Goal: Task Accomplishment & Management: Complete application form

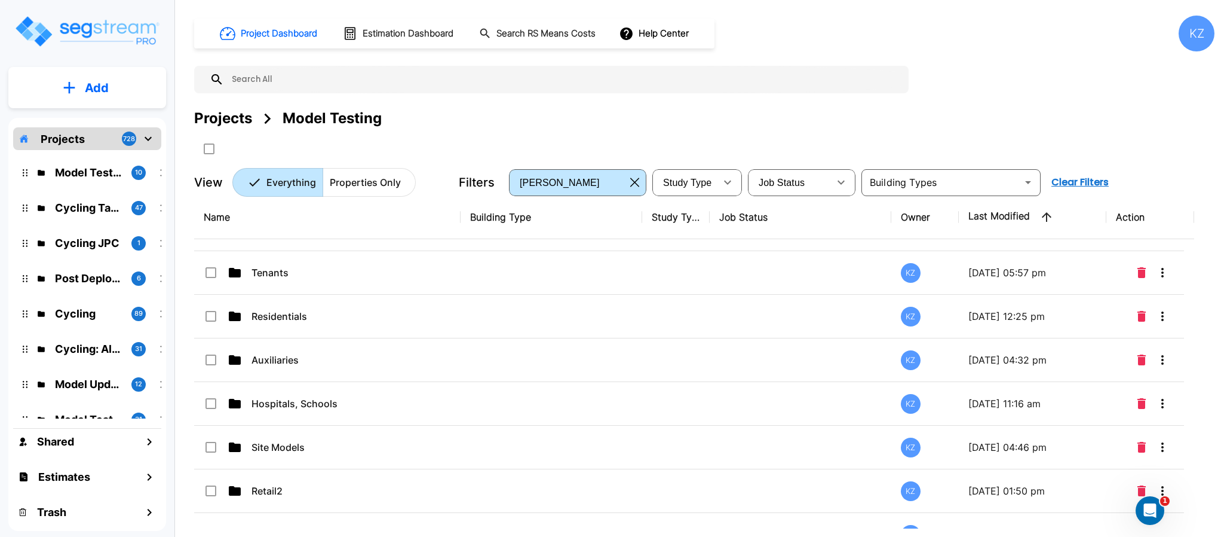
scroll to position [179, 0]
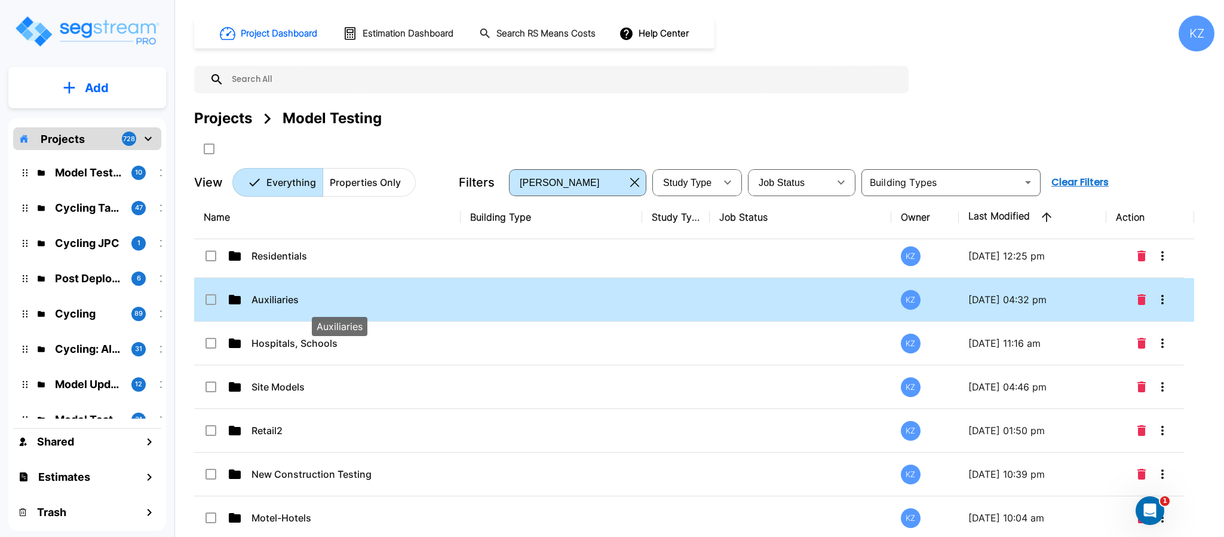
click at [301, 303] on p "Auxiliaries" at bounding box center [340, 299] width 177 height 14
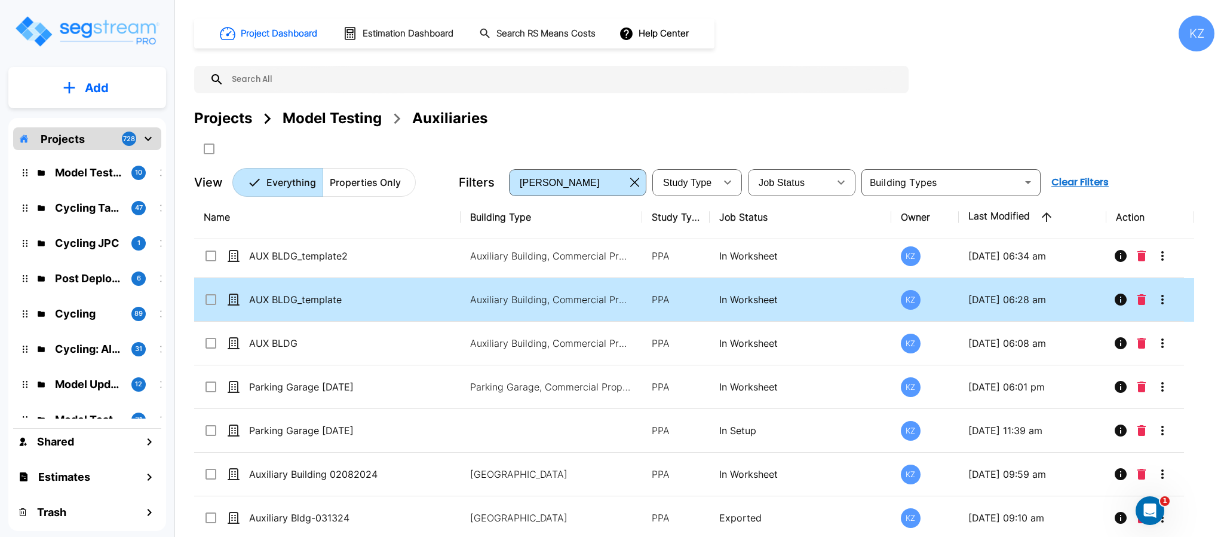
scroll to position [0, 0]
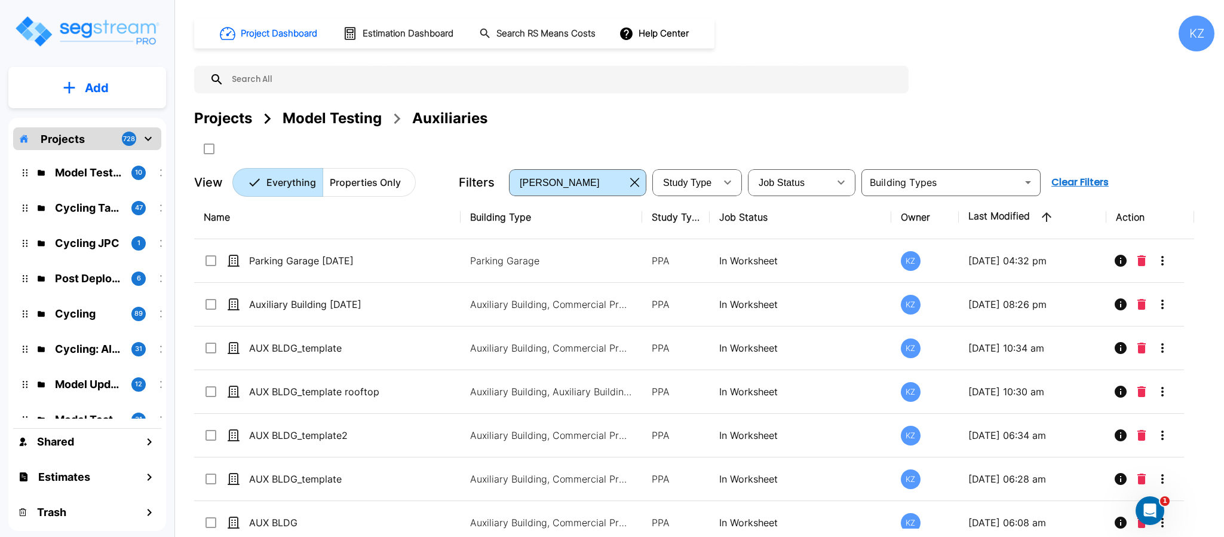
click at [872, 133] on div "Projects Model Testing Auxiliaries" at bounding box center [704, 133] width 1021 height 51
click at [92, 88] on p "Add" at bounding box center [97, 88] width 24 height 18
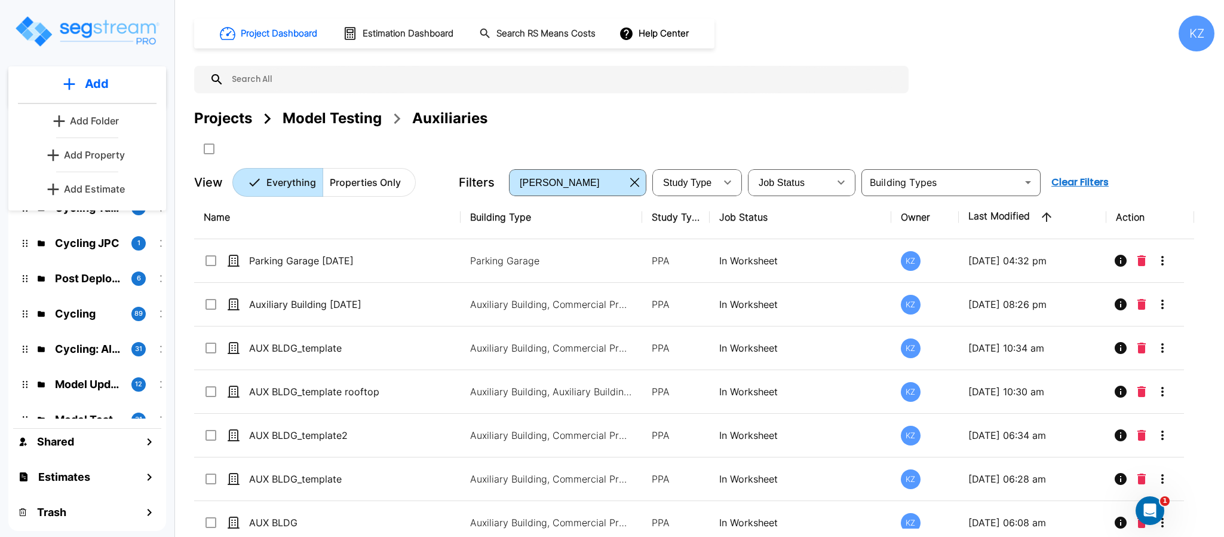
click at [79, 160] on p "Add Property" at bounding box center [94, 155] width 61 height 14
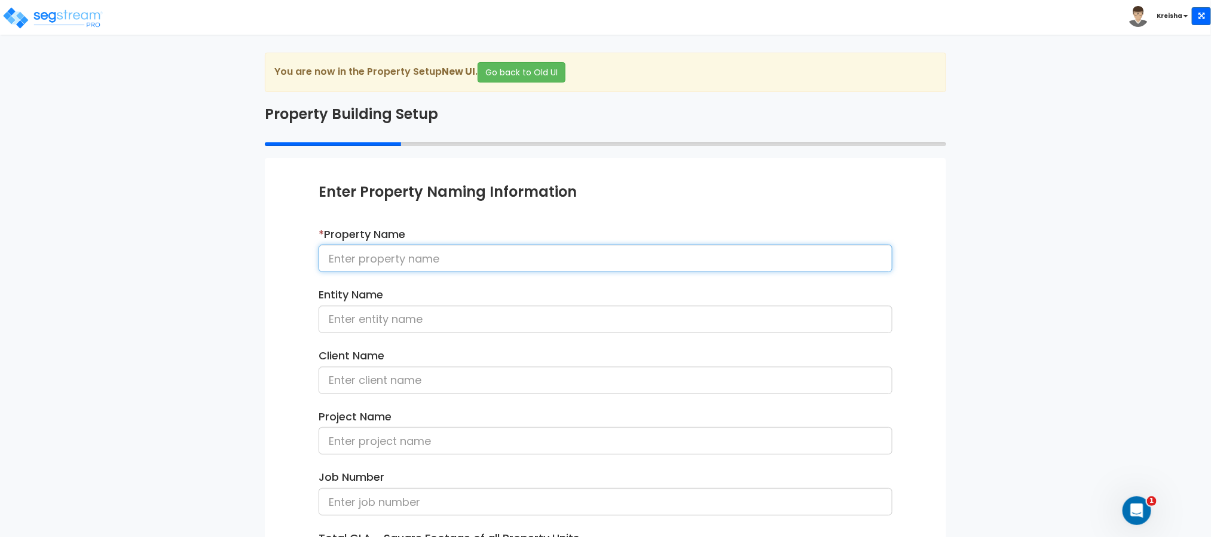
click at [522, 258] on input at bounding box center [606, 257] width 574 height 27
type input "Barn 8-28-25"
click at [209, 348] on div "We are Building your Property. So please grab a coffee and let us do the heavy …" at bounding box center [605, 384] width 1211 height 662
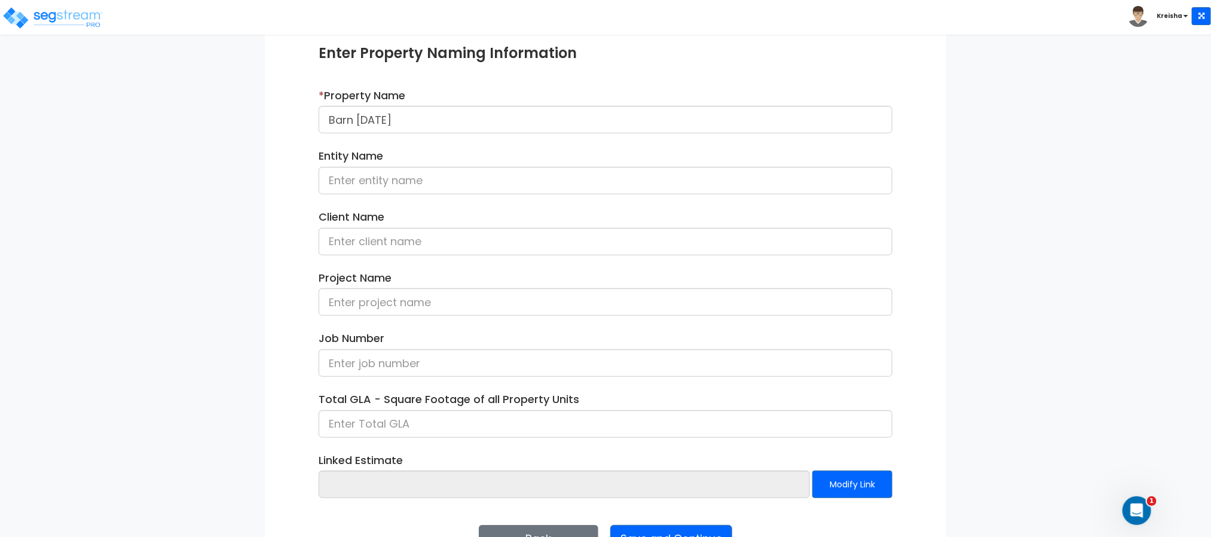
scroll to position [179, 0]
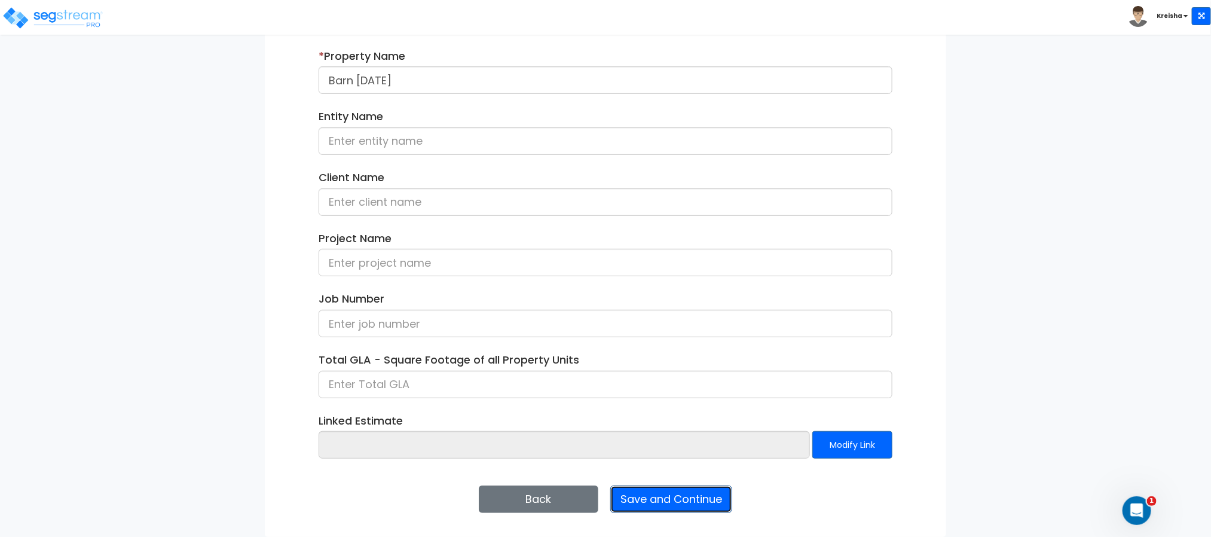
click at [635, 501] on button "Save and Continue" at bounding box center [671, 498] width 122 height 27
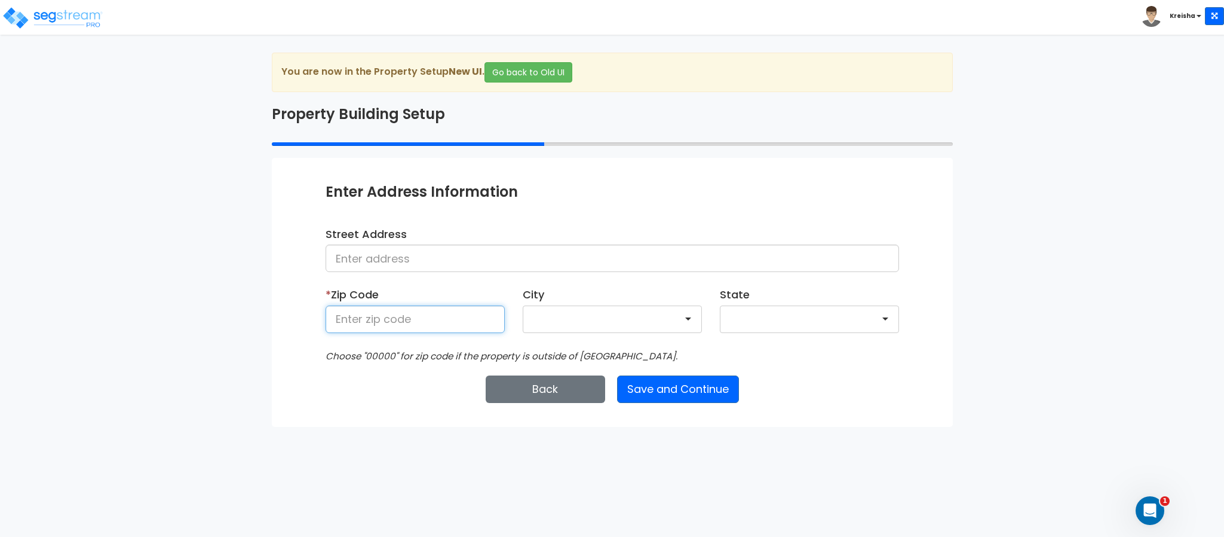
click at [389, 323] on input at bounding box center [415, 318] width 179 height 27
type input "80206"
click at [722, 379] on button "Save and Continue" at bounding box center [678, 388] width 122 height 27
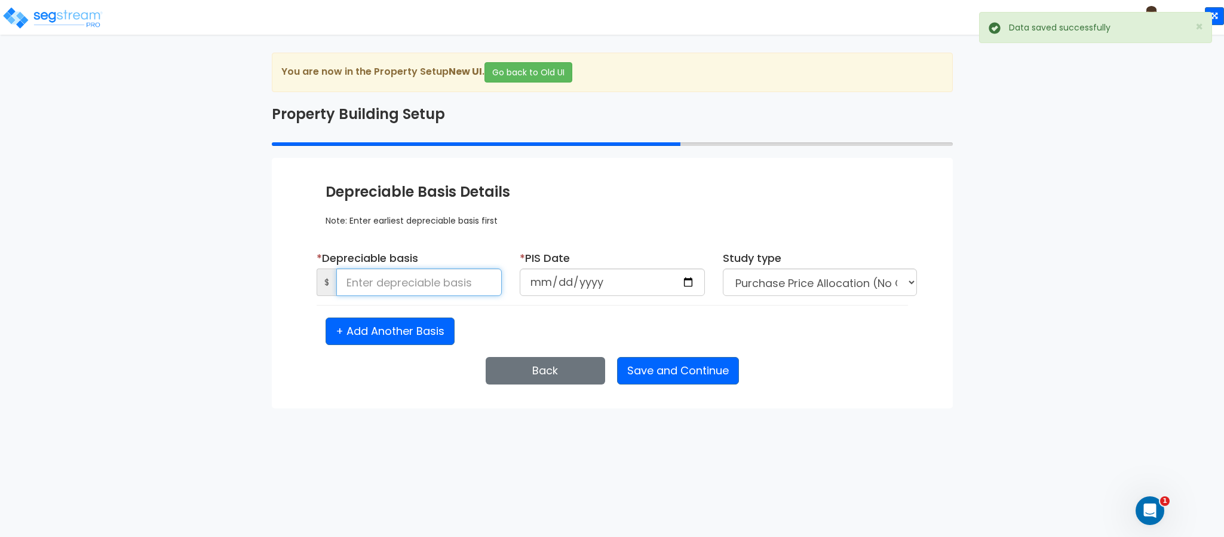
click at [382, 281] on input at bounding box center [419, 281] width 166 height 27
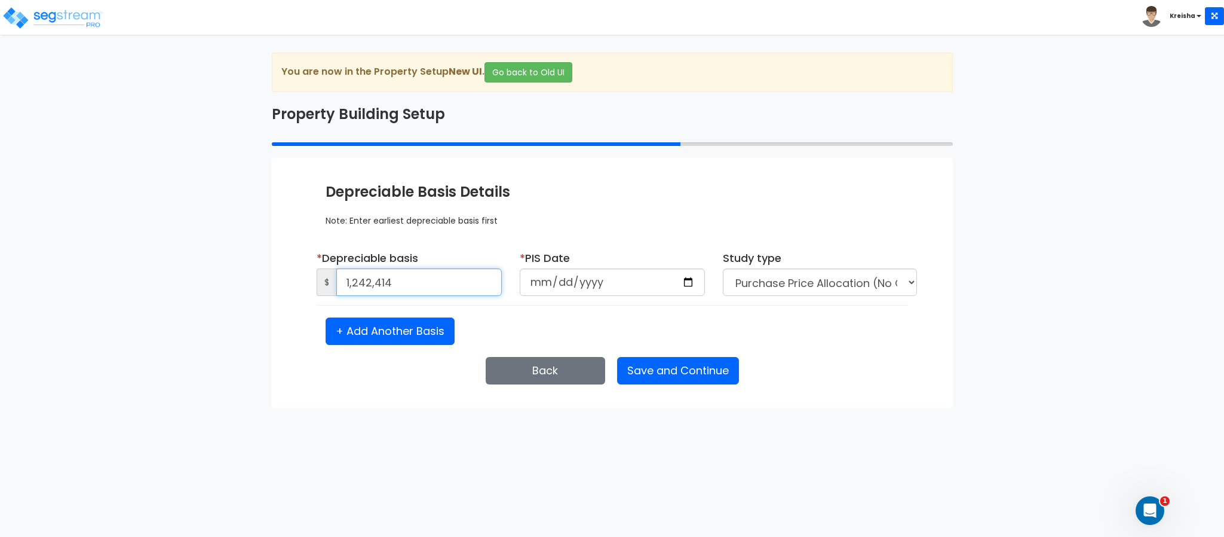
type input "1,242,414"
type input "2020-01-01"
click at [692, 384] on button "Save and Continue" at bounding box center [678, 370] width 122 height 27
select select "2020"
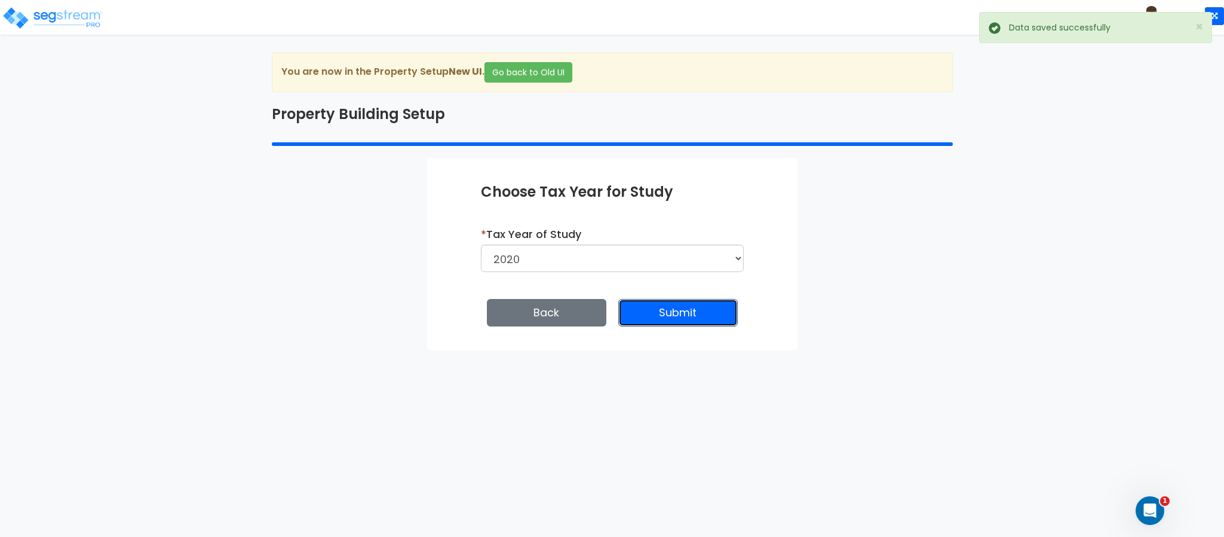
click at [648, 318] on button "Submit" at bounding box center [678, 312] width 120 height 27
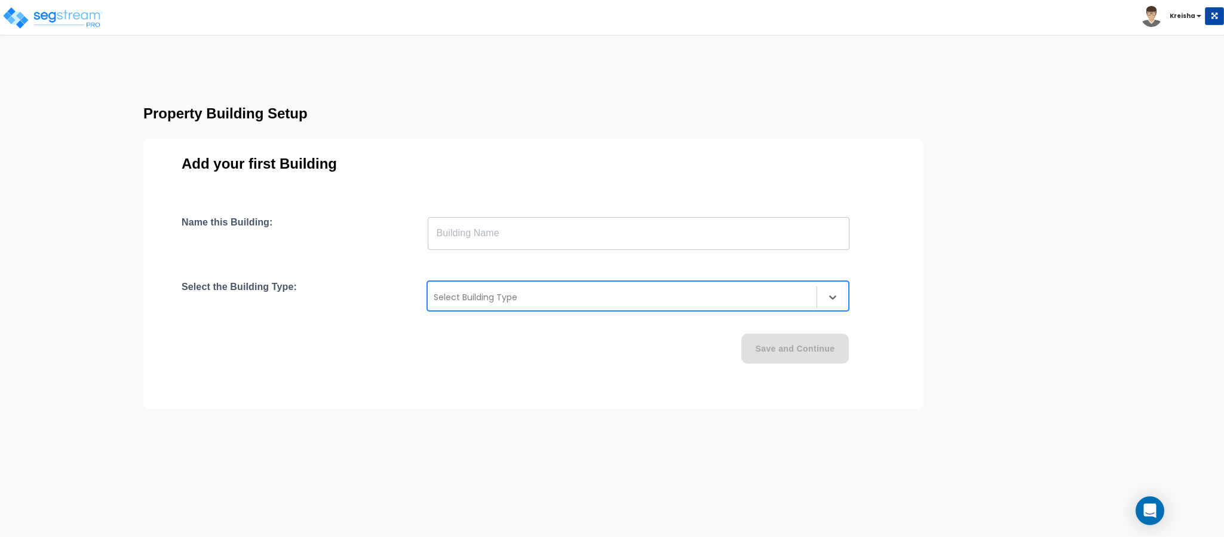
click at [617, 285] on div "Select Building Type" at bounding box center [638, 296] width 422 height 30
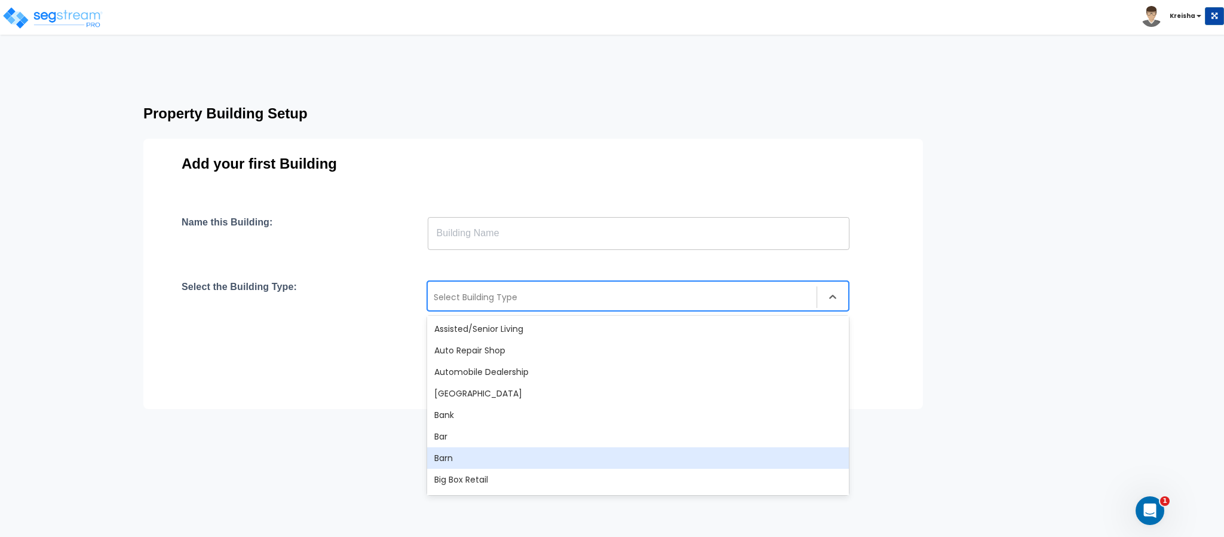
click at [459, 460] on div "Barn" at bounding box center [638, 458] width 422 height 22
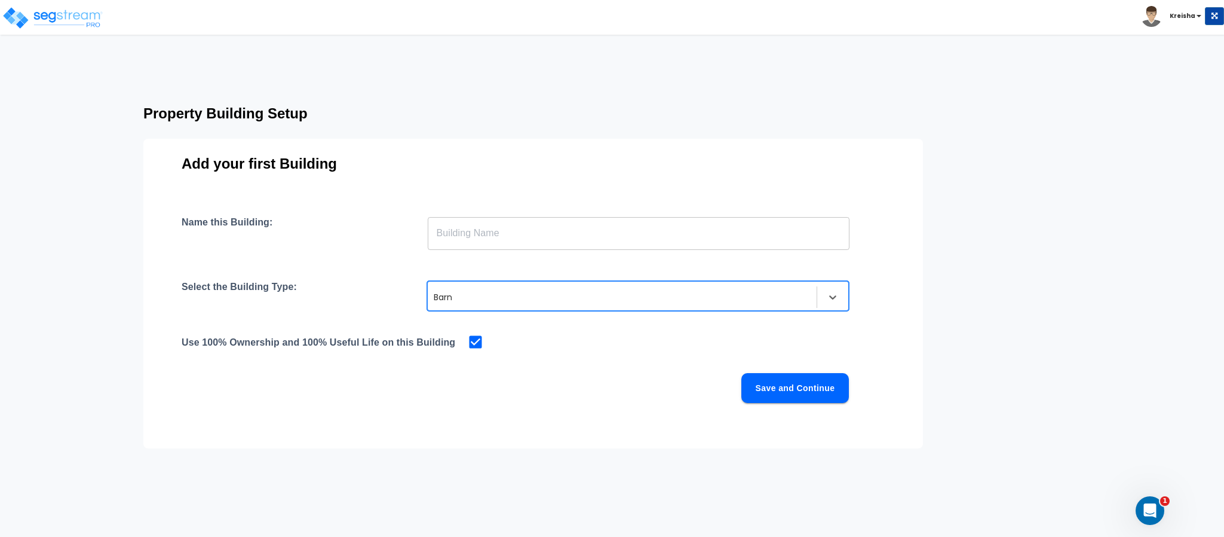
drag, startPoint x: 497, startPoint y: 233, endPoint x: 501, endPoint y: 228, distance: 6.4
click at [497, 232] on input "text" at bounding box center [639, 232] width 422 height 33
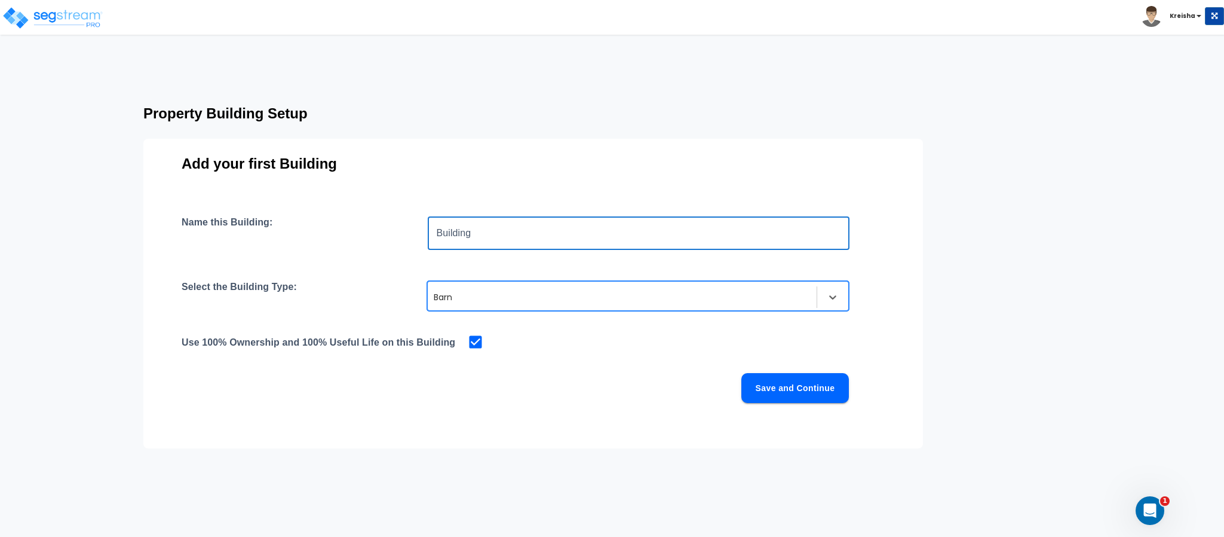
type input "Building"
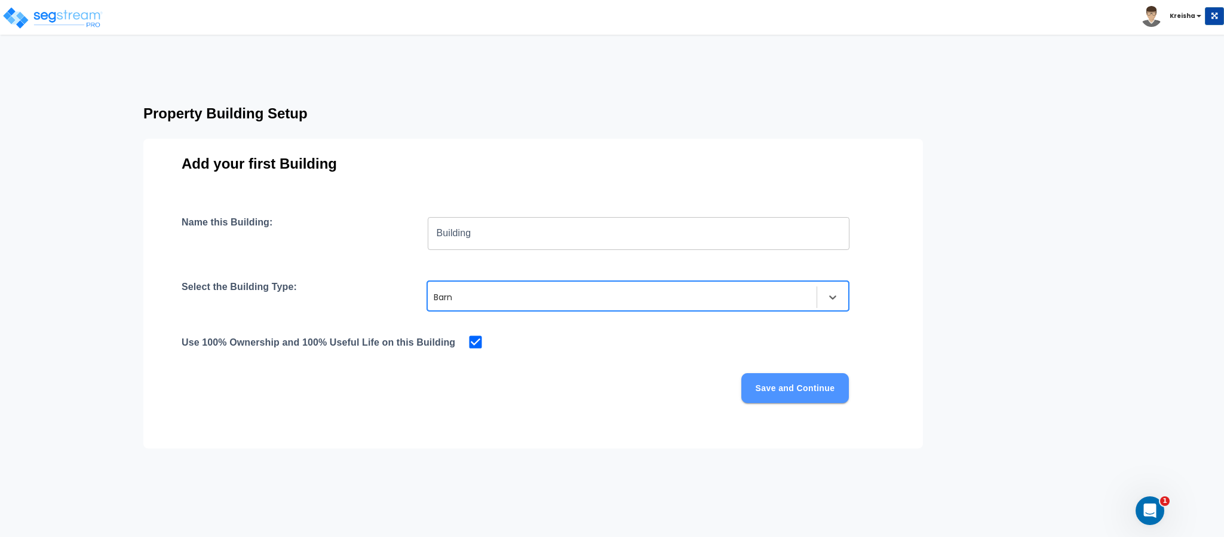
click at [829, 393] on button "Save and Continue" at bounding box center [796, 388] width 108 height 30
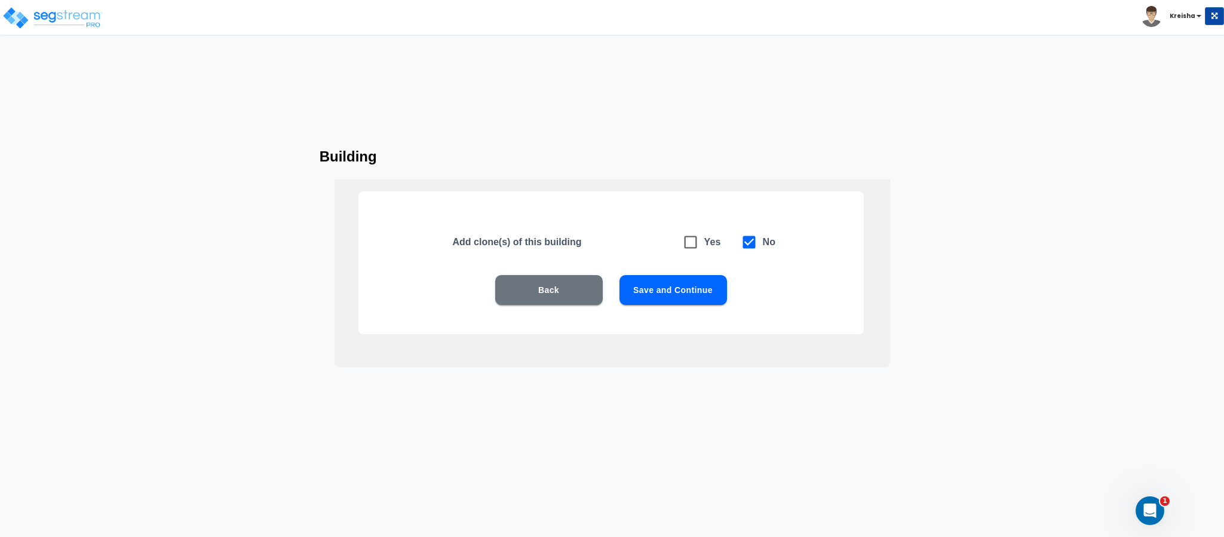
click at [705, 303] on button "Save and Continue" at bounding box center [674, 290] width 108 height 30
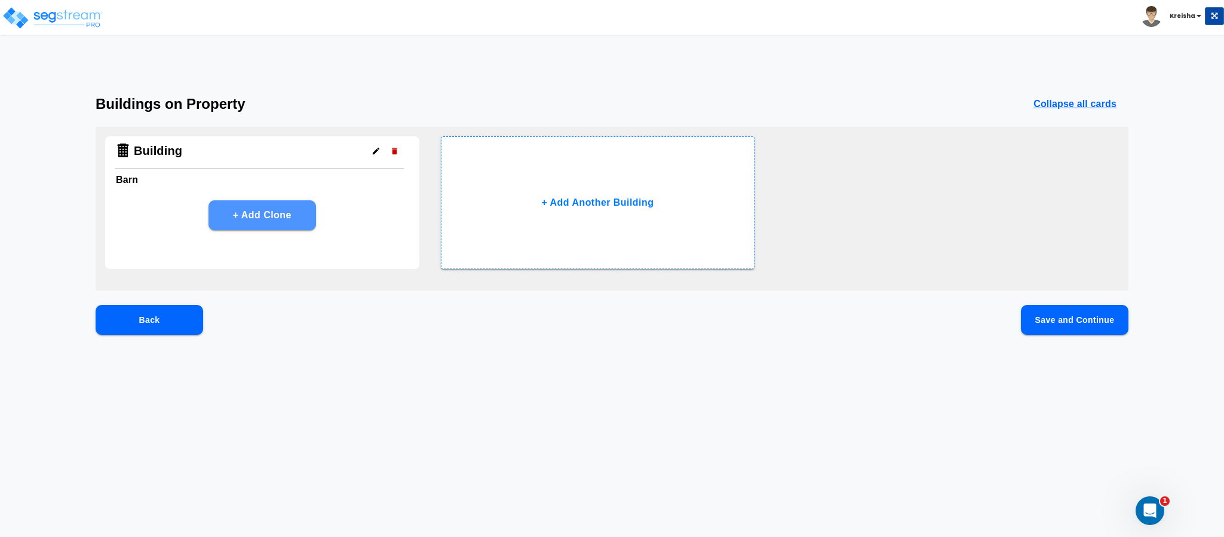
click at [293, 219] on button "+ Add Clone" at bounding box center [263, 215] width 108 height 30
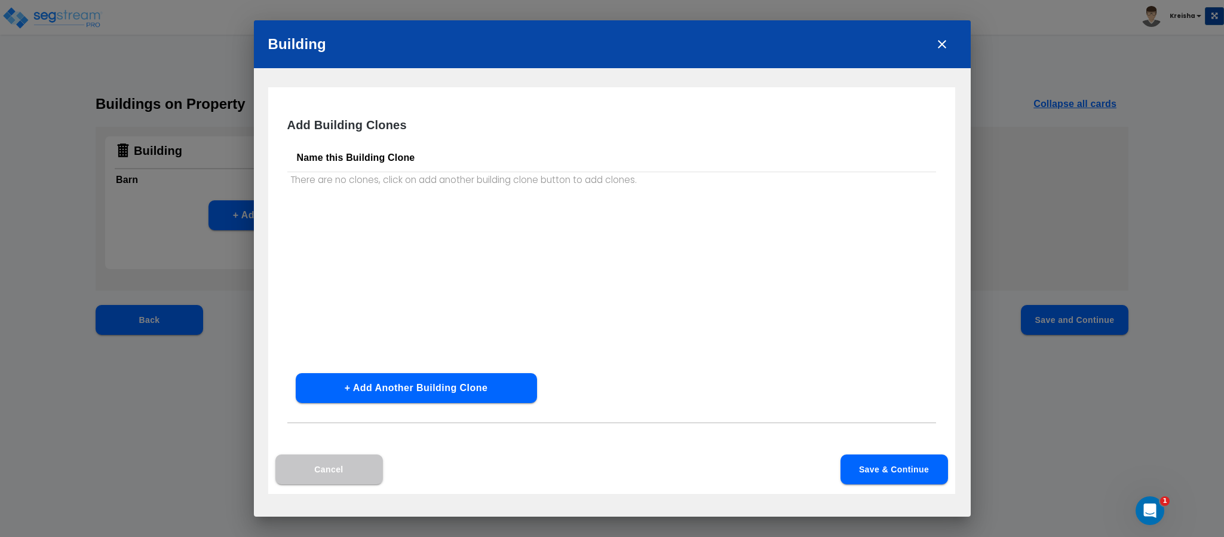
click at [330, 382] on button "+ Add Another Building Clone" at bounding box center [416, 388] width 241 height 30
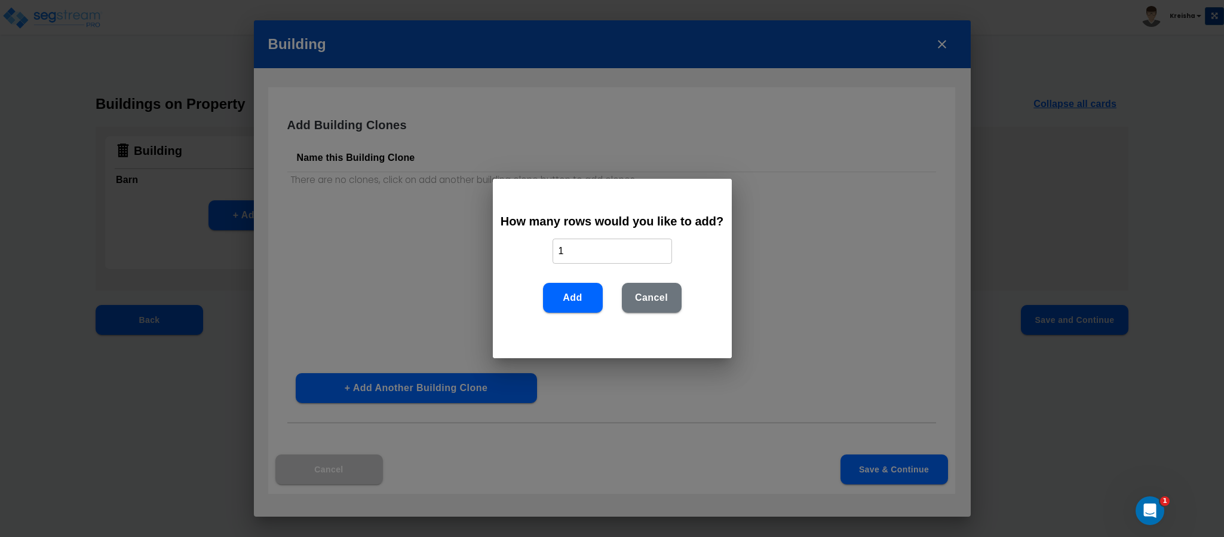
click at [588, 298] on button "Add" at bounding box center [573, 298] width 60 height 30
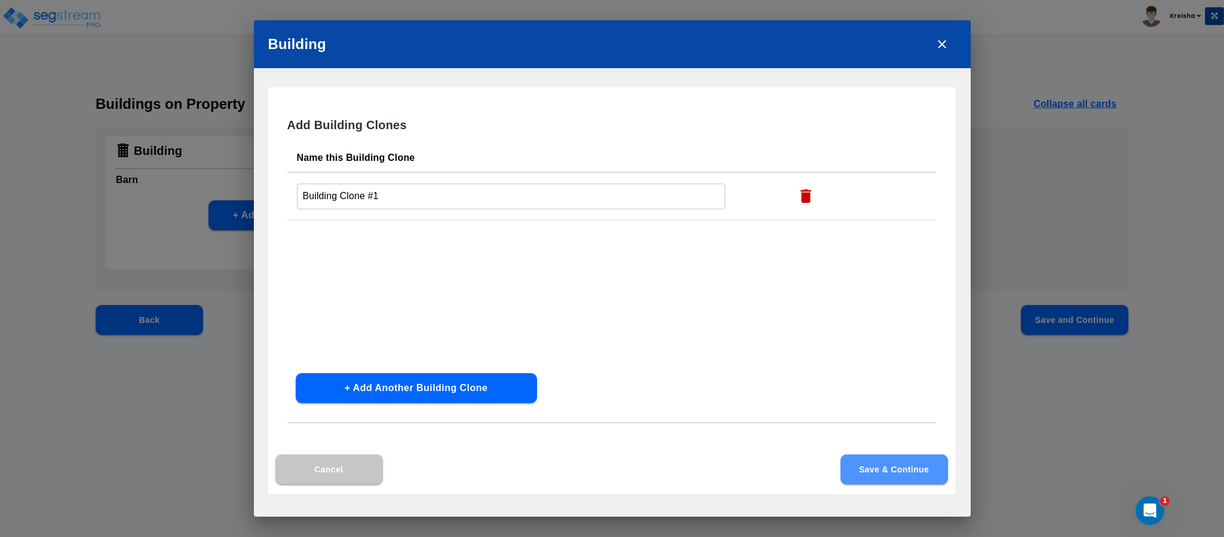
click at [898, 477] on button "Save & Continue" at bounding box center [895, 469] width 108 height 30
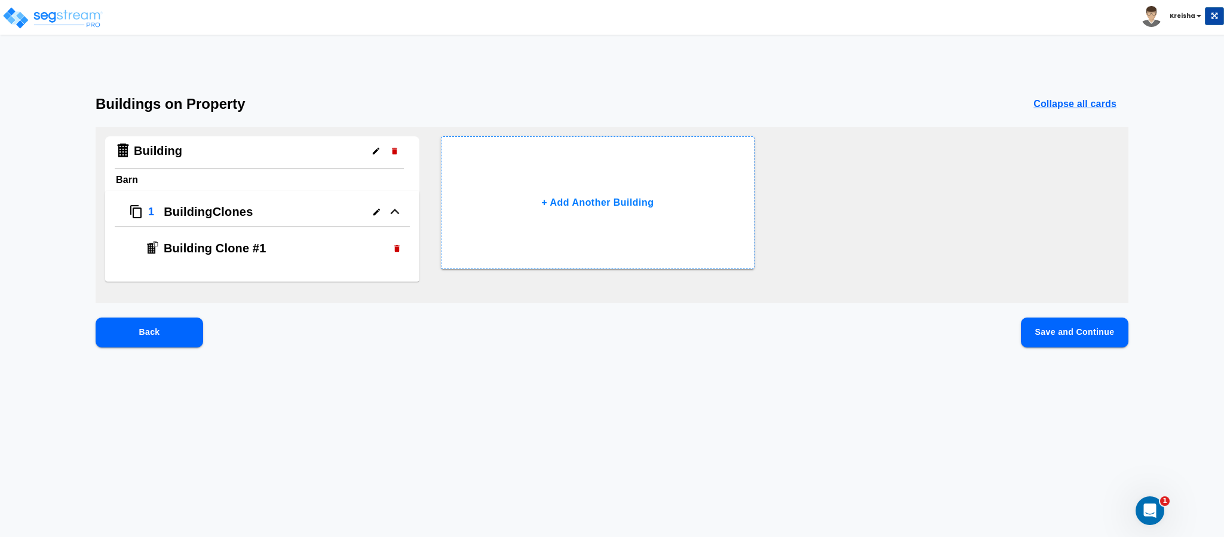
click at [1046, 324] on button "Save and Continue" at bounding box center [1075, 332] width 108 height 30
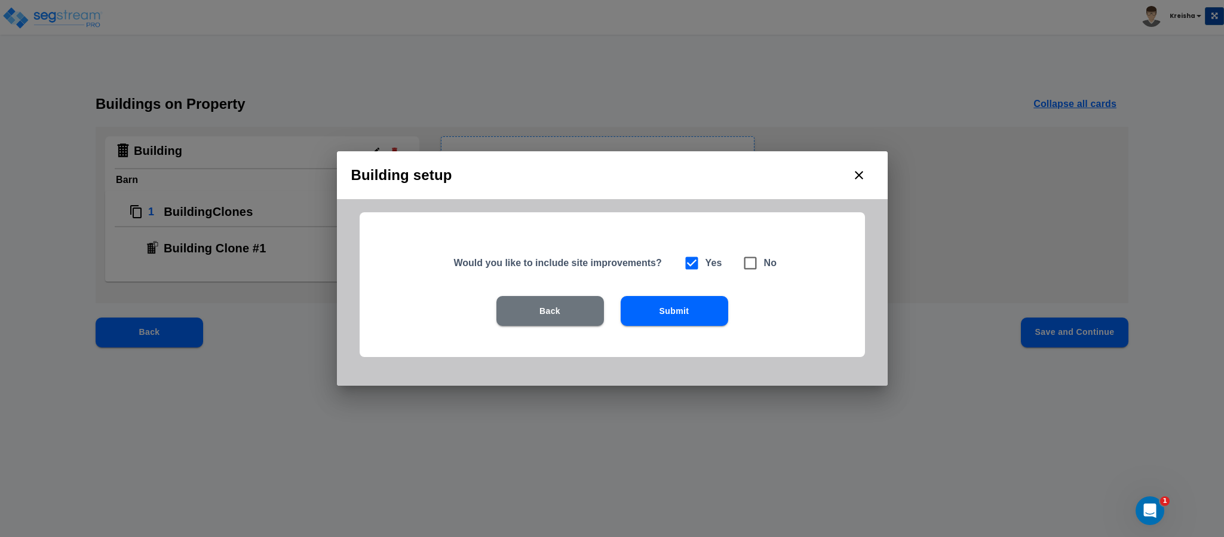
click at [753, 258] on icon at bounding box center [750, 263] width 17 height 17
checkbox input "false"
checkbox input "true"
click at [694, 308] on button "Submit" at bounding box center [675, 311] width 108 height 30
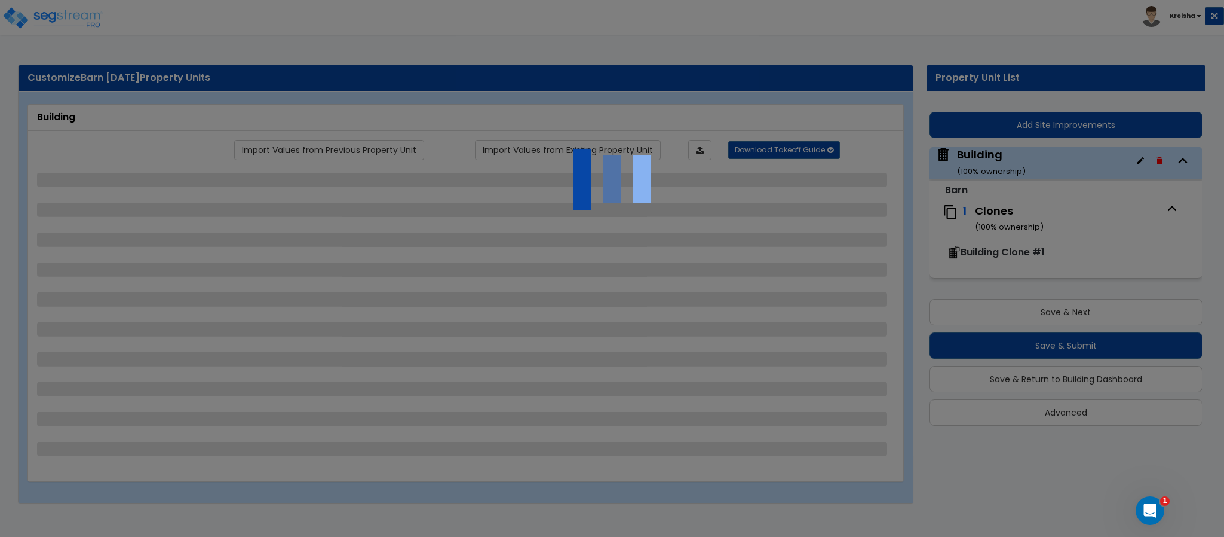
select select "0"
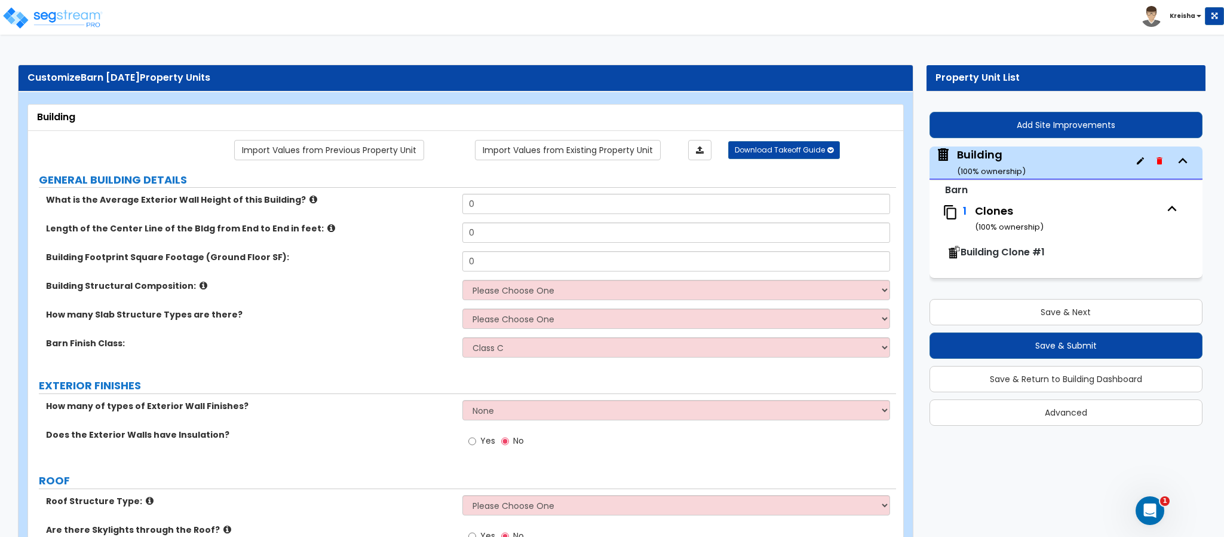
click at [382, 212] on div "What is the Average Exterior Wall Height of this Building? 0" at bounding box center [462, 208] width 868 height 29
drag, startPoint x: 74, startPoint y: 203, endPoint x: 221, endPoint y: 203, distance: 147.0
click at [221, 203] on label "What is the Average Exterior Wall Height of this Building?" at bounding box center [250, 200] width 408 height 12
click at [237, 212] on div "What is the Average Exterior Wall Height of this Building? 0" at bounding box center [462, 208] width 868 height 29
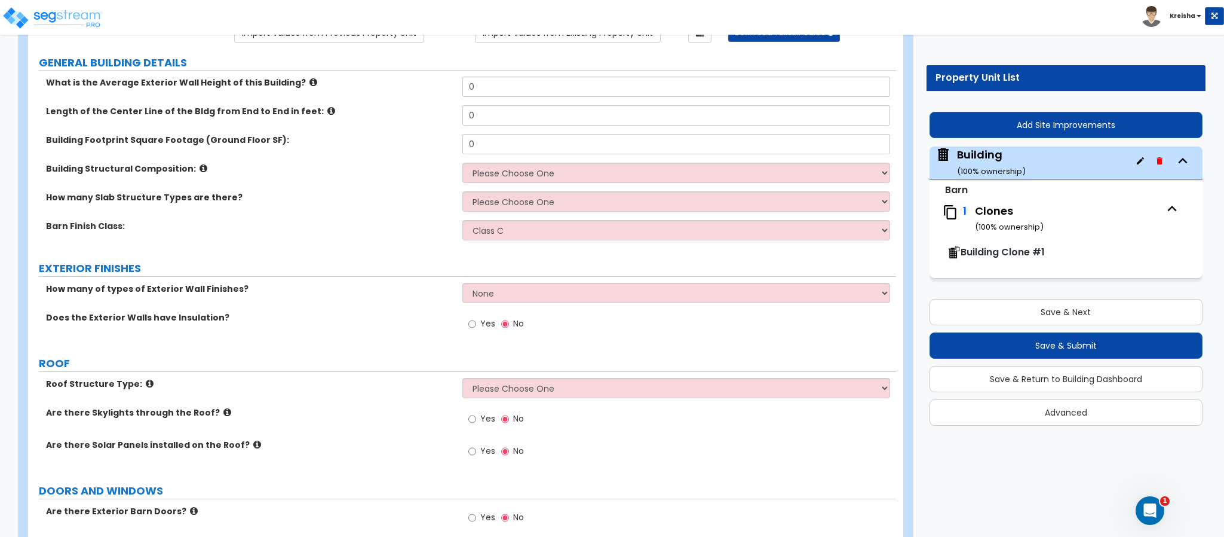
scroll to position [119, 0]
drag, startPoint x: 69, startPoint y: 287, endPoint x: 210, endPoint y: 282, distance: 141.7
click at [210, 282] on label "How many of types of Exterior Wall Finishes?" at bounding box center [250, 287] width 408 height 12
click at [148, 201] on label "How many Slab Structure Types are there?" at bounding box center [250, 195] width 408 height 12
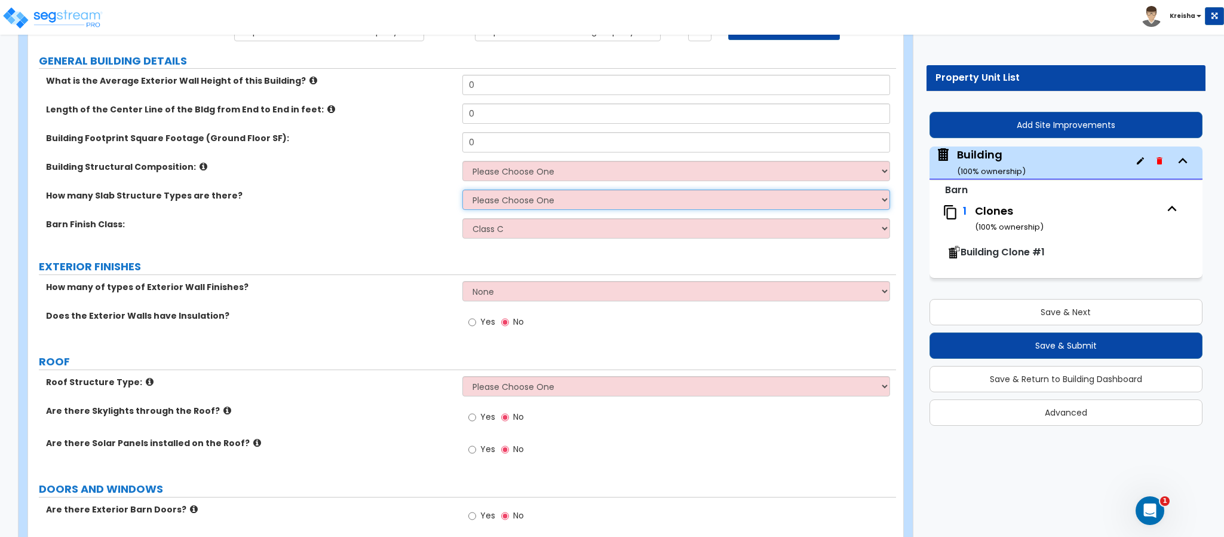
click at [488, 192] on select "Please Choose One 1 2 3" at bounding box center [677, 199] width 428 height 20
click at [489, 192] on select "Please Choose One 1 2 3" at bounding box center [677, 199] width 428 height 20
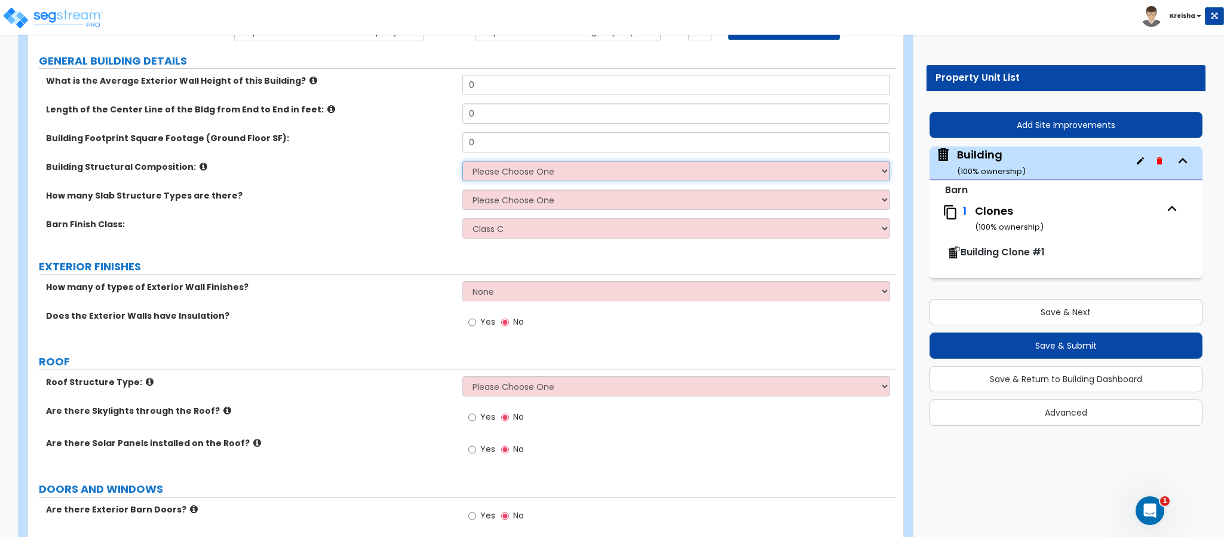
click at [498, 172] on select "Please Choose One Wood Framed Metal Framed" at bounding box center [677, 171] width 428 height 20
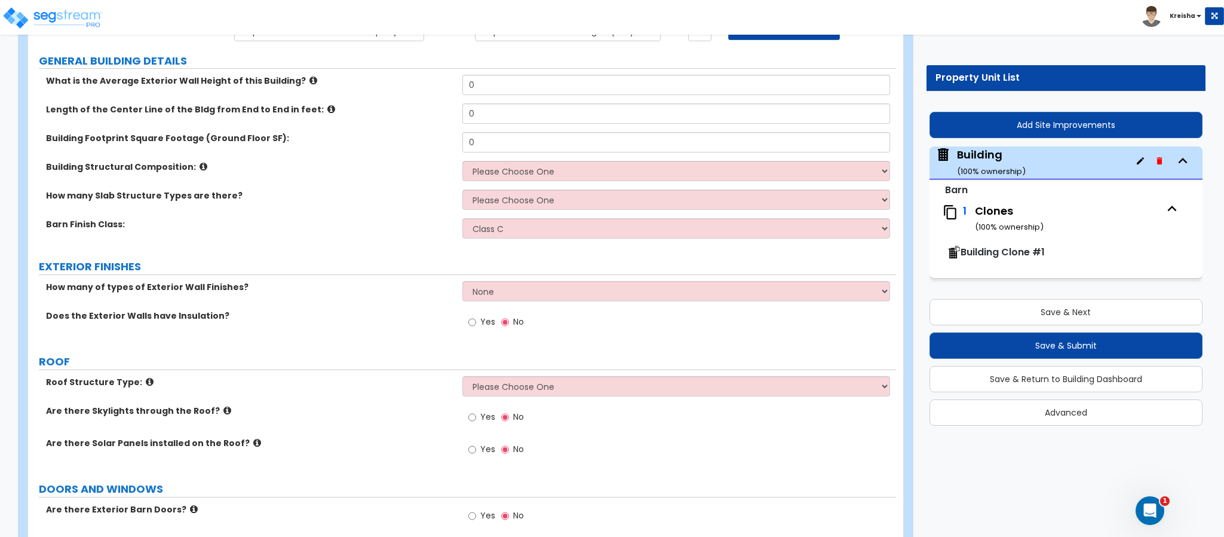
click at [404, 237] on div "Barn Finish Class: Class A Class B Class C" at bounding box center [462, 232] width 868 height 29
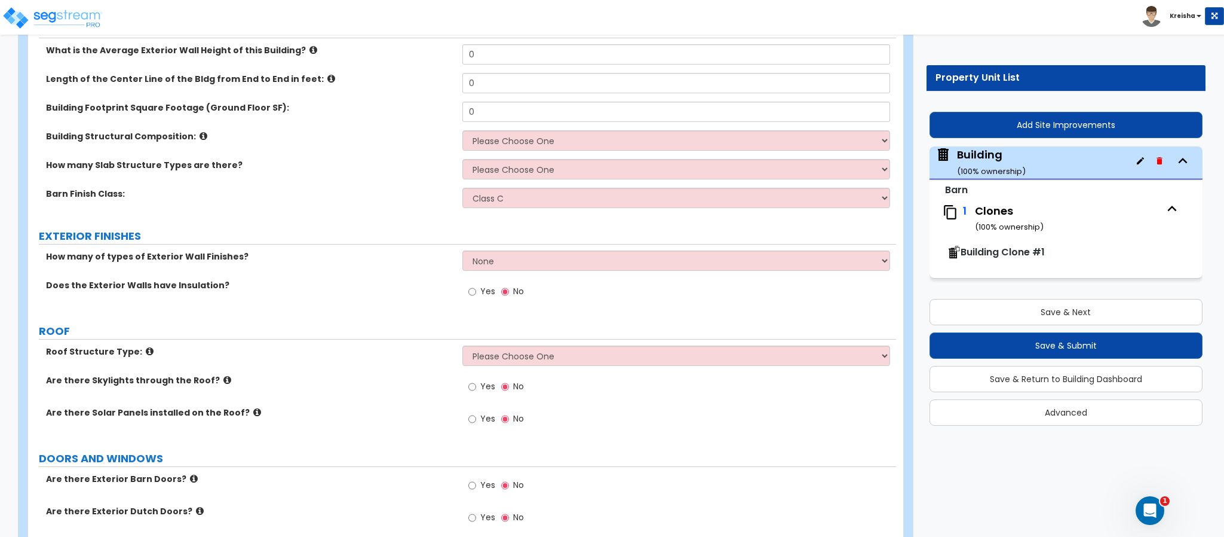
scroll to position [179, 0]
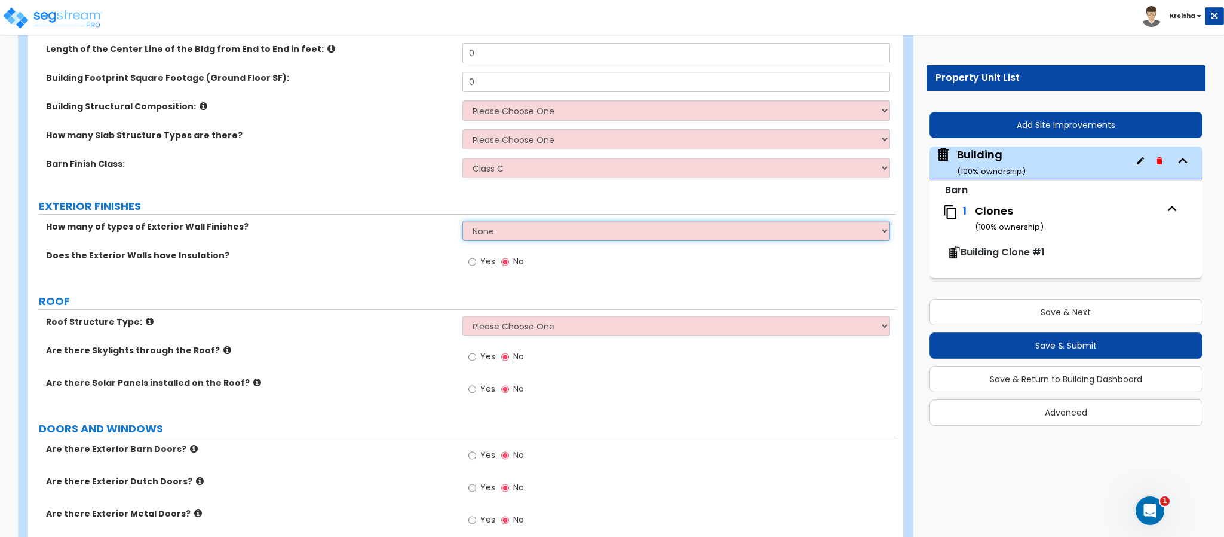
click at [474, 229] on select "None 1 2 3" at bounding box center [677, 231] width 428 height 20
click at [361, 232] on label "How many of types of Exterior Wall Finishes?" at bounding box center [250, 227] width 408 height 12
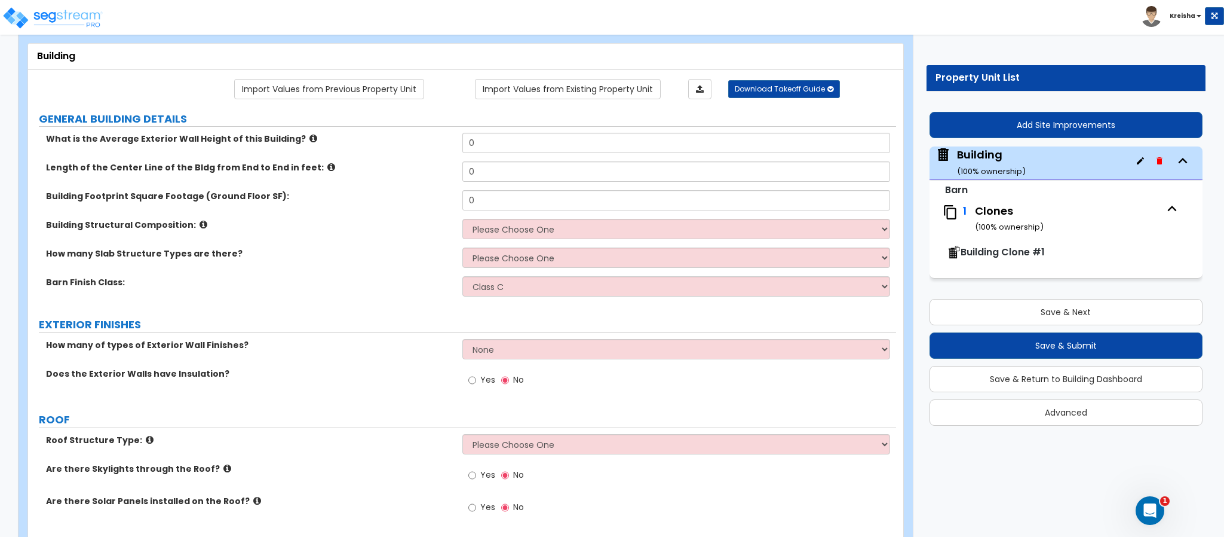
scroll to position [60, 0]
drag, startPoint x: 62, startPoint y: 174, endPoint x: 233, endPoint y: 183, distance: 171.8
click at [233, 183] on div "Length of the Center Line of the Bldg from End to End in feet: 0" at bounding box center [462, 177] width 868 height 29
click at [237, 172] on label "Length of the Center Line of the Bldg from End to End in feet:" at bounding box center [250, 169] width 408 height 12
drag, startPoint x: 38, startPoint y: 210, endPoint x: 248, endPoint y: 209, distance: 209.8
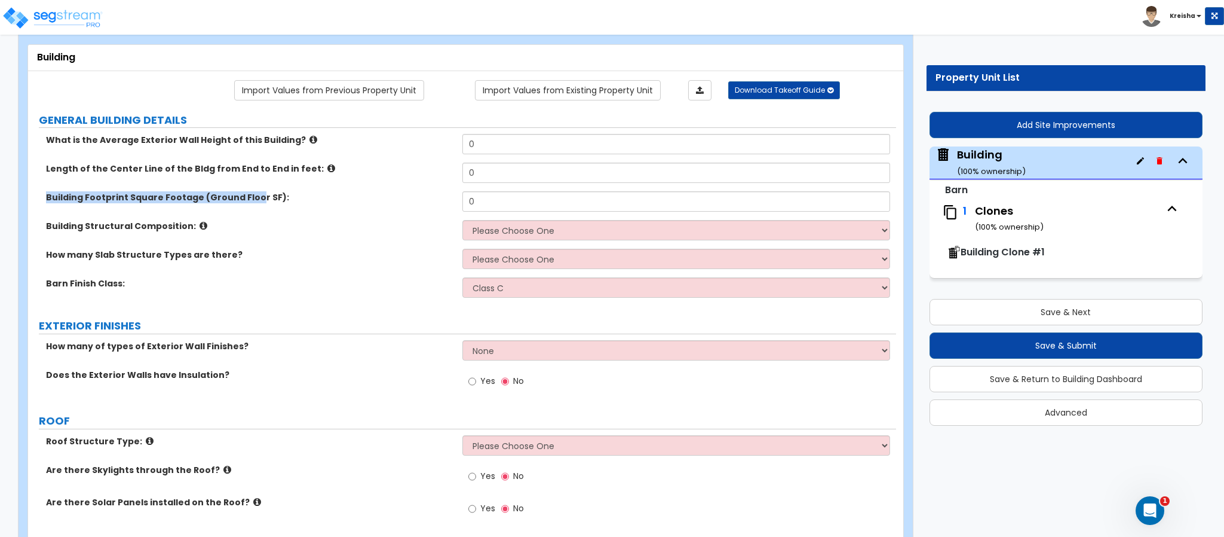
click at [248, 209] on div "Building Footprint Square Footage (Ground Floor SF): 0" at bounding box center [462, 205] width 868 height 29
drag, startPoint x: 115, startPoint y: 228, endPoint x: 62, endPoint y: 237, distance: 53.8
click at [62, 235] on div "Building Structural Composition: Please Choose One Wood Framed Metal Framed" at bounding box center [462, 234] width 868 height 29
drag, startPoint x: 97, startPoint y: 265, endPoint x: 171, endPoint y: 264, distance: 74.1
click at [171, 264] on div "How many Slab Structure Types are there? Please Choose One 1 2 3" at bounding box center [462, 263] width 868 height 29
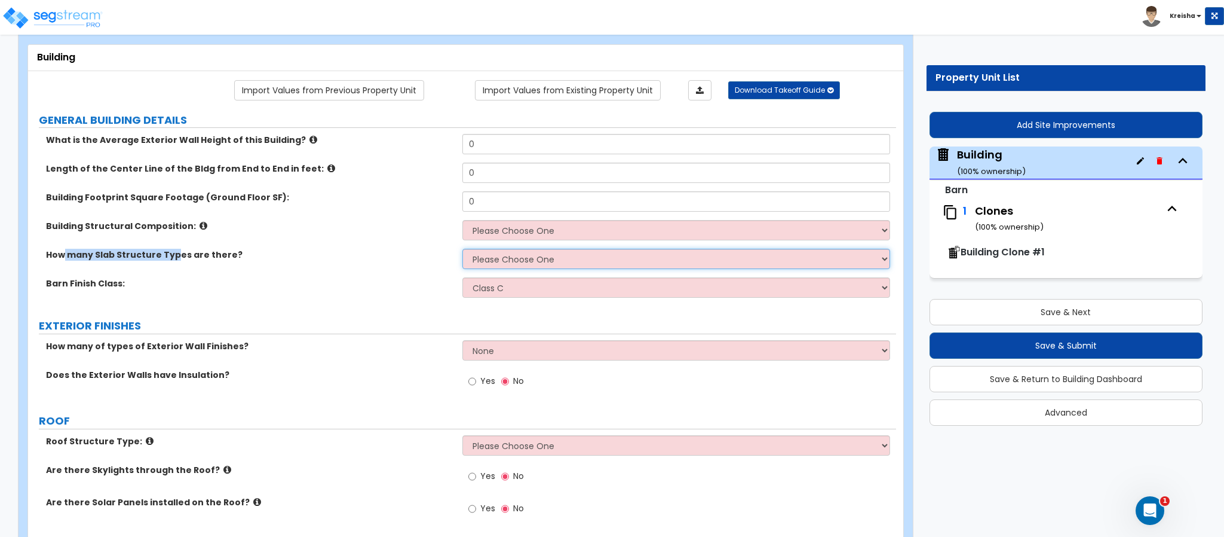
click at [549, 264] on select "Please Choose One 1 2 3" at bounding box center [677, 259] width 428 height 20
click at [463, 250] on select "Please Choose One 1 2 3" at bounding box center [677, 259] width 428 height 20
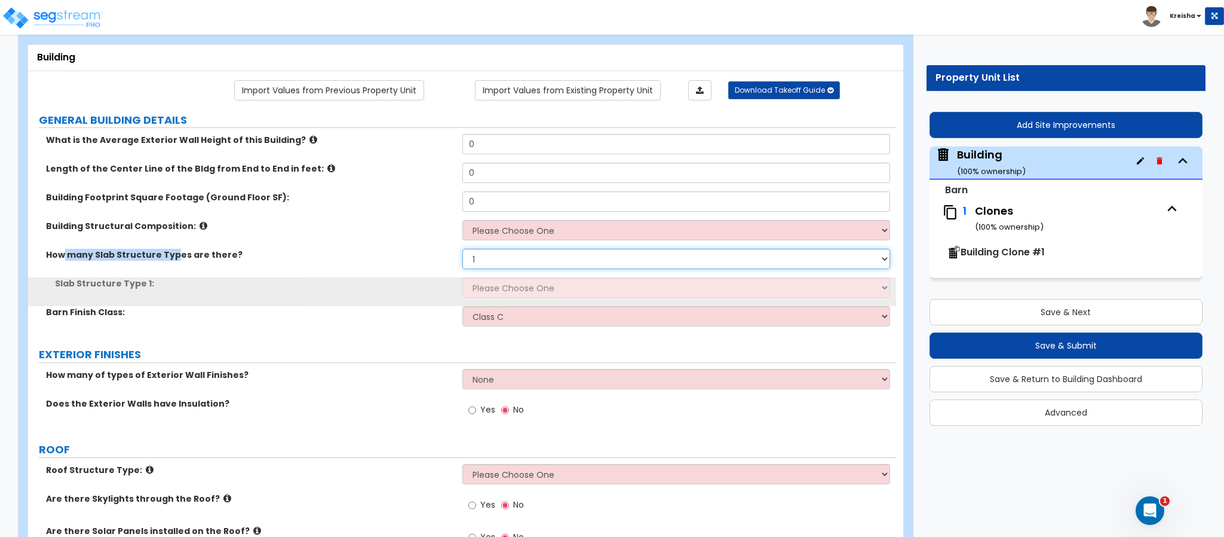
select select "2"
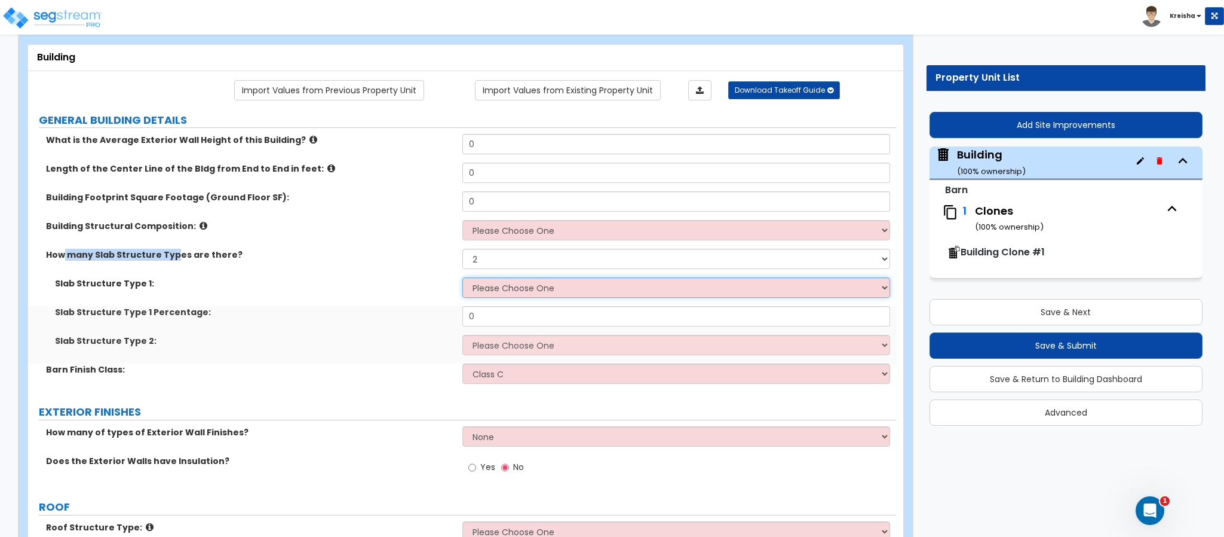
click at [488, 287] on select "Please Choose One Compacted Top Soil Asphalt Concrete" at bounding box center [677, 287] width 428 height 20
click at [463, 279] on select "Please Choose One Compacted Top Soil Asphalt Concrete" at bounding box center [677, 287] width 428 height 20
click at [529, 287] on select "Please Choose One Compacted Top Soil Asphalt Concrete" at bounding box center [677, 287] width 428 height 20
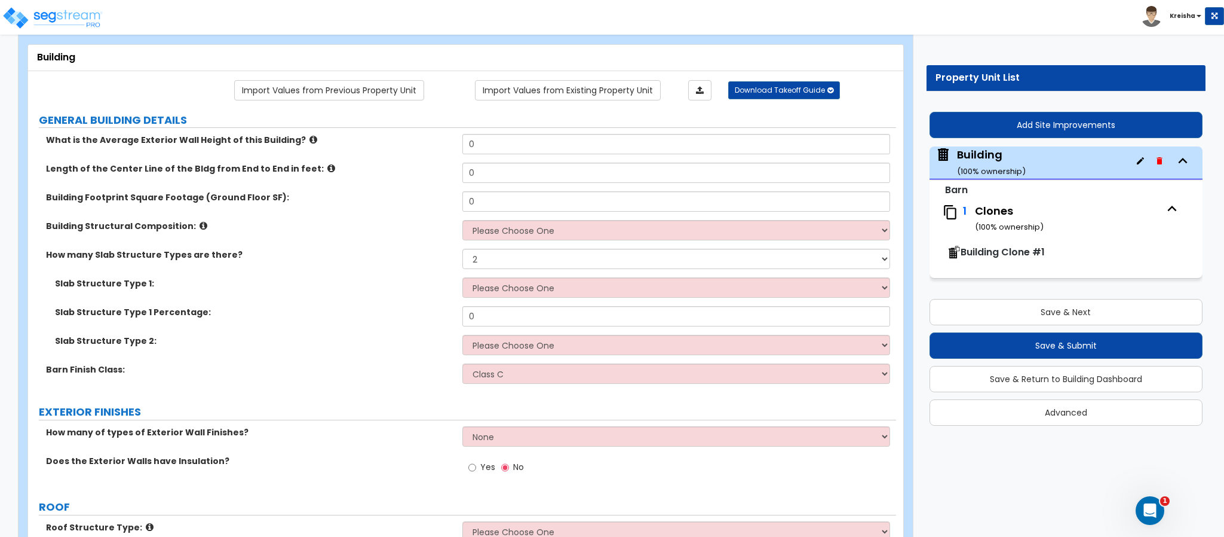
click at [350, 318] on div "Slab Structure Type 1 Percentage: 0" at bounding box center [462, 320] width 868 height 29
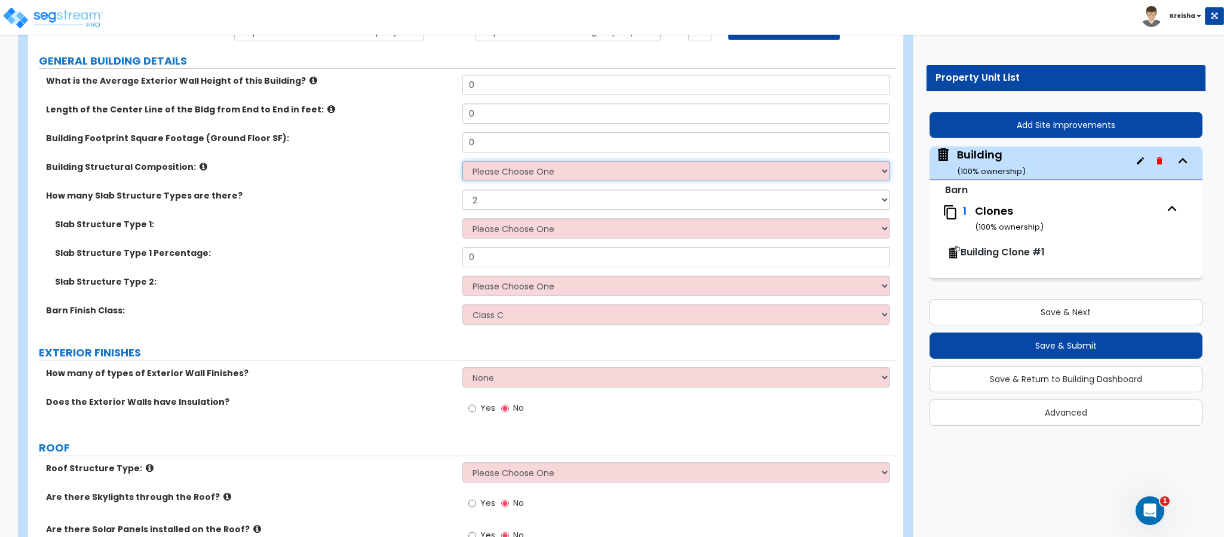
click at [499, 176] on select "Please Choose One Wood Framed Metal Framed" at bounding box center [677, 171] width 428 height 20
select select "7"
click at [463, 163] on select "Please Choose One Wood Framed Metal Framed" at bounding box center [677, 171] width 428 height 20
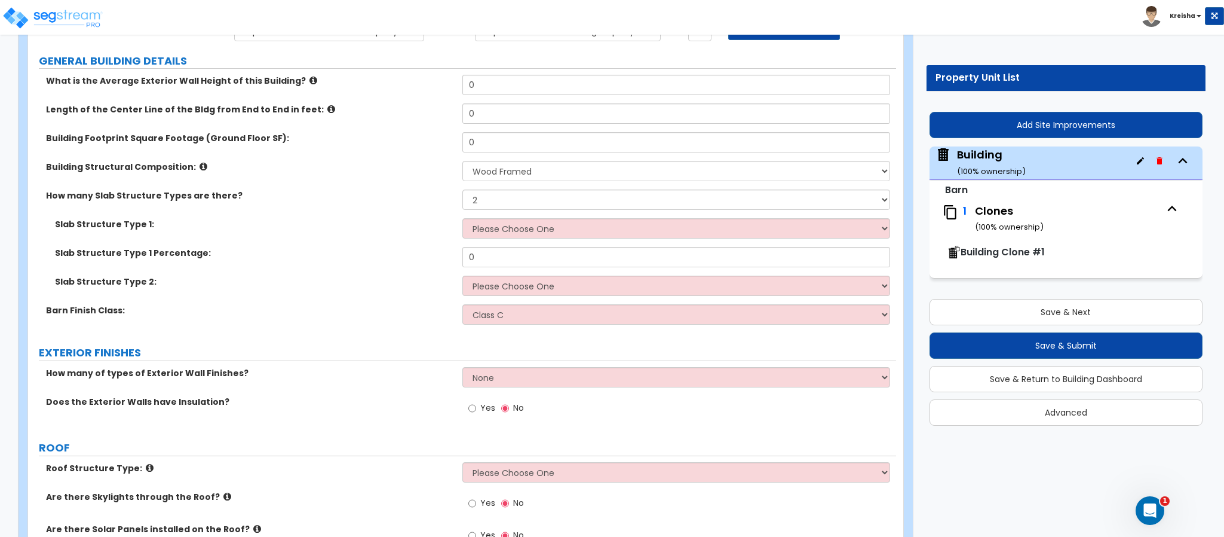
click at [380, 225] on label "Slab Structure Type 1:" at bounding box center [254, 224] width 399 height 12
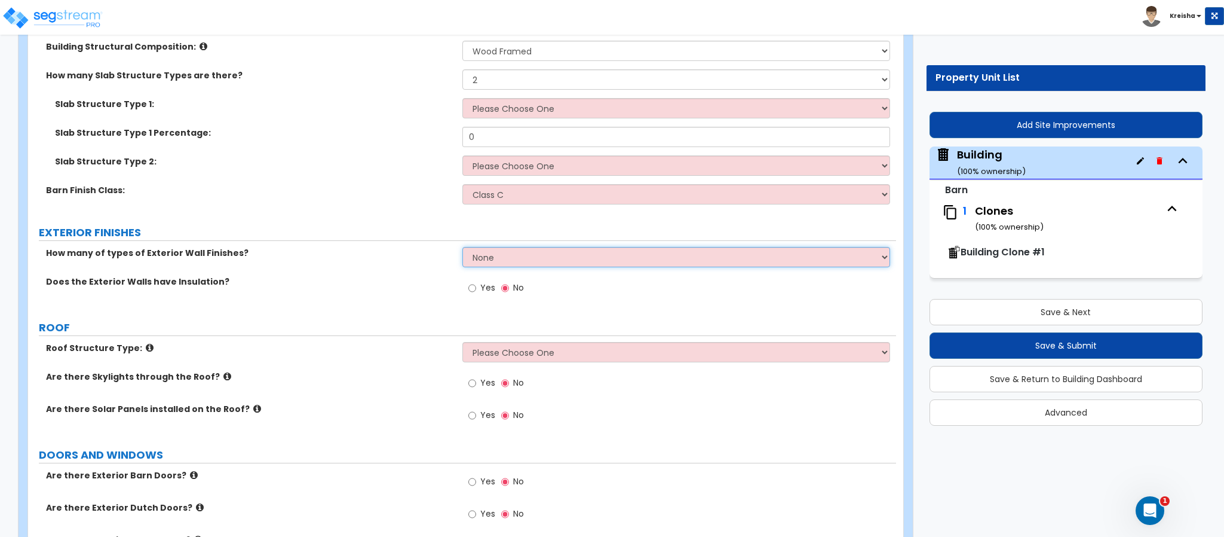
click at [497, 258] on select "None 1 2 3" at bounding box center [677, 257] width 428 height 20
click at [463, 249] on select "None 1 2 3" at bounding box center [677, 257] width 428 height 20
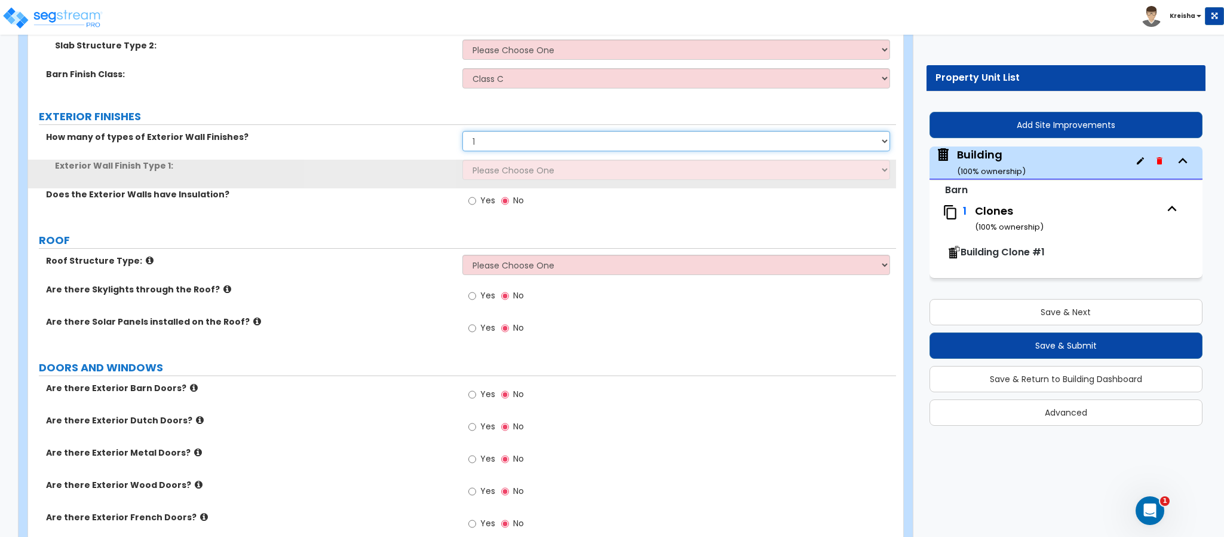
scroll to position [359, 0]
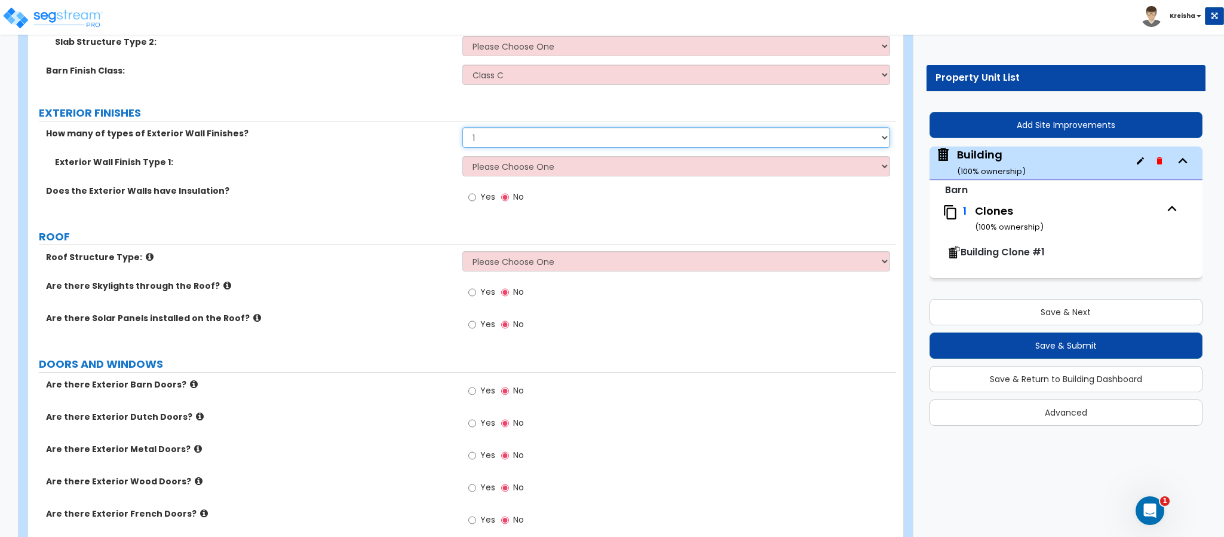
select select "2"
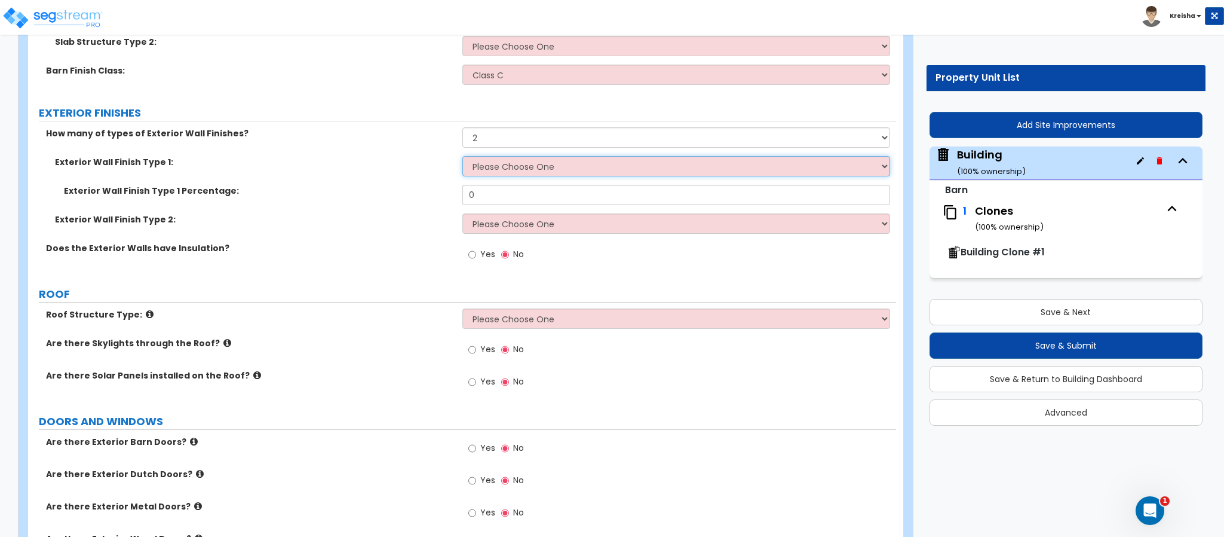
click at [489, 176] on select "Please Choose One No Finish/Shared Wall Brick Veneer Stone Veneer Wood Siding V…" at bounding box center [677, 166] width 428 height 20
click at [442, 274] on div "Does the Exterior Walls have Insulation? Yes No" at bounding box center [462, 258] width 868 height 32
click at [477, 255] on label "Yes" at bounding box center [482, 256] width 27 height 20
click at [476, 255] on input "Yes" at bounding box center [473, 254] width 8 height 13
radio input "true"
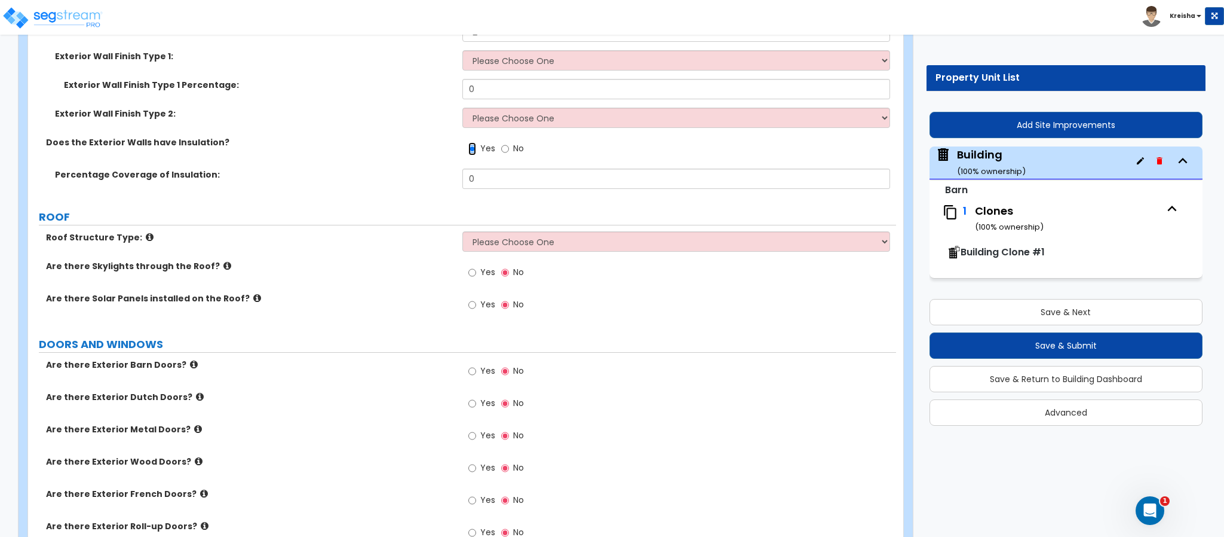
scroll to position [477, 0]
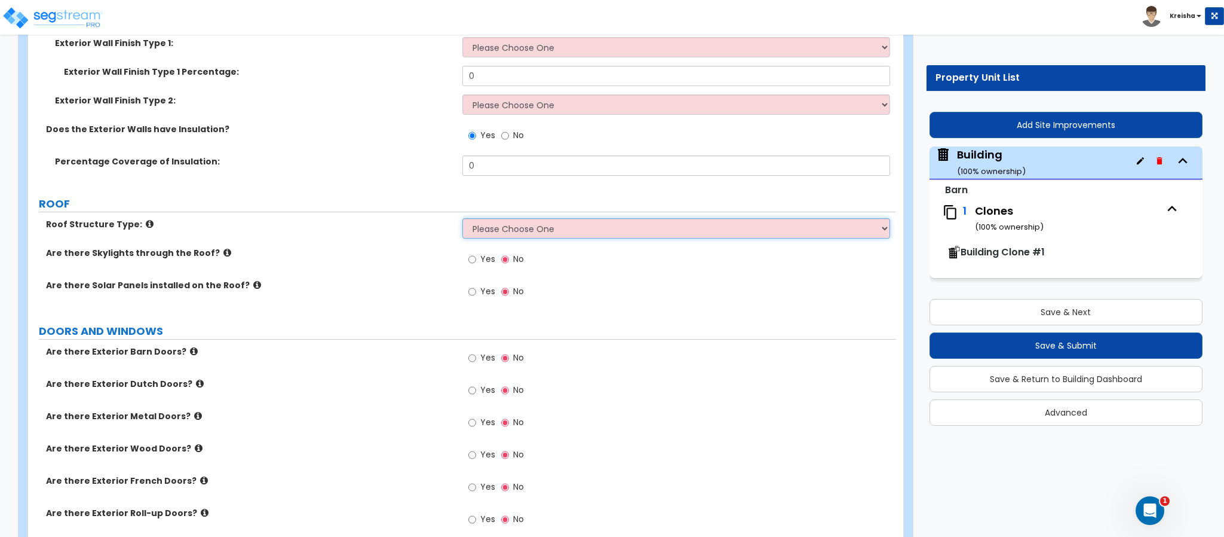
click at [483, 226] on select "Please Choose One Gabled Roof Flat Roof Hybrid Gabled & Flat Roof" at bounding box center [677, 228] width 428 height 20
click at [463, 219] on select "Please Choose One Gabled Roof Flat Roof Hybrid Gabled & Flat Roof" at bounding box center [677, 228] width 428 height 20
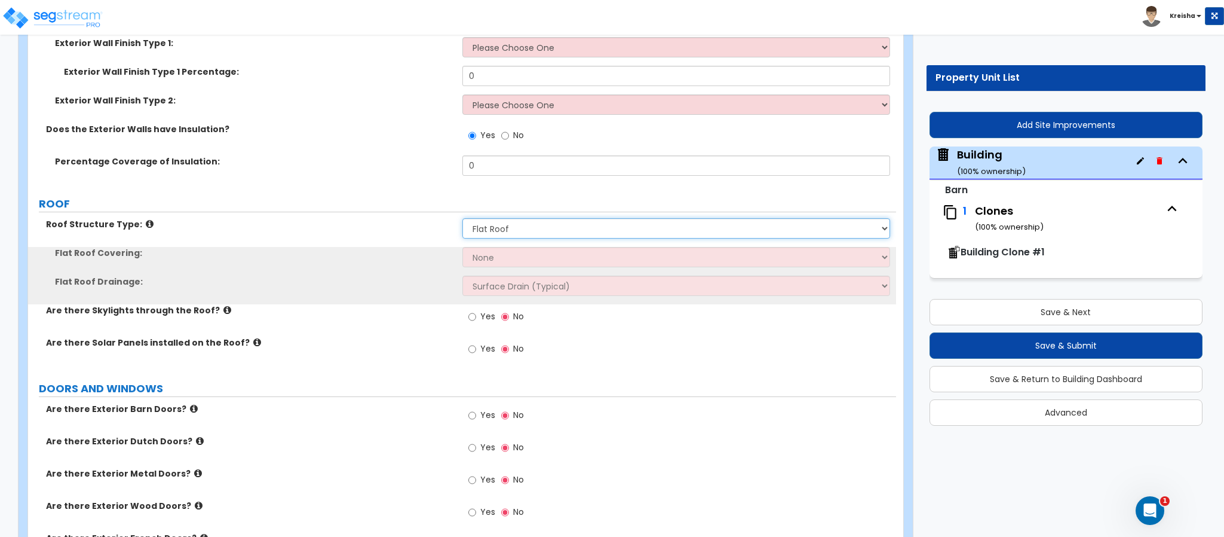
select select "3"
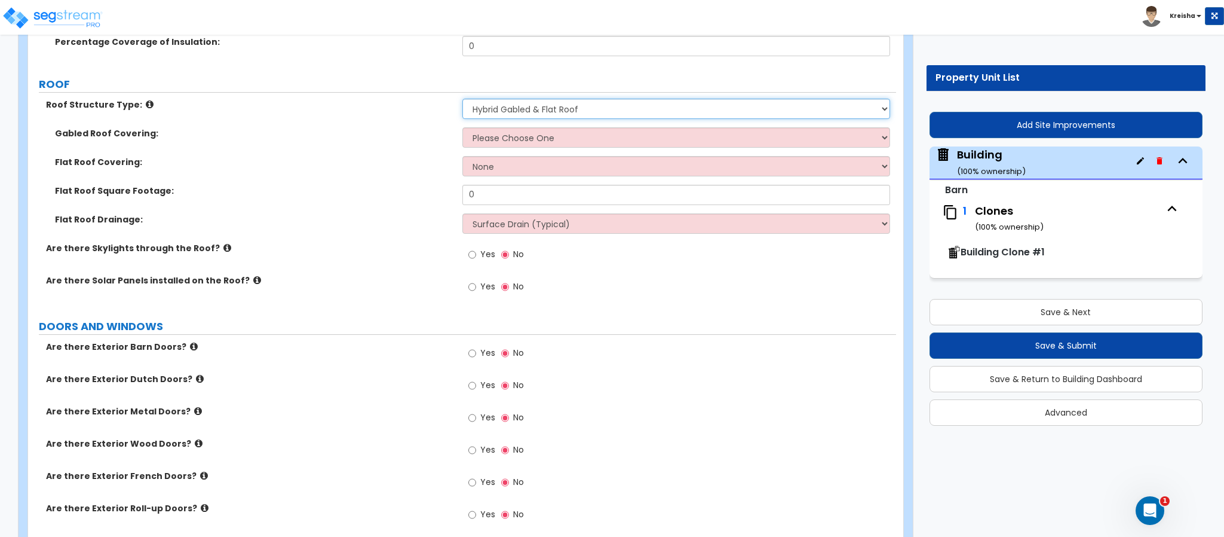
scroll to position [598, 0]
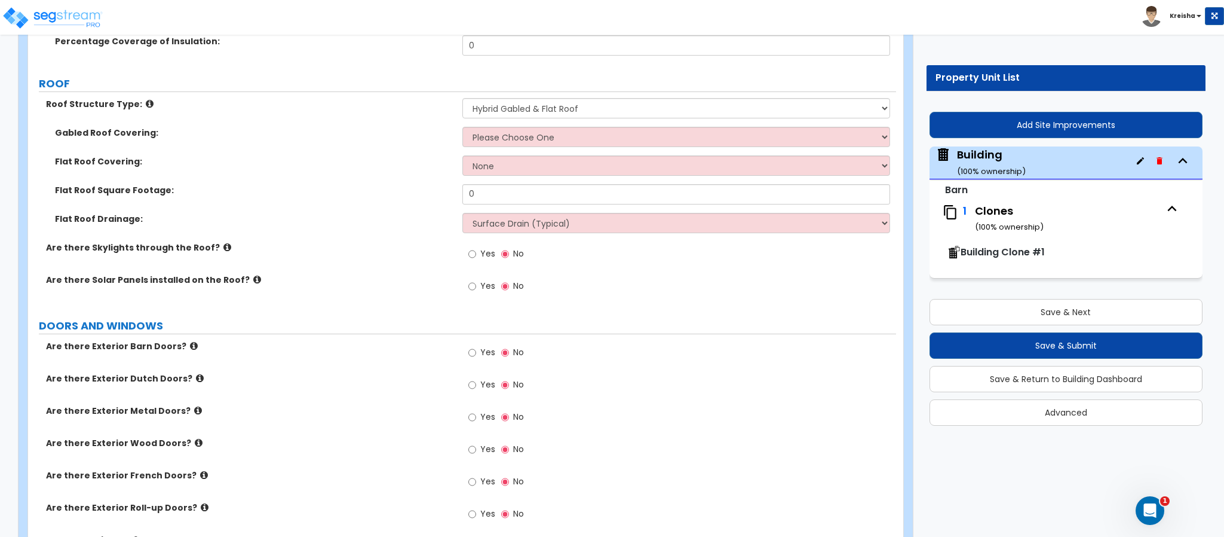
click at [489, 250] on span "Yes" at bounding box center [487, 253] width 15 height 12
click at [476, 250] on input "Yes" at bounding box center [473, 253] width 8 height 13
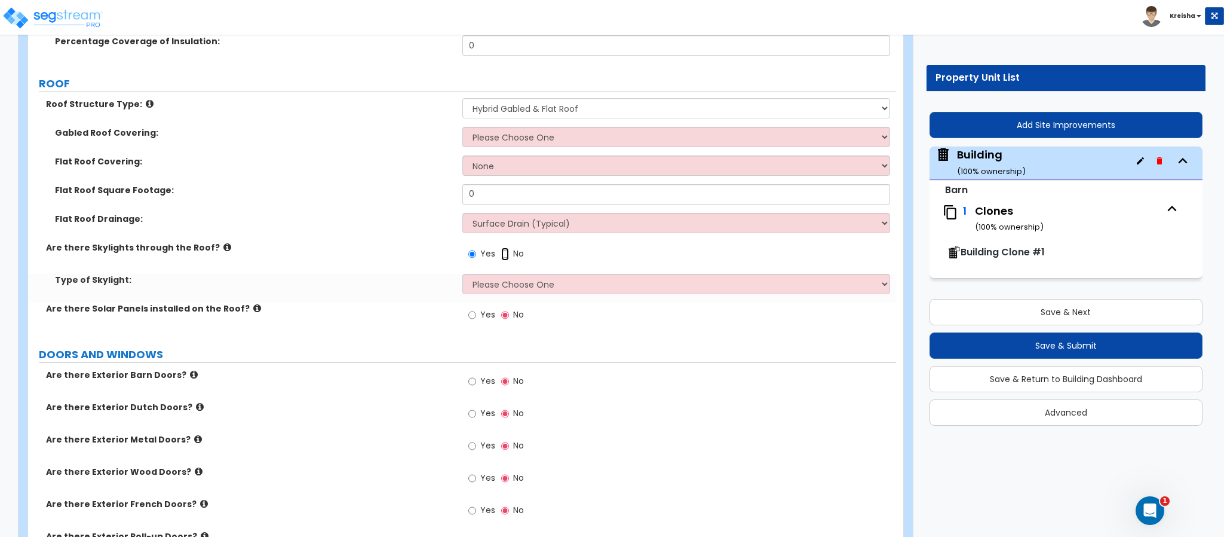
click at [504, 248] on input "No" at bounding box center [505, 253] width 8 height 13
radio input "false"
radio input "true"
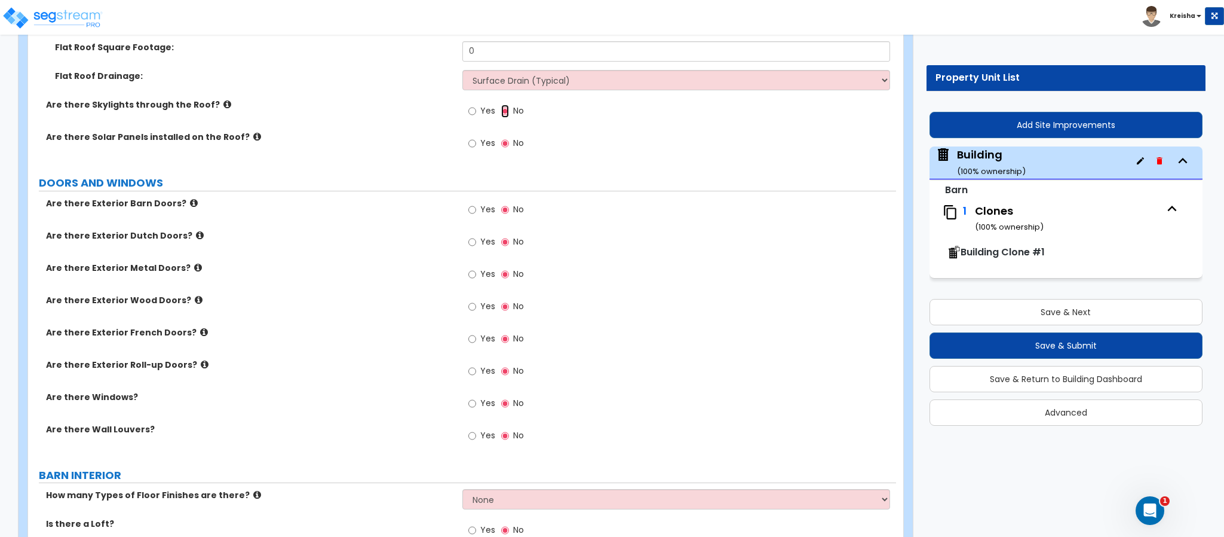
scroll to position [777, 0]
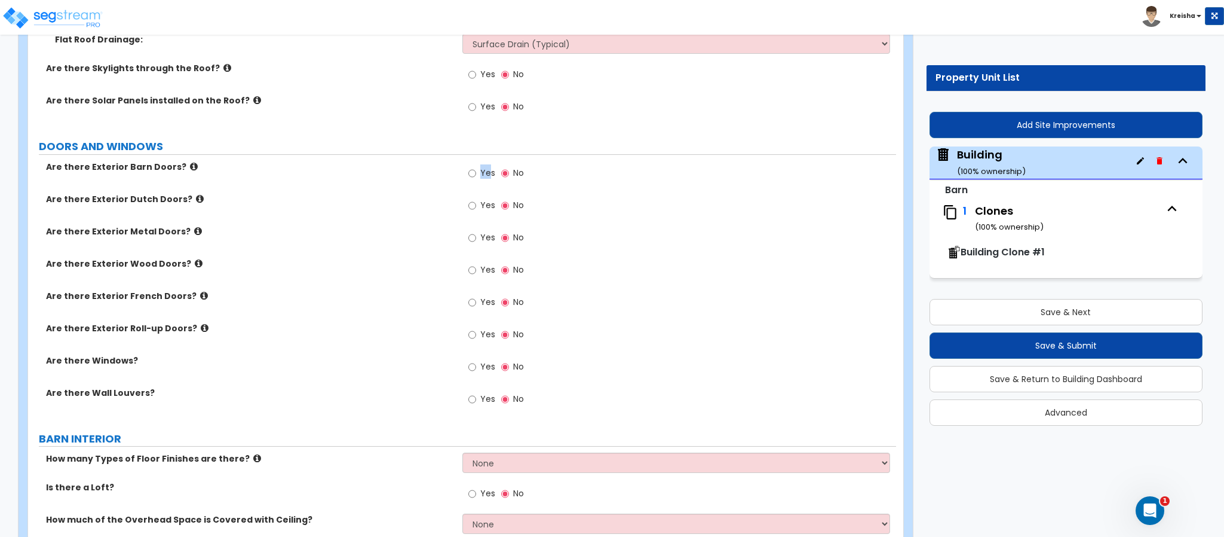
click at [490, 166] on label "Yes" at bounding box center [482, 174] width 27 height 20
click at [483, 176] on span "Yes" at bounding box center [487, 173] width 15 height 12
click at [476, 176] on input "Yes" at bounding box center [473, 173] width 8 height 13
radio input "true"
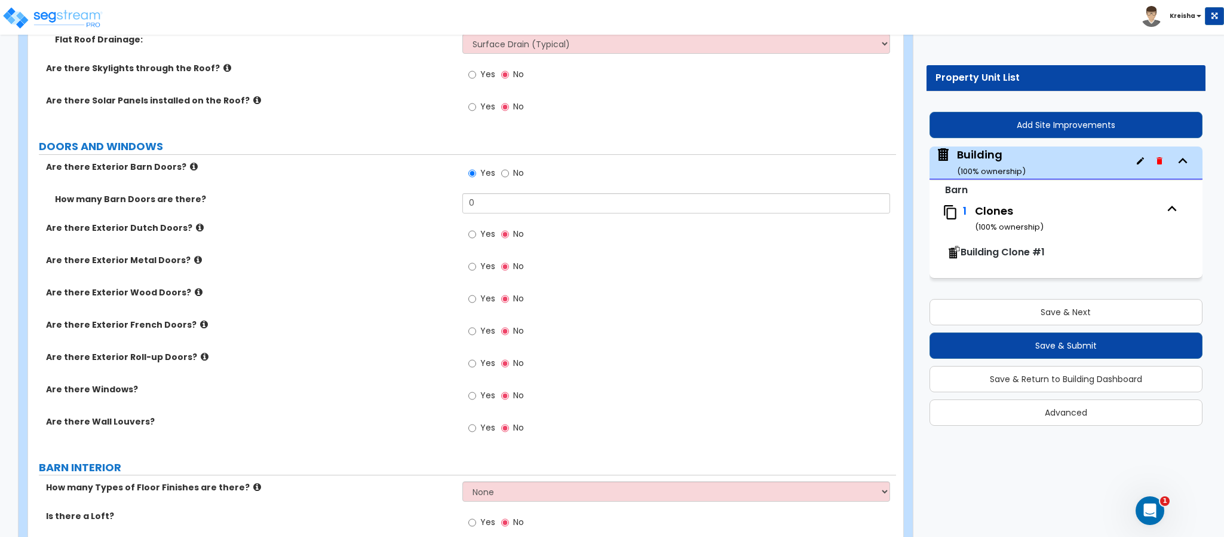
click at [190, 169] on icon at bounding box center [194, 166] width 8 height 9
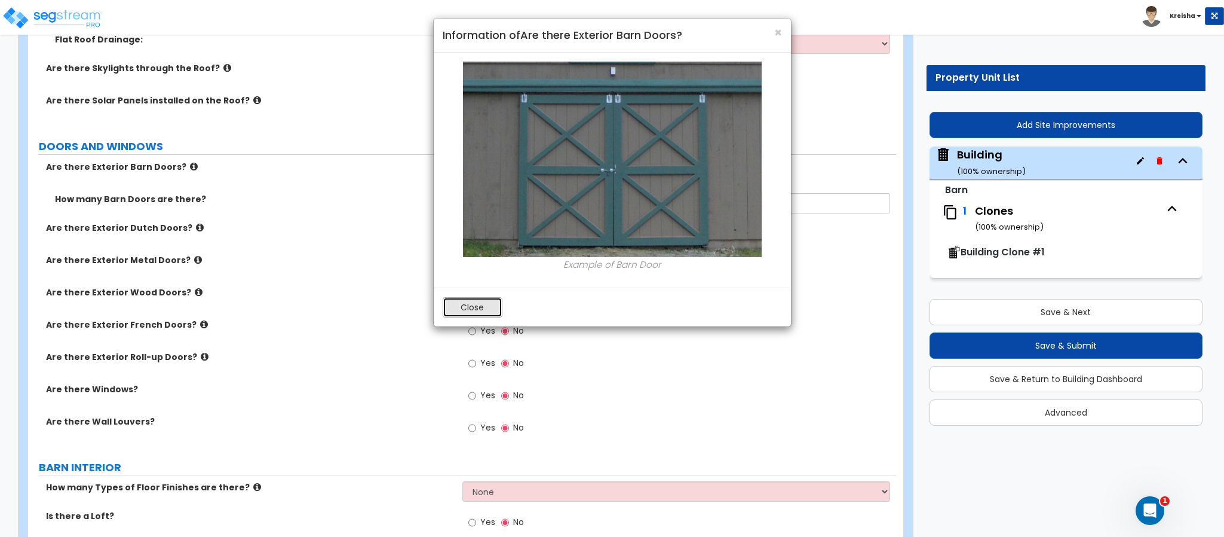
click at [484, 305] on button "Close" at bounding box center [473, 307] width 60 height 20
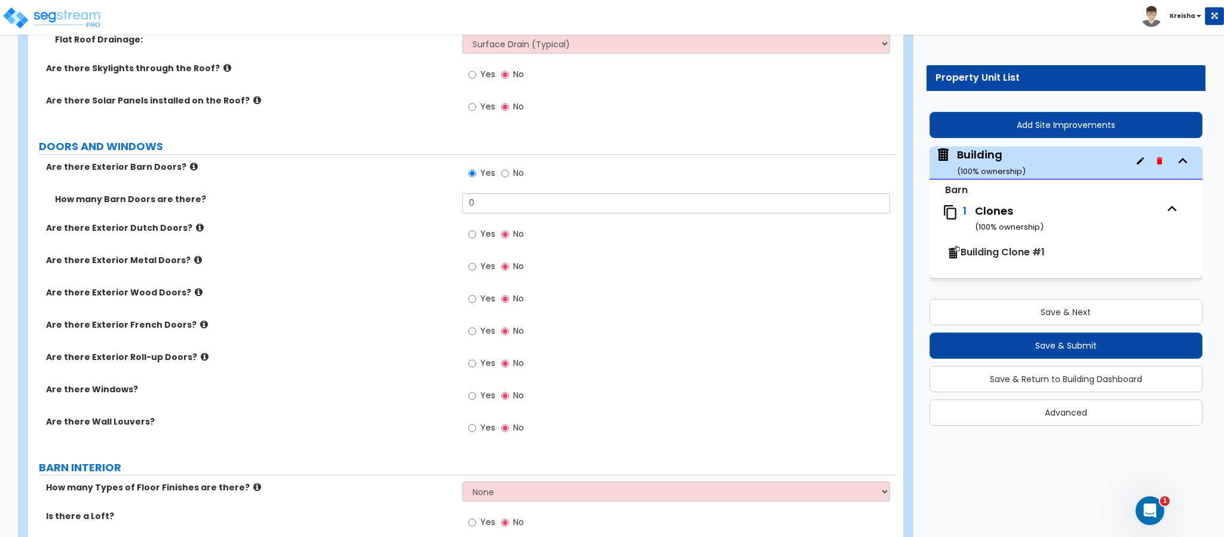
click at [484, 223] on div "Yes No" at bounding box center [497, 235] width 68 height 27
click at [482, 235] on span "Yes" at bounding box center [487, 234] width 15 height 12
click at [476, 235] on input "Yes" at bounding box center [473, 234] width 8 height 13
radio input "true"
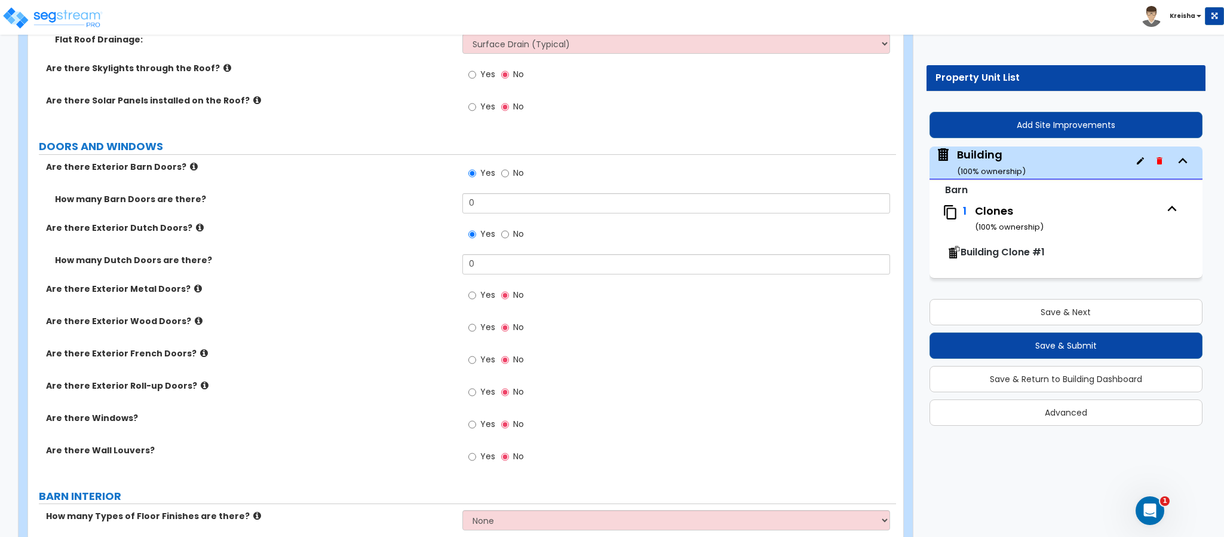
click at [196, 229] on icon at bounding box center [200, 227] width 8 height 9
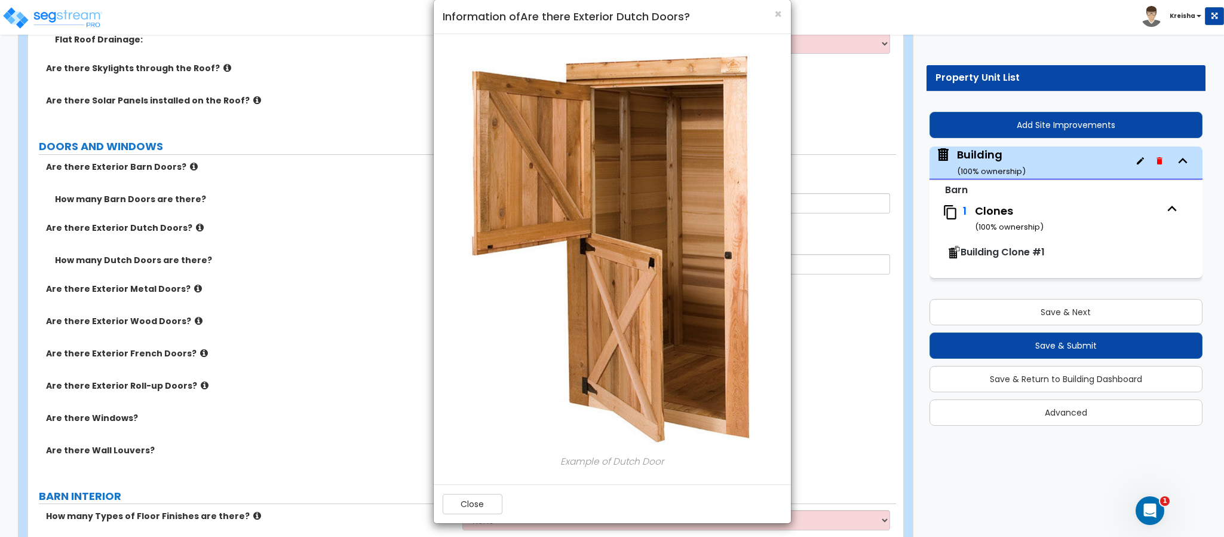
scroll to position [24, 0]
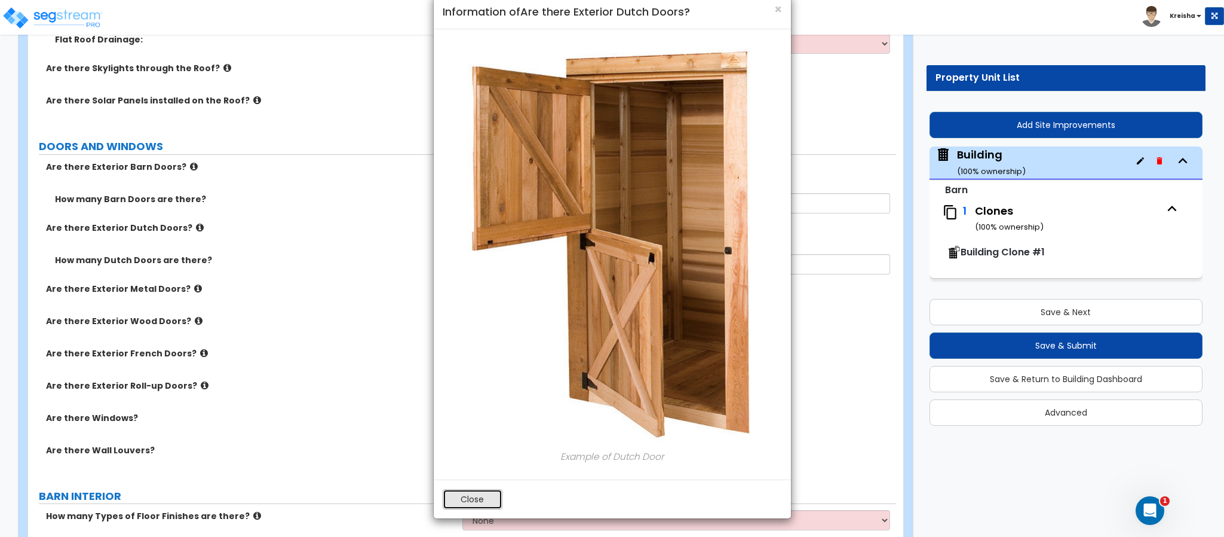
click at [479, 500] on button "Close" at bounding box center [473, 499] width 60 height 20
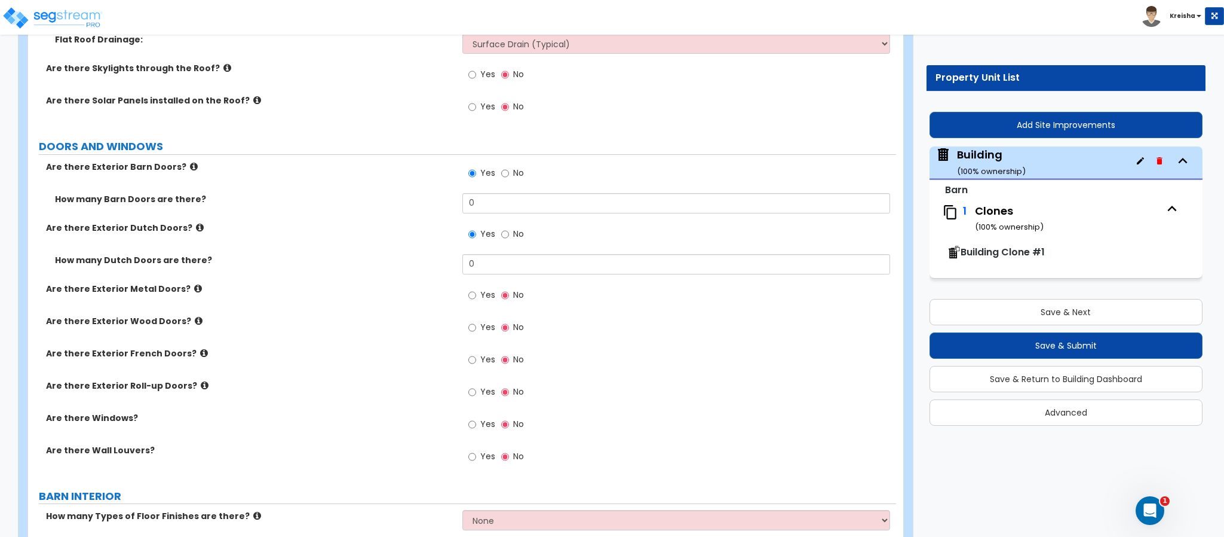
click at [488, 291] on span "Yes" at bounding box center [487, 295] width 15 height 12
click at [476, 291] on input "Yes" at bounding box center [473, 295] width 8 height 13
radio input "true"
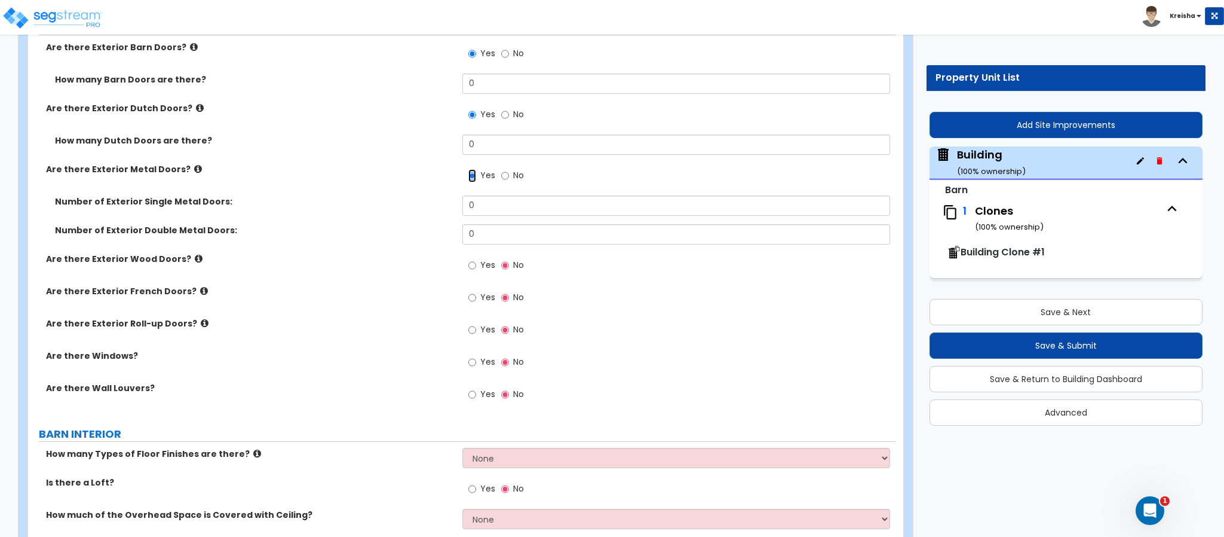
scroll to position [956, 0]
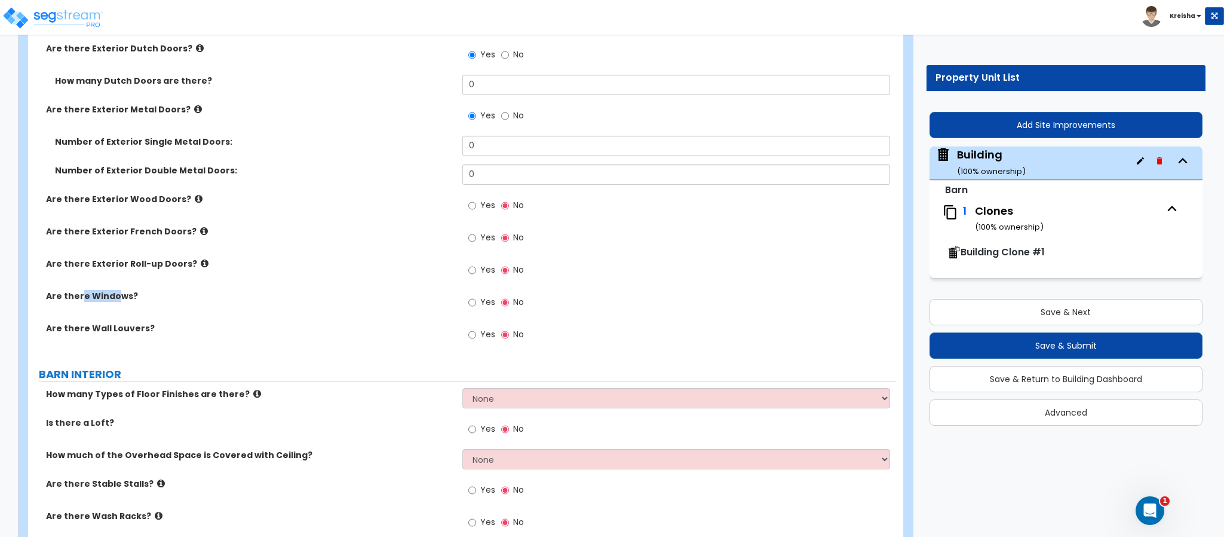
drag, startPoint x: 81, startPoint y: 304, endPoint x: 122, endPoint y: 301, distance: 40.7
click at [122, 301] on div "Are there Windows? Yes No" at bounding box center [462, 306] width 868 height 32
click at [474, 303] on input "Yes" at bounding box center [473, 302] width 8 height 13
radio input "true"
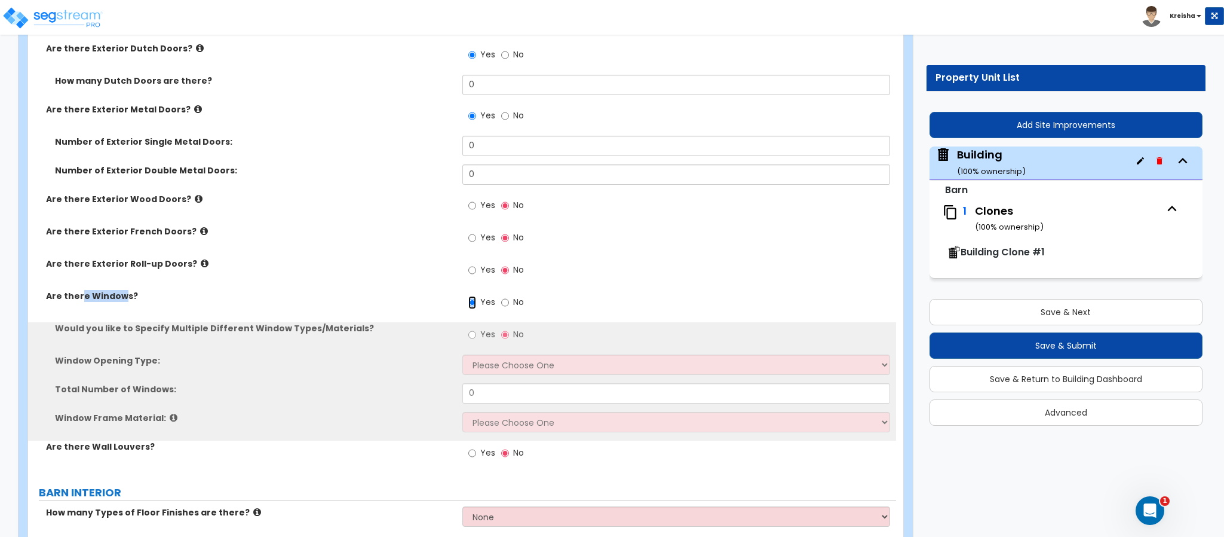
scroll to position [1076, 0]
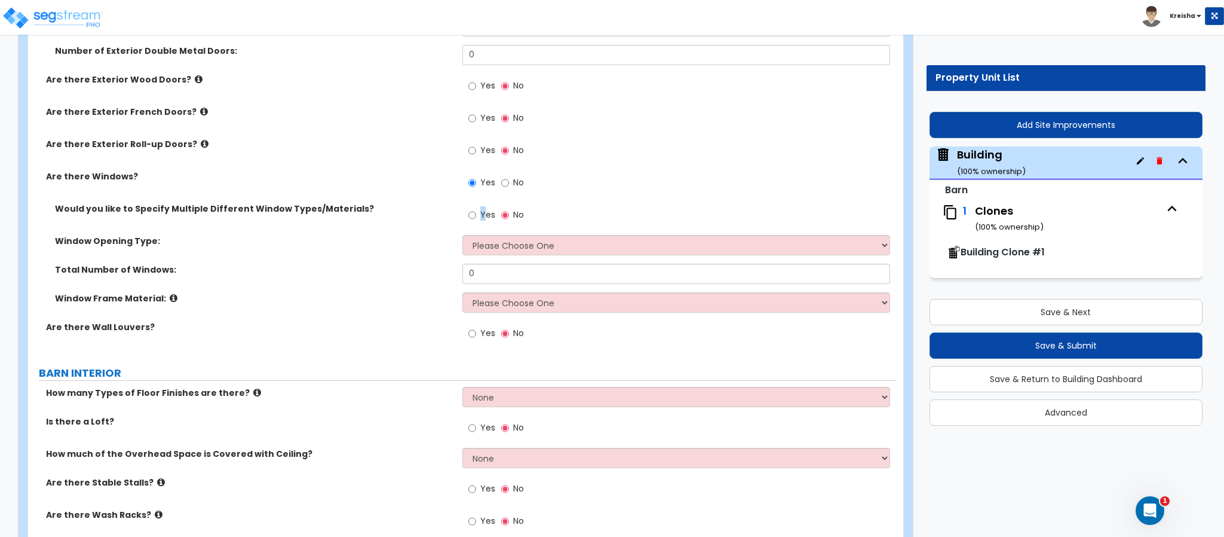
click at [483, 218] on span "Yes" at bounding box center [487, 215] width 15 height 12
click at [476, 218] on input "Yes" at bounding box center [473, 215] width 8 height 13
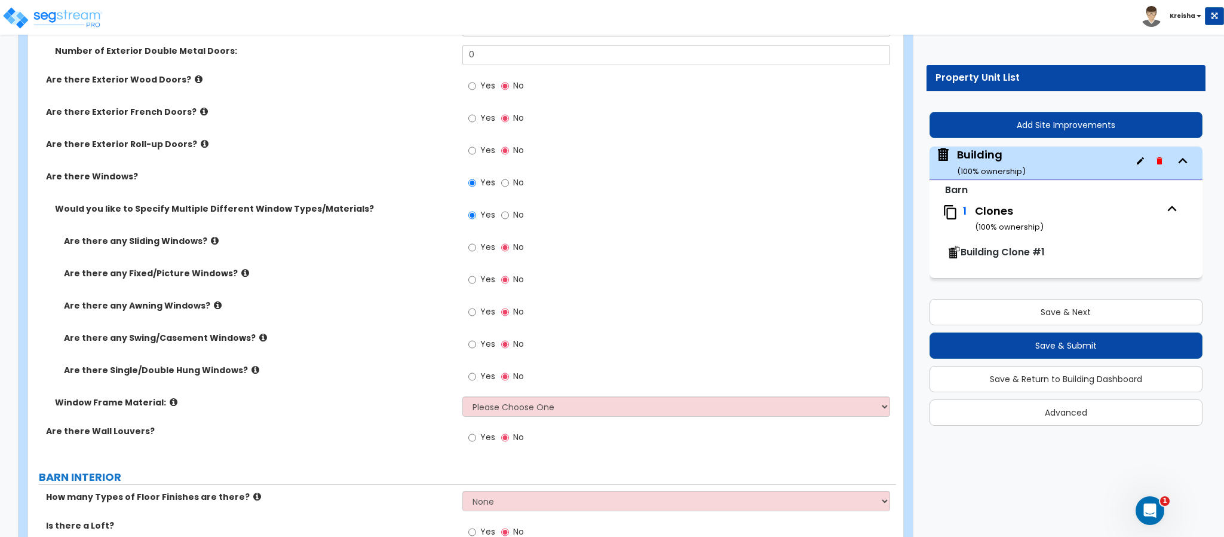
click at [515, 213] on span "No" at bounding box center [518, 215] width 11 height 12
click at [509, 213] on input "No" at bounding box center [505, 215] width 8 height 13
radio input "false"
radio input "true"
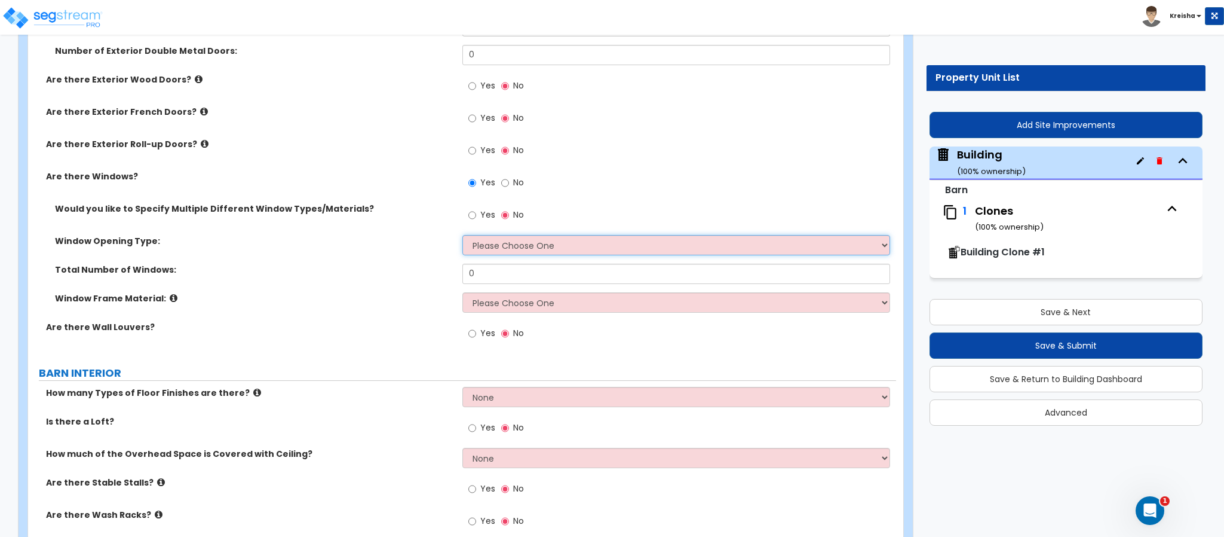
click at [543, 240] on select "Please Choose One Sliding Window Fixed/Picture Window Awning Window Swing/Casem…" at bounding box center [677, 245] width 428 height 20
select select "1"
click at [463, 236] on select "Please Choose One Sliding Window Fixed/Picture Window Awning Window Swing/Casem…" at bounding box center [677, 245] width 428 height 20
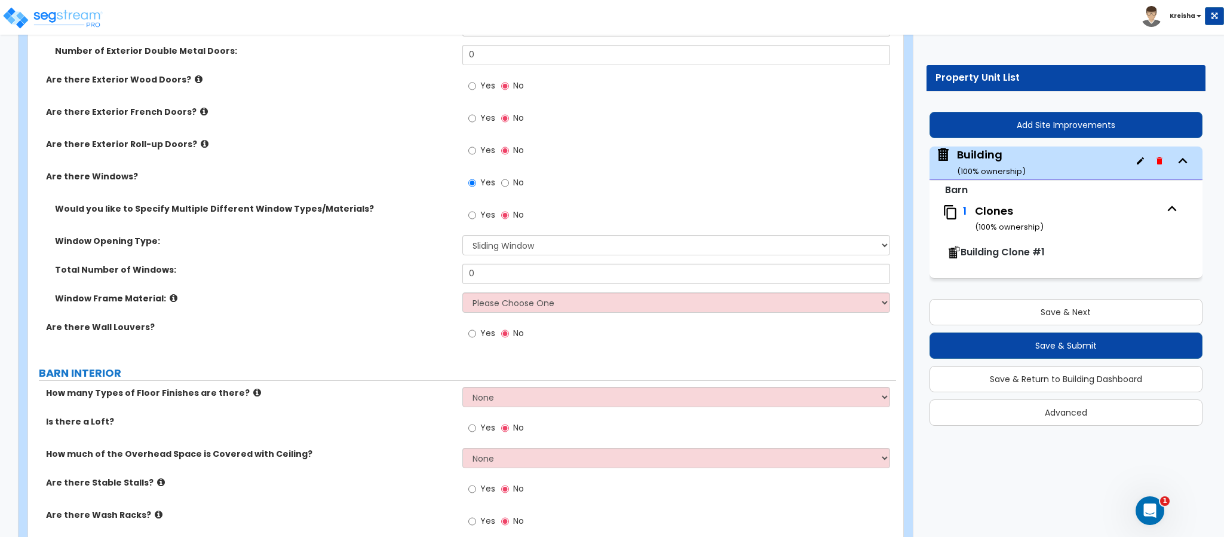
click at [480, 212] on label "Yes" at bounding box center [482, 216] width 27 height 20
click at [476, 212] on input "Yes" at bounding box center [473, 215] width 8 height 13
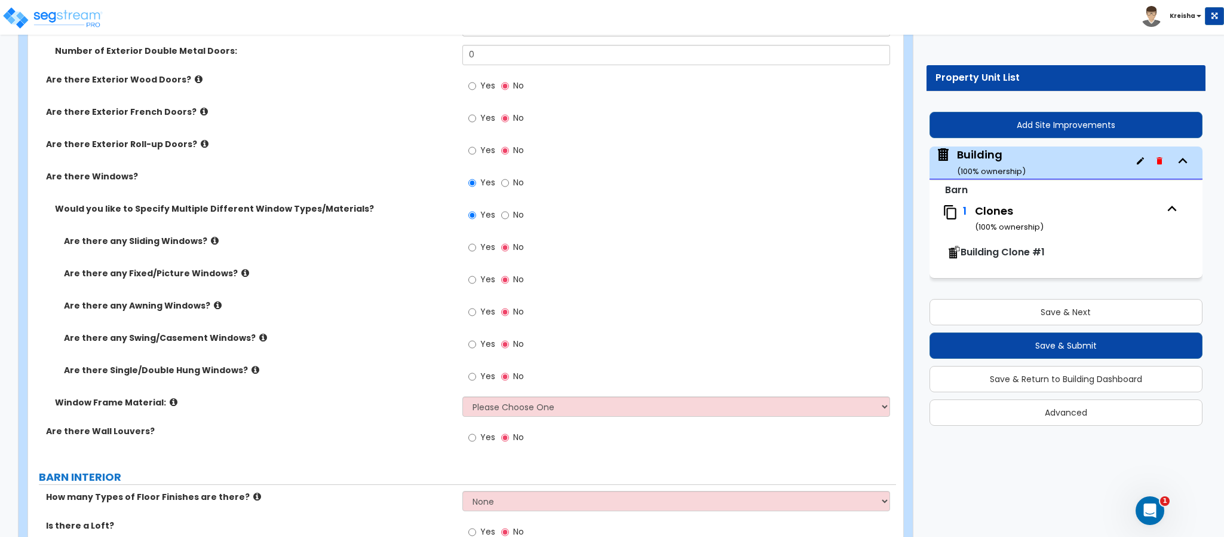
click at [517, 214] on span "No" at bounding box center [518, 215] width 11 height 12
click at [509, 214] on input "No" at bounding box center [505, 215] width 8 height 13
radio input "false"
radio input "true"
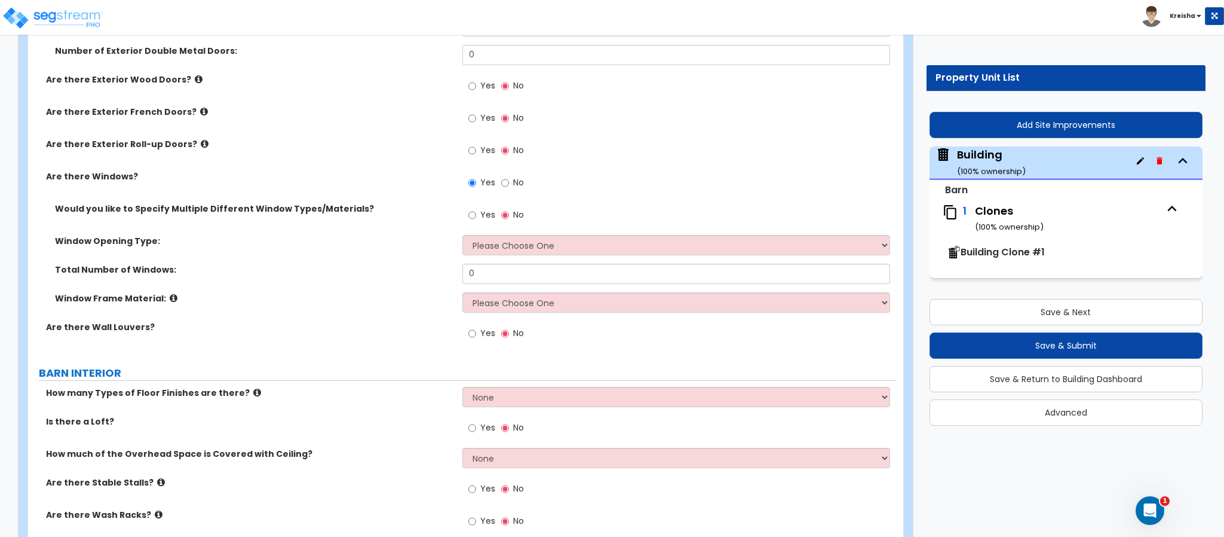
click at [465, 335] on div "Yes No" at bounding box center [497, 334] width 68 height 27
click at [475, 340] on input "Yes" at bounding box center [473, 333] width 8 height 13
radio input "true"
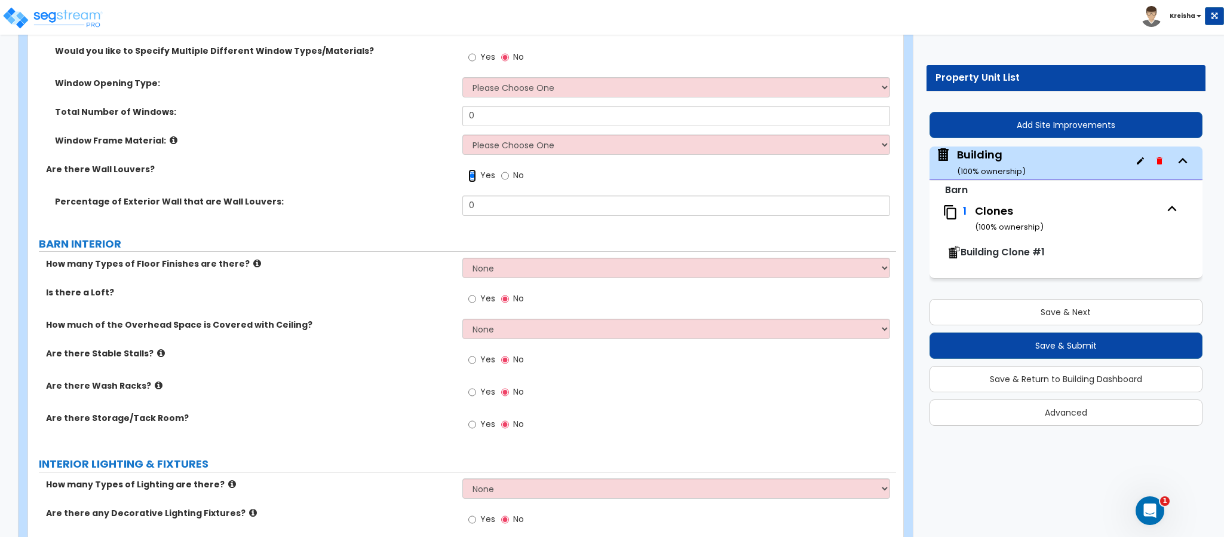
scroll to position [1255, 0]
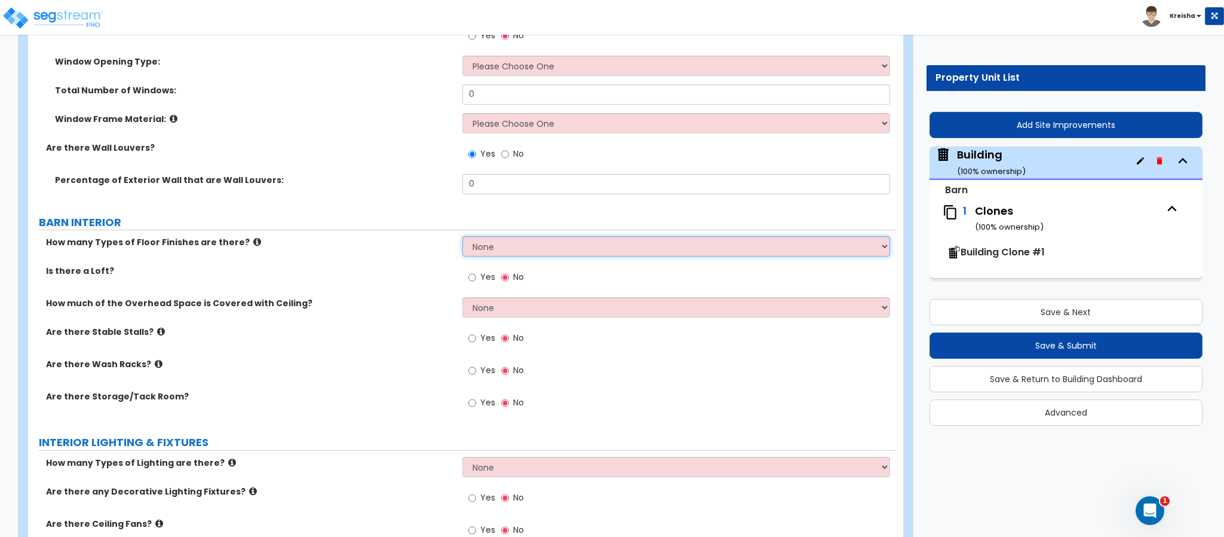
click at [501, 253] on select "None 1 2 3 4" at bounding box center [677, 246] width 428 height 20
click at [463, 238] on select "None 1 2 3 4" at bounding box center [677, 246] width 428 height 20
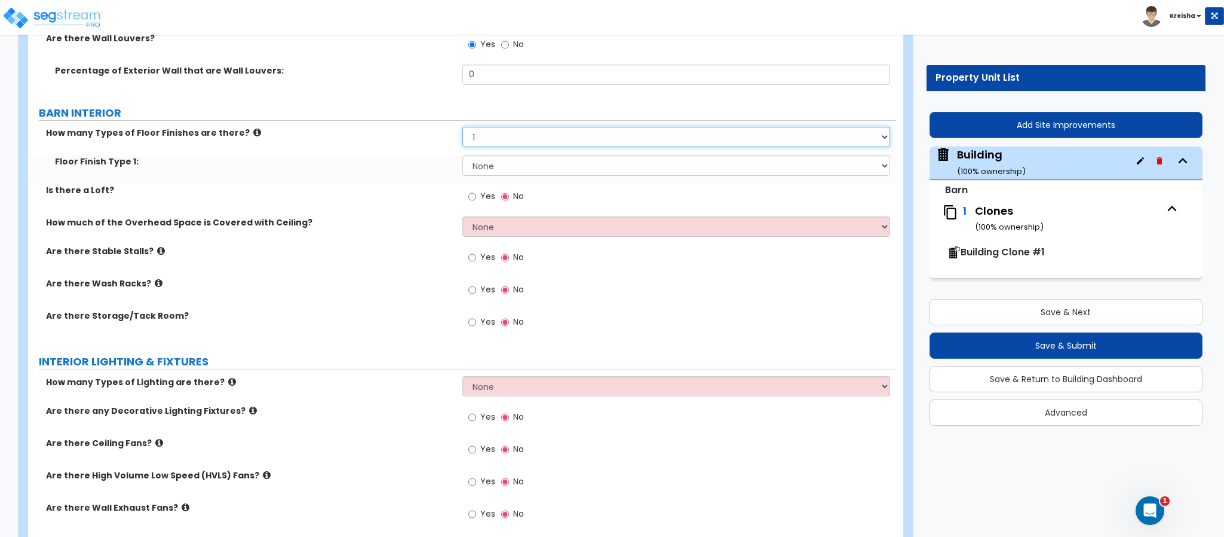
scroll to position [1374, 0]
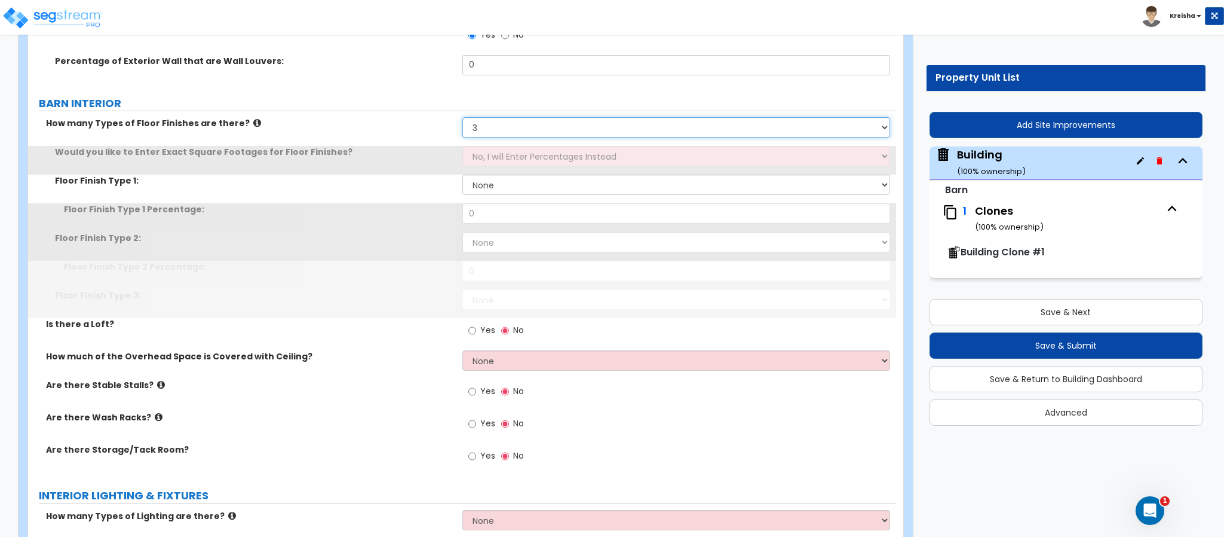
select select "4"
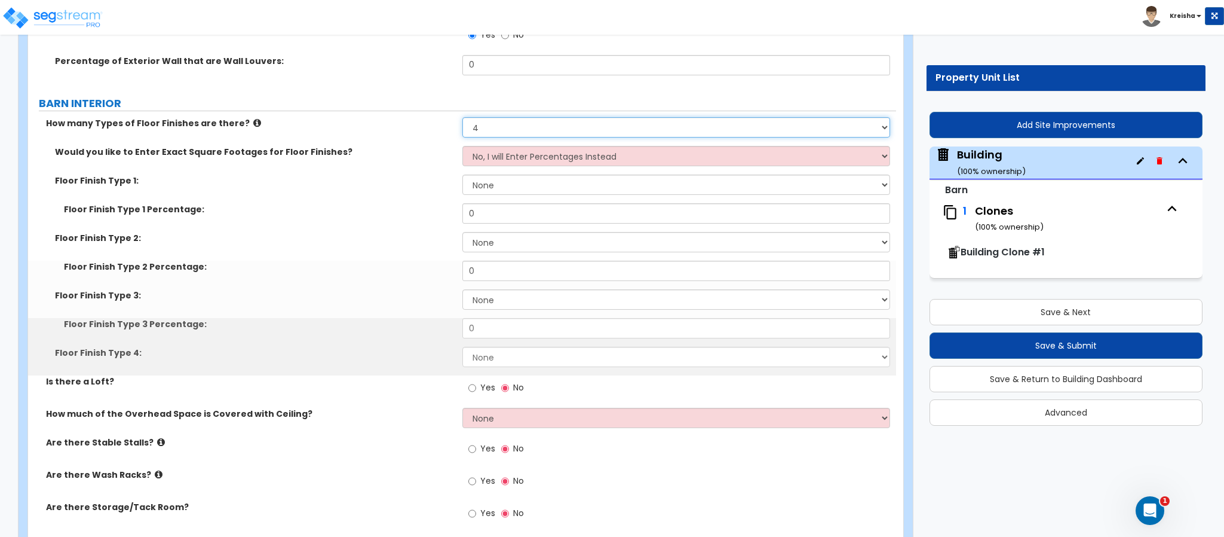
scroll to position [1494, 0]
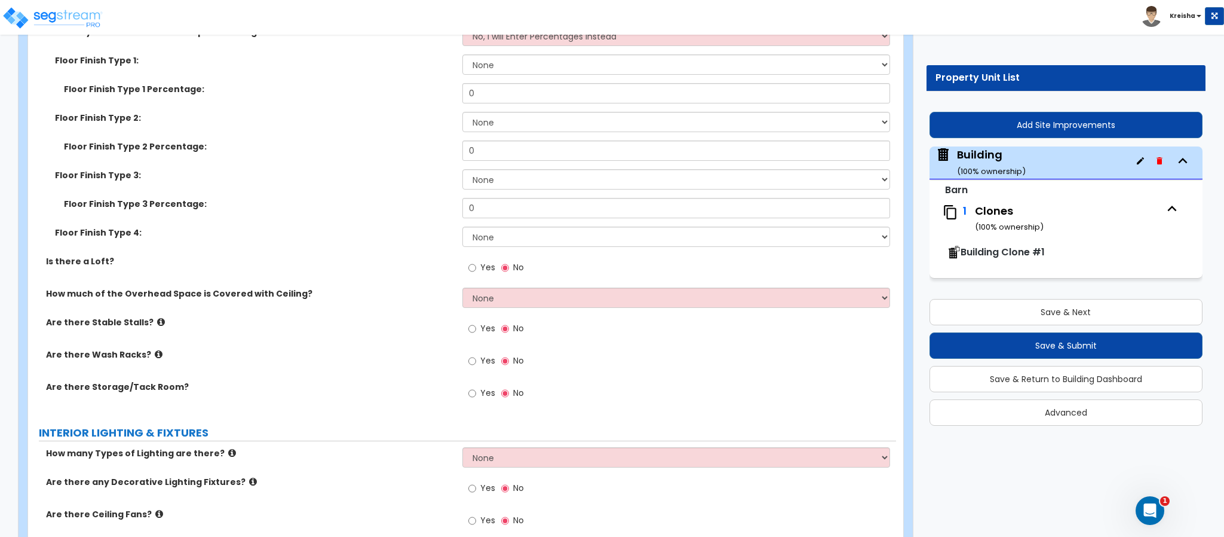
click at [486, 265] on span "Yes" at bounding box center [487, 267] width 15 height 12
click at [476, 265] on input "Yes" at bounding box center [473, 267] width 8 height 13
radio input "true"
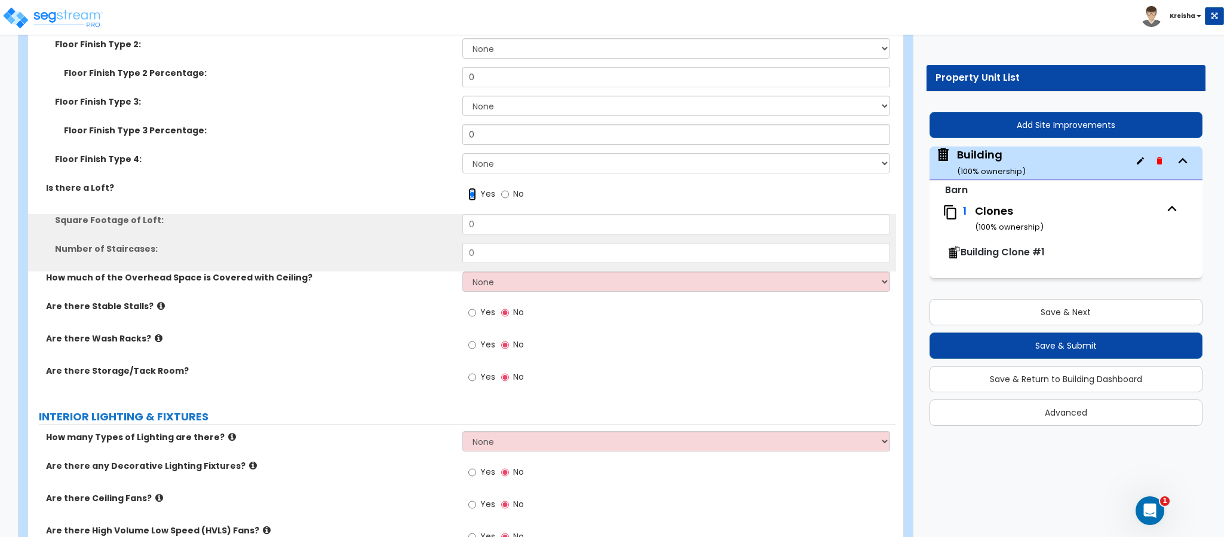
scroll to position [1613, 0]
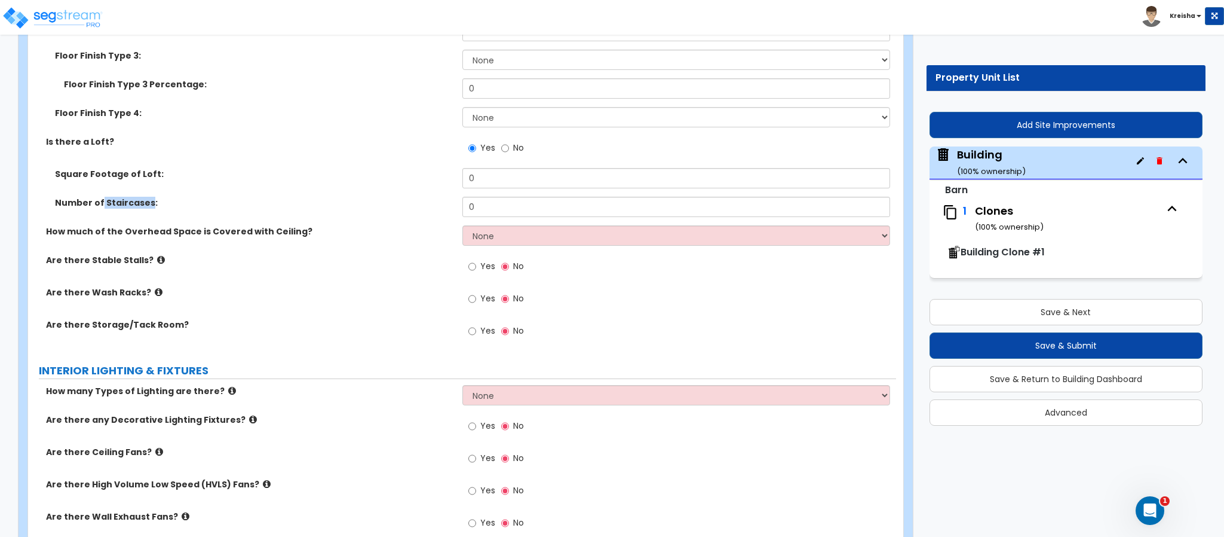
drag, startPoint x: 101, startPoint y: 205, endPoint x: 149, endPoint y: 207, distance: 47.8
click at [149, 207] on label "Number of Staircases:" at bounding box center [254, 203] width 399 height 12
click at [264, 203] on label "Number of Staircases:" at bounding box center [254, 203] width 399 height 12
drag, startPoint x: 217, startPoint y: 233, endPoint x: 74, endPoint y: 244, distance: 143.8
click at [85, 243] on div "How much of the Overhead Space is Covered with Ceiling? None I want to Enter an…" at bounding box center [462, 239] width 868 height 29
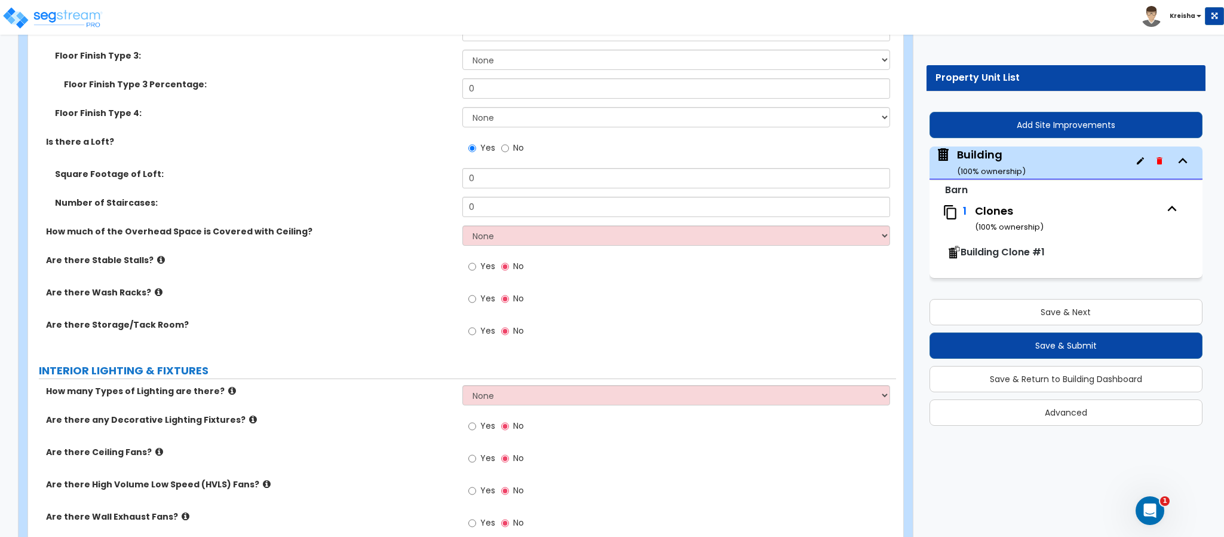
click at [56, 242] on div "How much of the Overhead Space is Covered with Ceiling? None I want to Enter an…" at bounding box center [462, 239] width 868 height 29
drag, startPoint x: 71, startPoint y: 244, endPoint x: 271, endPoint y: 244, distance: 200.8
click at [271, 244] on div "How much of the Overhead Space is Covered with Ceiling? None I want to Enter an…" at bounding box center [462, 239] width 868 height 29
click at [271, 252] on div "How much of the Overhead Space is Covered with Ceiling? None I want to Enter an…" at bounding box center [462, 239] width 868 height 29
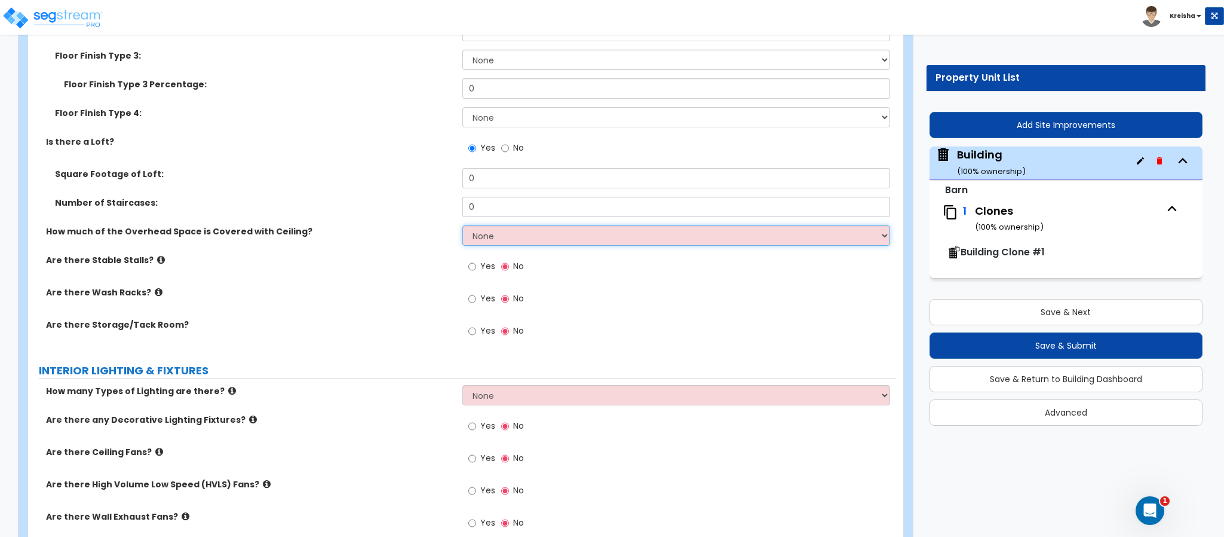
click at [486, 243] on select "None I want to Enter and Approximate Percentage I want to Enter the Square Foot…" at bounding box center [677, 235] width 428 height 20
click at [463, 227] on select "None I want to Enter and Approximate Percentage I want to Enter the Square Foot…" at bounding box center [677, 235] width 428 height 20
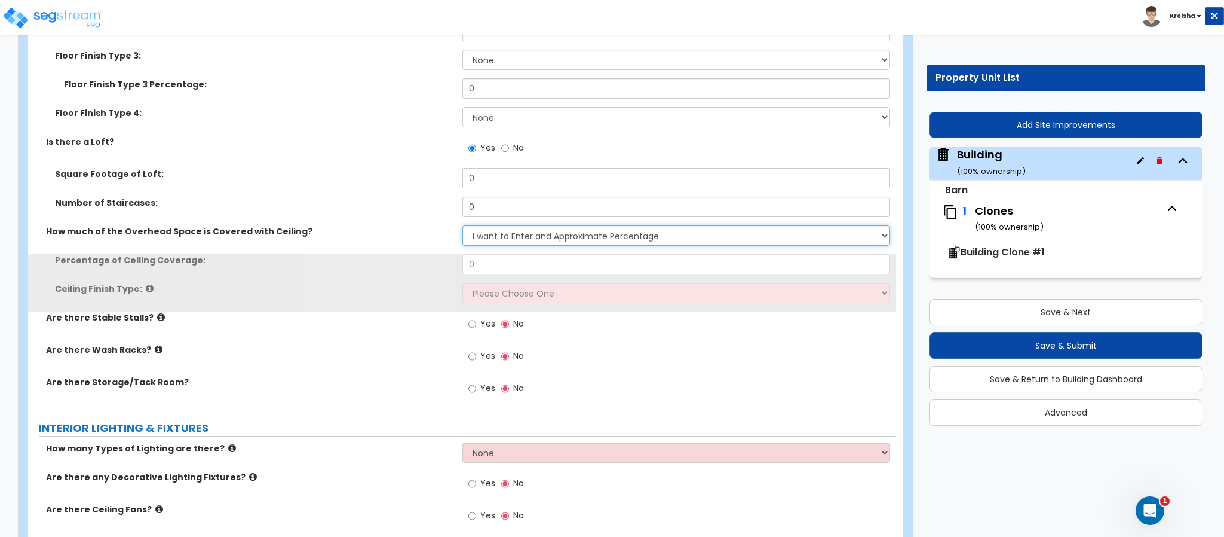
click at [506, 235] on select "None I want to Enter and Approximate Percentage I want to Enter the Square Foot…" at bounding box center [677, 235] width 428 height 20
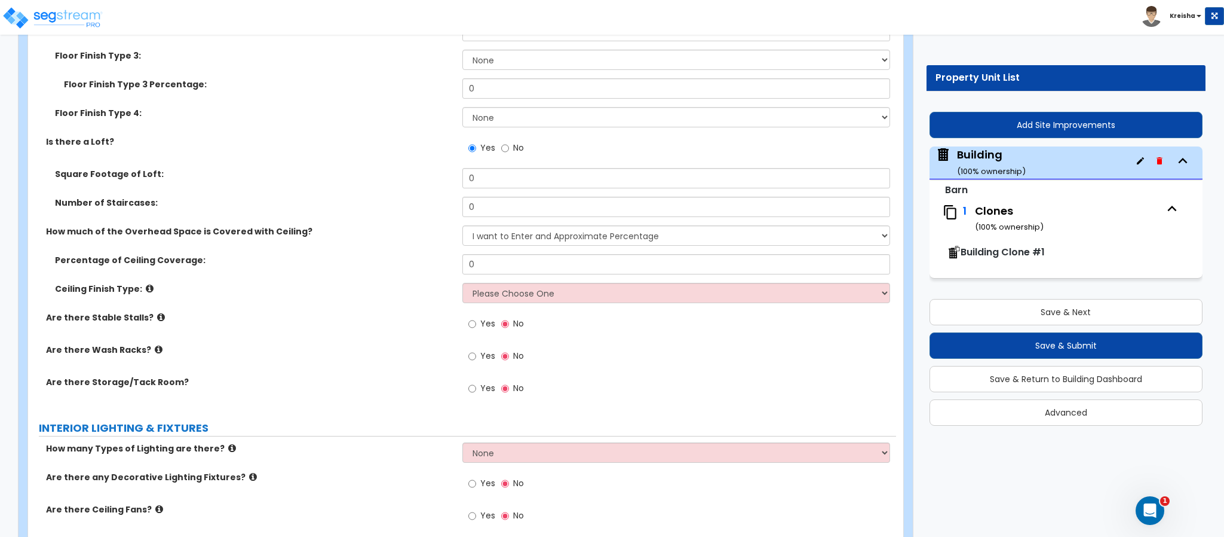
click at [308, 289] on label "Ceiling Finish Type:" at bounding box center [254, 289] width 399 height 12
click at [493, 292] on select "Please Choose One Wood Ceiling Metal Ceiling" at bounding box center [677, 293] width 428 height 20
drag, startPoint x: 493, startPoint y: 292, endPoint x: 494, endPoint y: 285, distance: 7.2
click at [493, 291] on select "Please Choose One Wood Ceiling Metal Ceiling" at bounding box center [677, 293] width 428 height 20
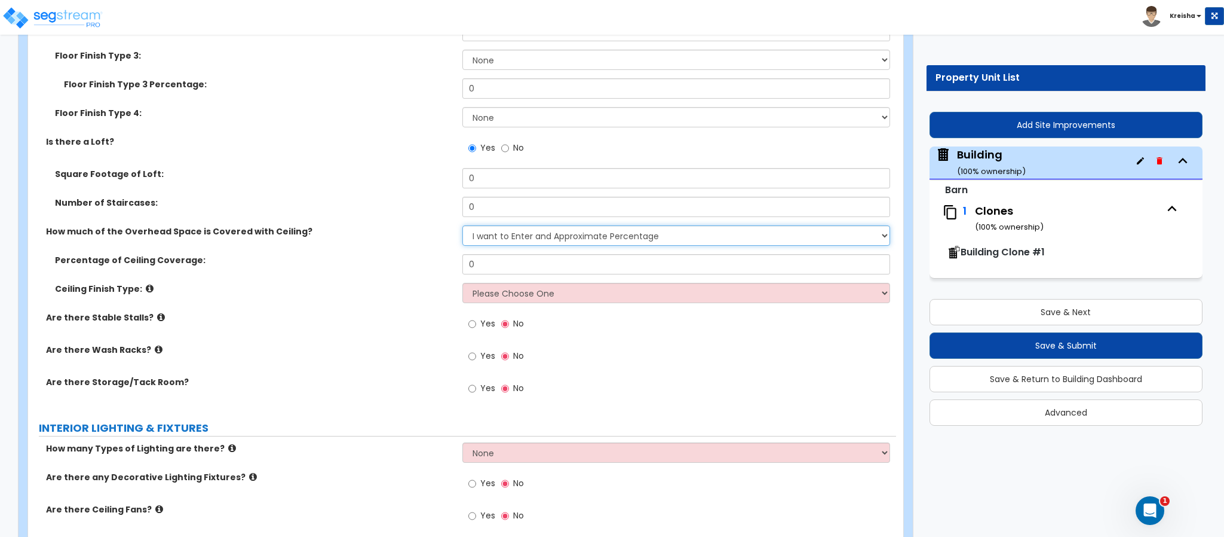
drag, startPoint x: 520, startPoint y: 233, endPoint x: 513, endPoint y: 237, distance: 8.3
click at [520, 235] on select "None I want to Enter and Approximate Percentage I want to Enter the Square Foot…" at bounding box center [677, 235] width 428 height 20
select select "2"
click at [463, 227] on select "None I want to Enter and Approximate Percentage I want to Enter the Square Foot…" at bounding box center [677, 235] width 428 height 20
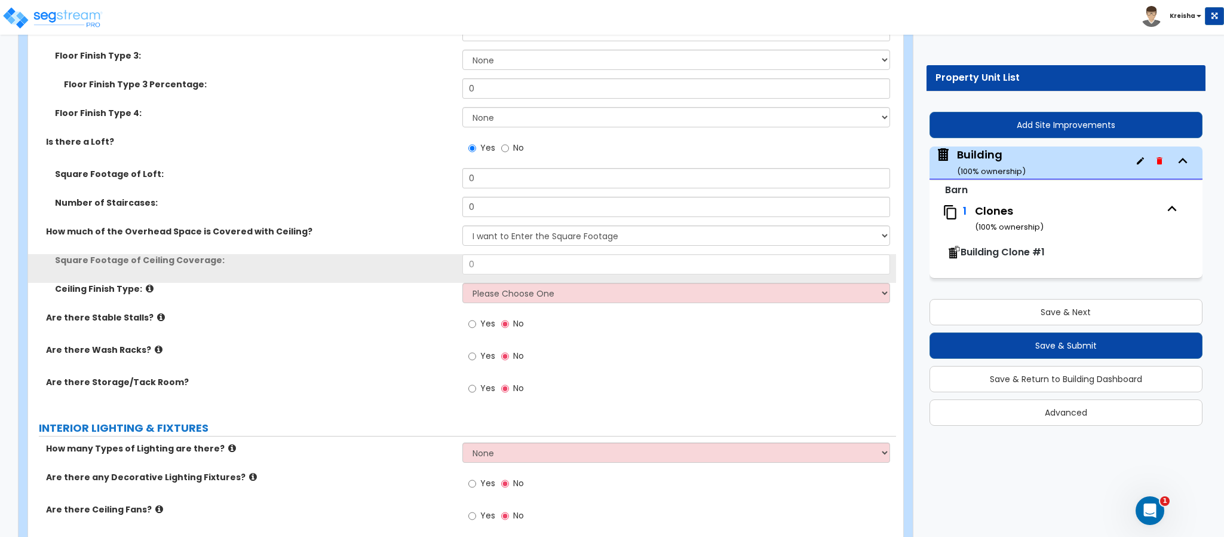
click at [413, 314] on label "Are there Stable Stalls?" at bounding box center [250, 317] width 408 height 12
click at [498, 320] on div "Yes No" at bounding box center [497, 324] width 68 height 27
click at [470, 328] on input "Yes" at bounding box center [473, 323] width 8 height 13
radio input "true"
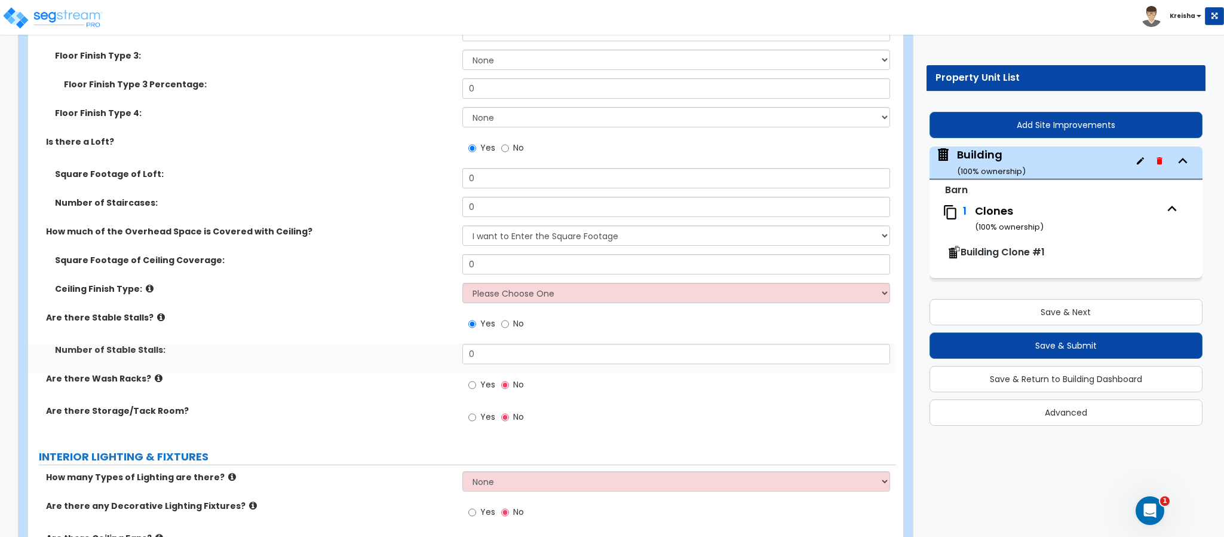
click at [470, 376] on div "Yes No" at bounding box center [497, 385] width 68 height 27
click at [474, 385] on input "Yes" at bounding box center [473, 384] width 8 height 13
radio input "true"
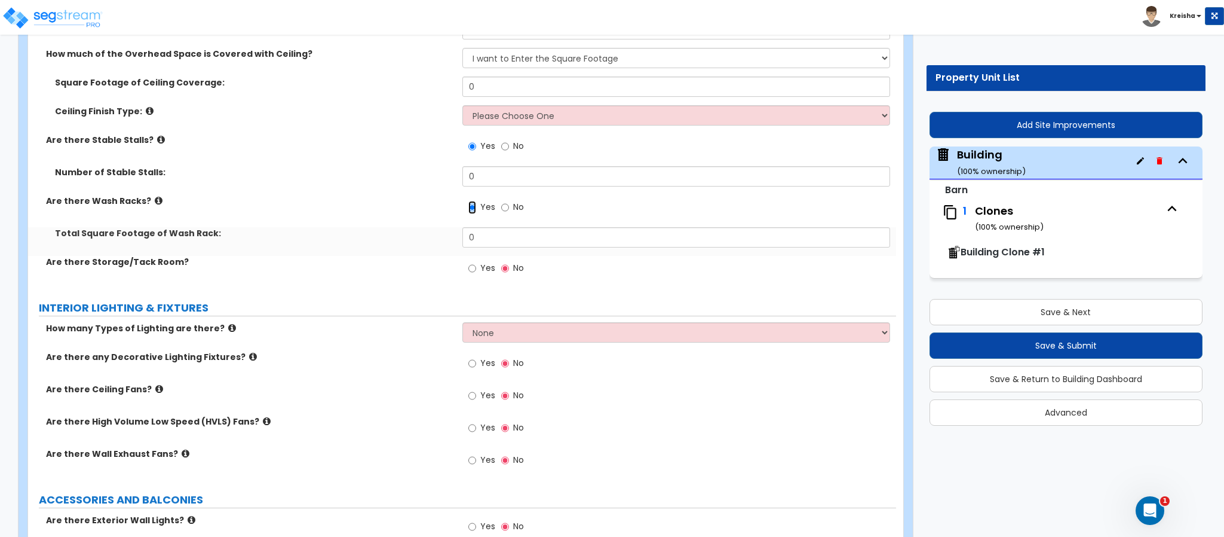
scroll to position [1793, 0]
click at [480, 270] on span "Yes" at bounding box center [487, 266] width 15 height 12
click at [476, 270] on input "Yes" at bounding box center [473, 266] width 8 height 13
radio input "true"
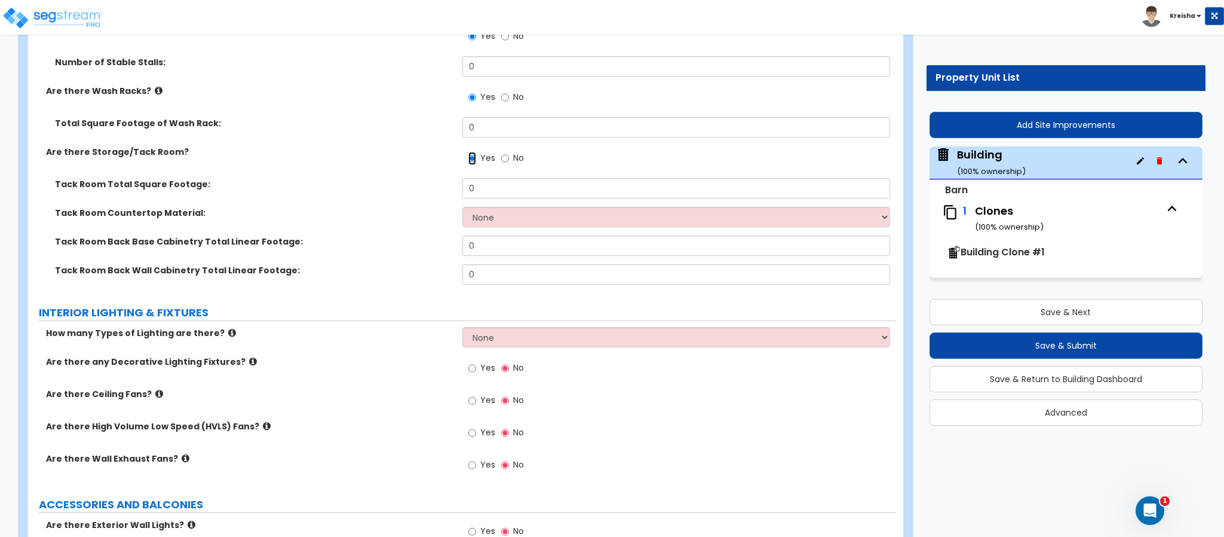
scroll to position [1912, 0]
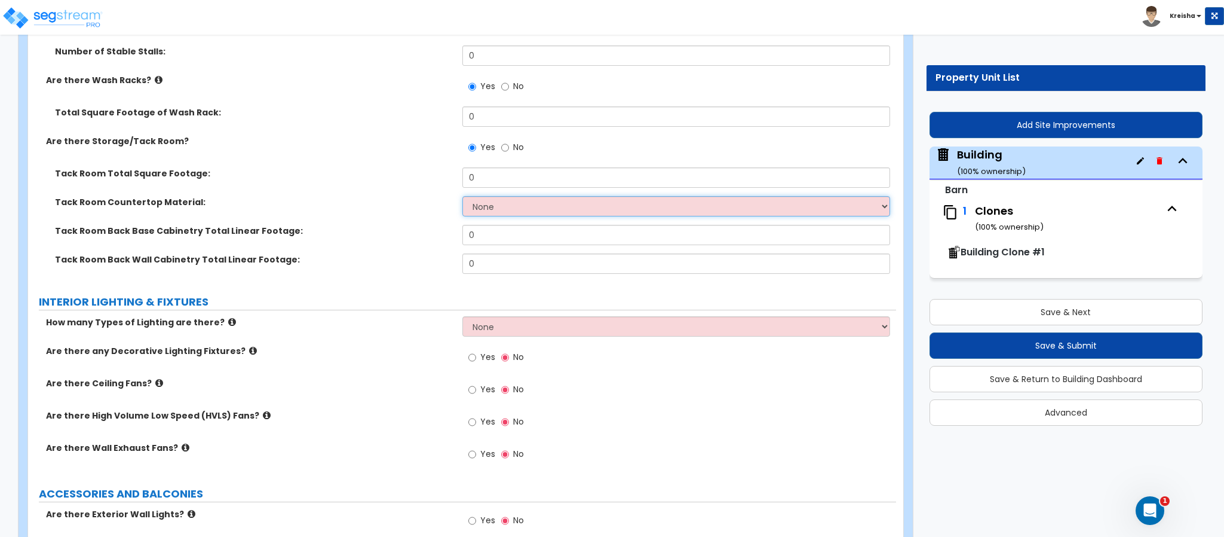
click at [498, 212] on select "None Plastic Laminate Solid Surface Stone Quartz Marble Tile Wood Stainless Ste…" at bounding box center [677, 206] width 428 height 20
select select "2"
click at [463, 197] on select "None Plastic Laminate Solid Surface Stone Quartz Marble Tile Wood Stainless Ste…" at bounding box center [677, 206] width 428 height 20
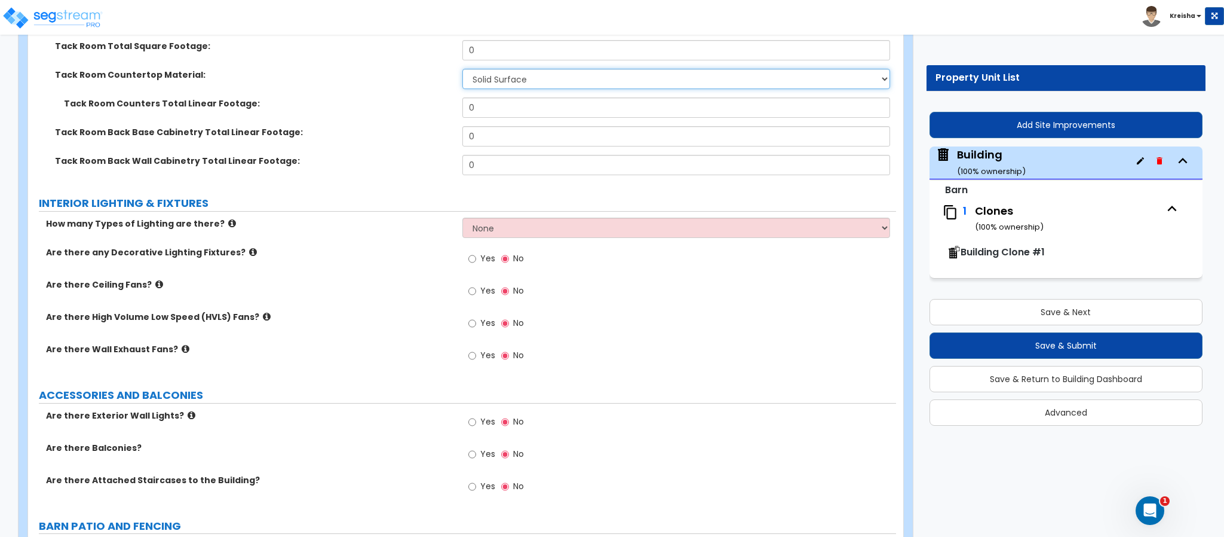
scroll to position [2091, 0]
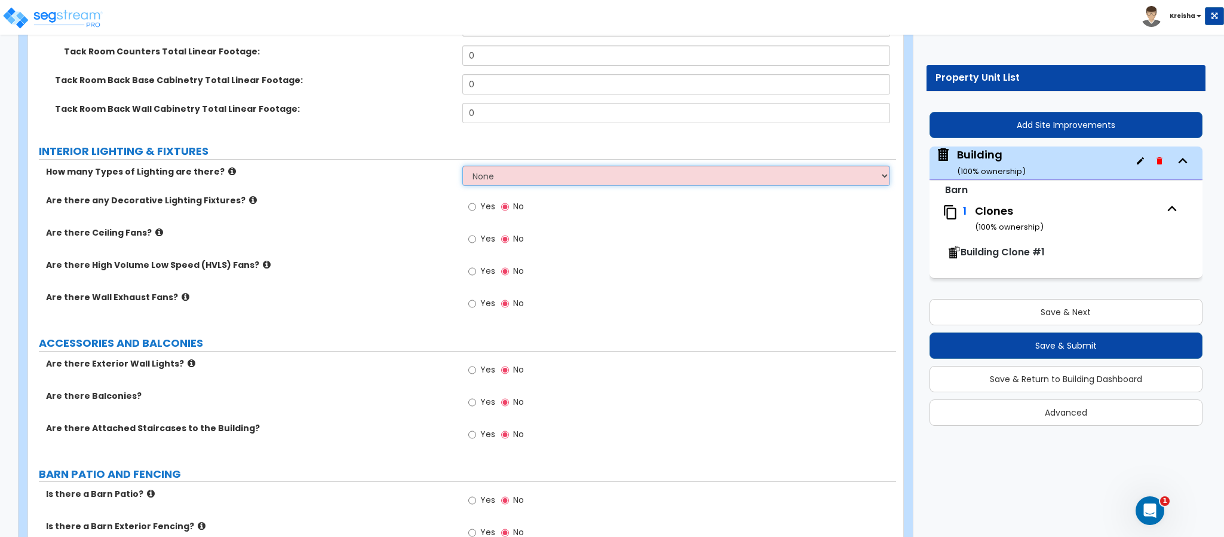
click at [542, 186] on select "None 1 2 3" at bounding box center [677, 176] width 428 height 20
click at [463, 167] on select "None 1 2 3" at bounding box center [677, 176] width 428 height 20
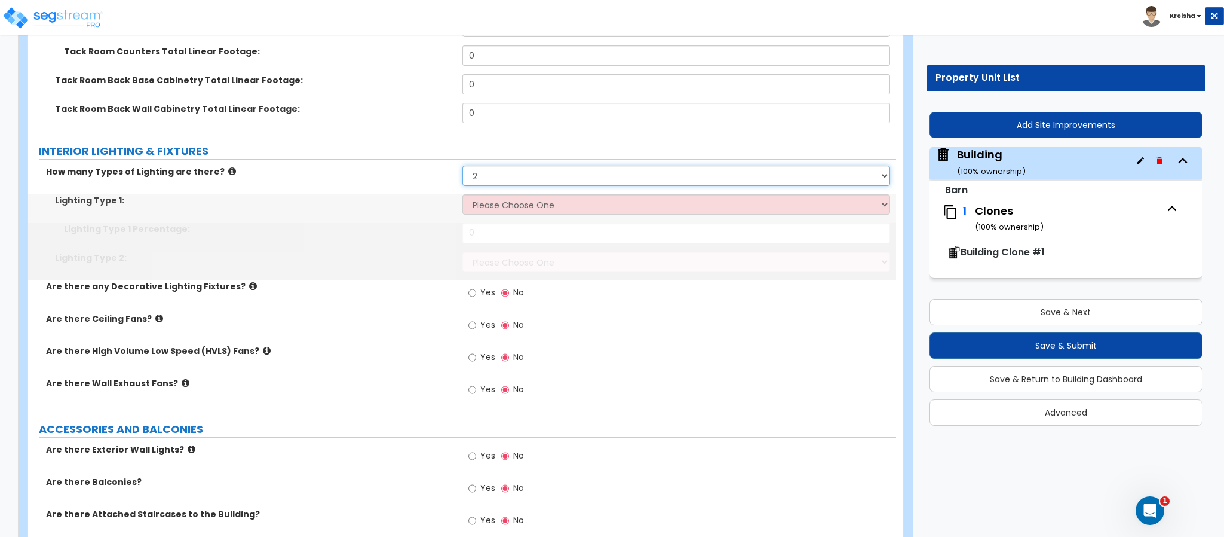
select select "3"
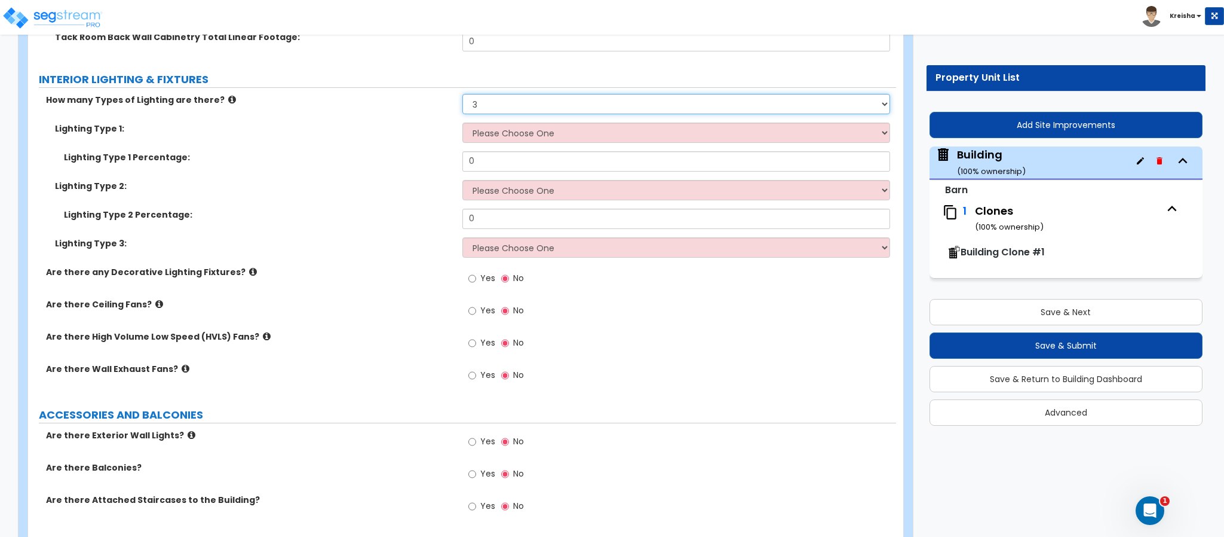
scroll to position [2307, 0]
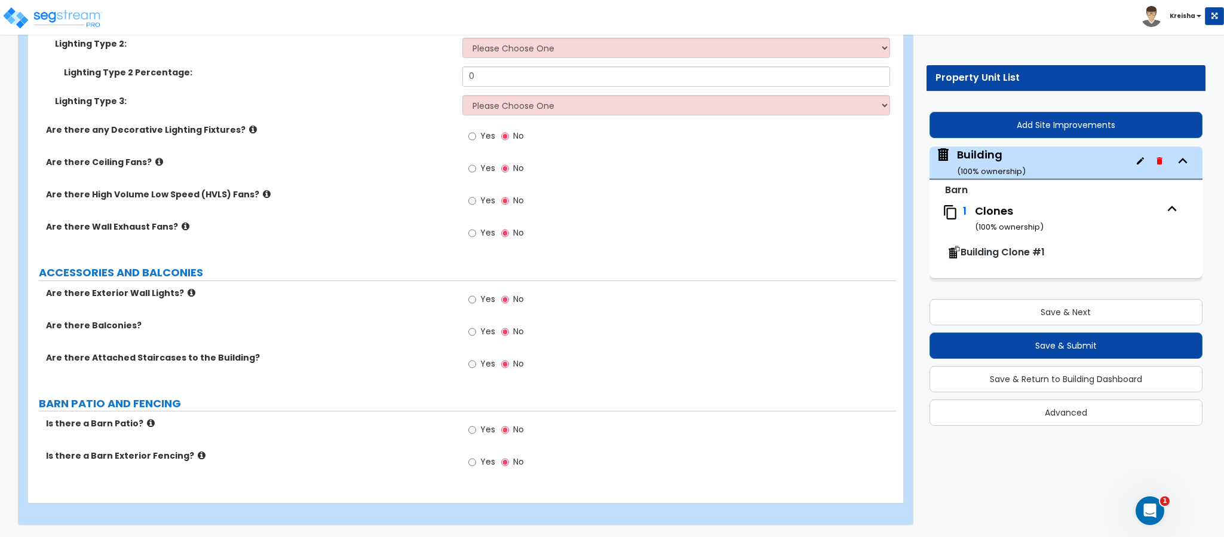
click at [480, 140] on label "Yes" at bounding box center [482, 137] width 27 height 20
click at [476, 140] on input "Yes" at bounding box center [473, 136] width 8 height 13
radio input "true"
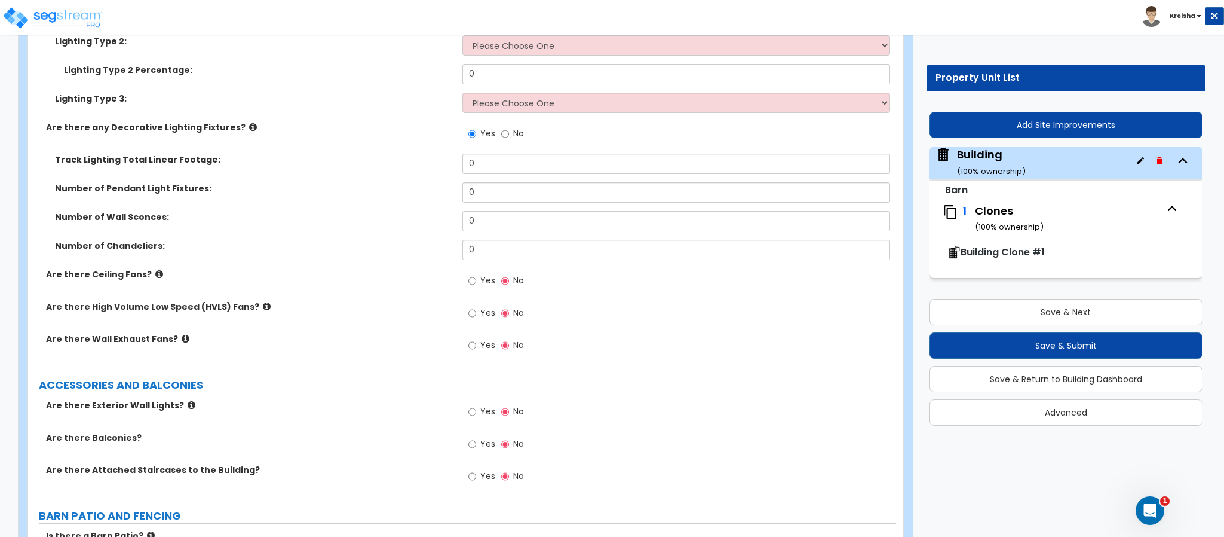
click at [485, 280] on span "Yes" at bounding box center [487, 280] width 15 height 12
click at [476, 280] on input "Yes" at bounding box center [473, 280] width 8 height 13
radio input "true"
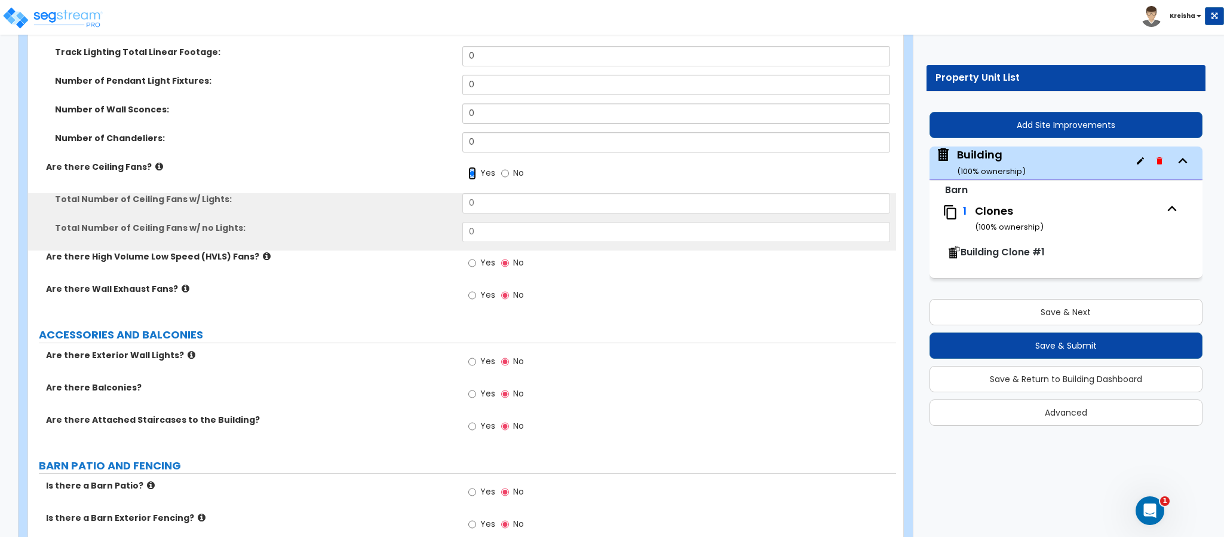
scroll to position [2426, 0]
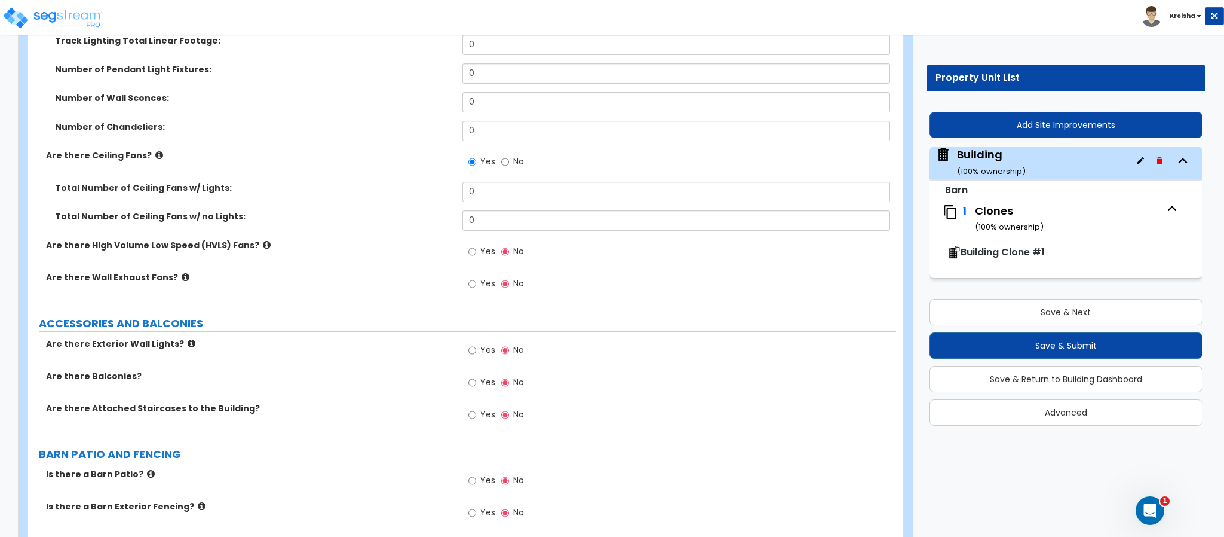
click at [494, 237] on div "Total Number of Ceiling Fans w/ no Lights: 0" at bounding box center [462, 224] width 868 height 29
click at [489, 256] on span "Yes" at bounding box center [487, 251] width 15 height 12
click at [476, 256] on input "Yes" at bounding box center [473, 251] width 8 height 13
radio input "true"
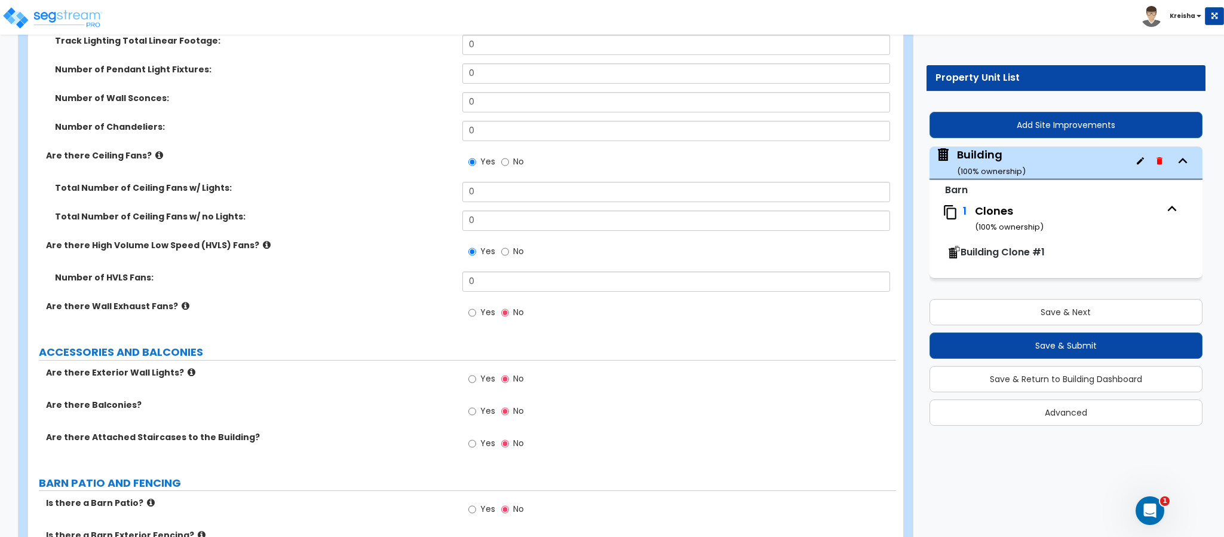
click at [263, 246] on icon at bounding box center [267, 244] width 8 height 9
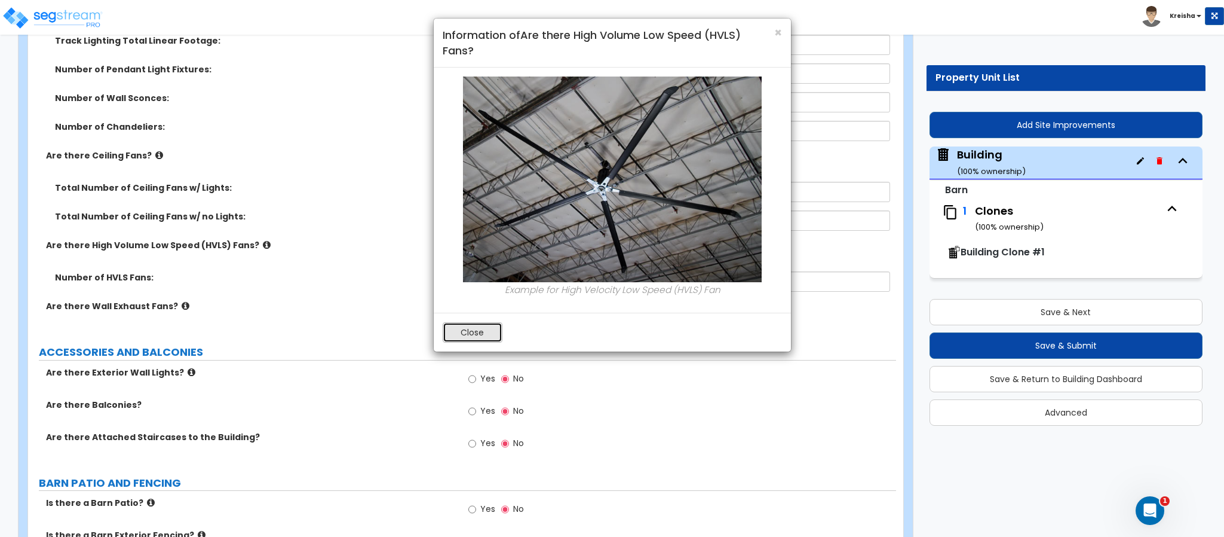
click at [474, 335] on button "Close" at bounding box center [473, 332] width 60 height 20
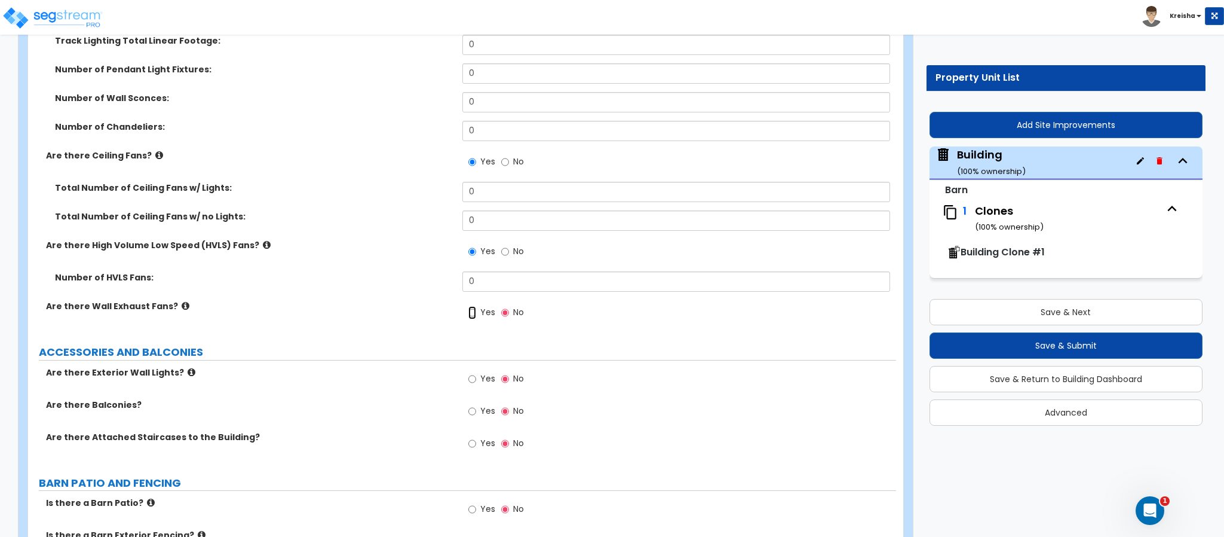
click at [473, 313] on input "Yes" at bounding box center [473, 312] width 8 height 13
radio input "true"
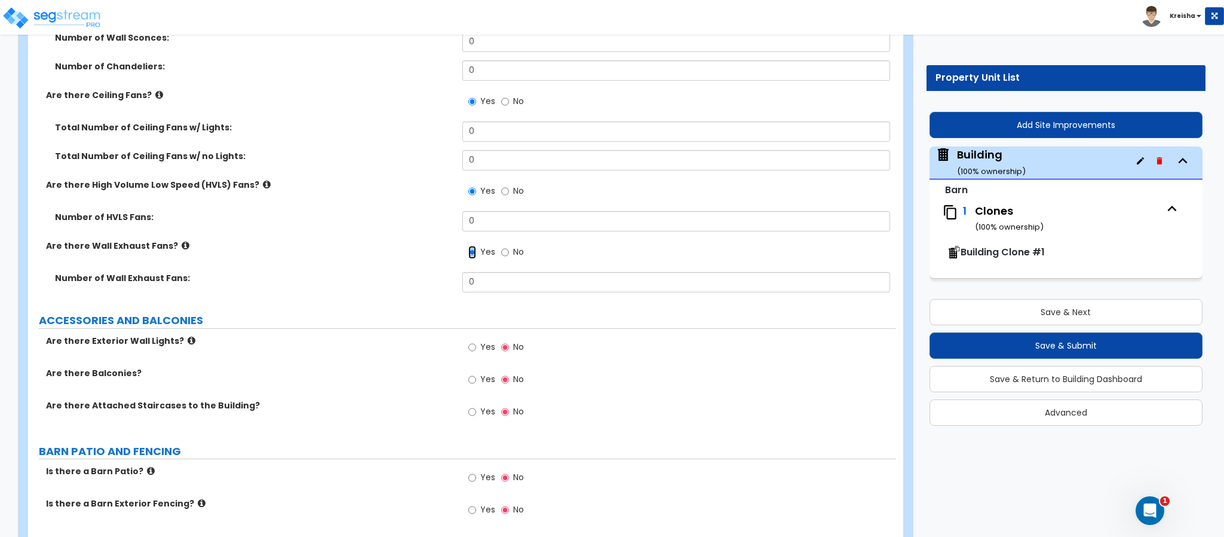
scroll to position [2537, 0]
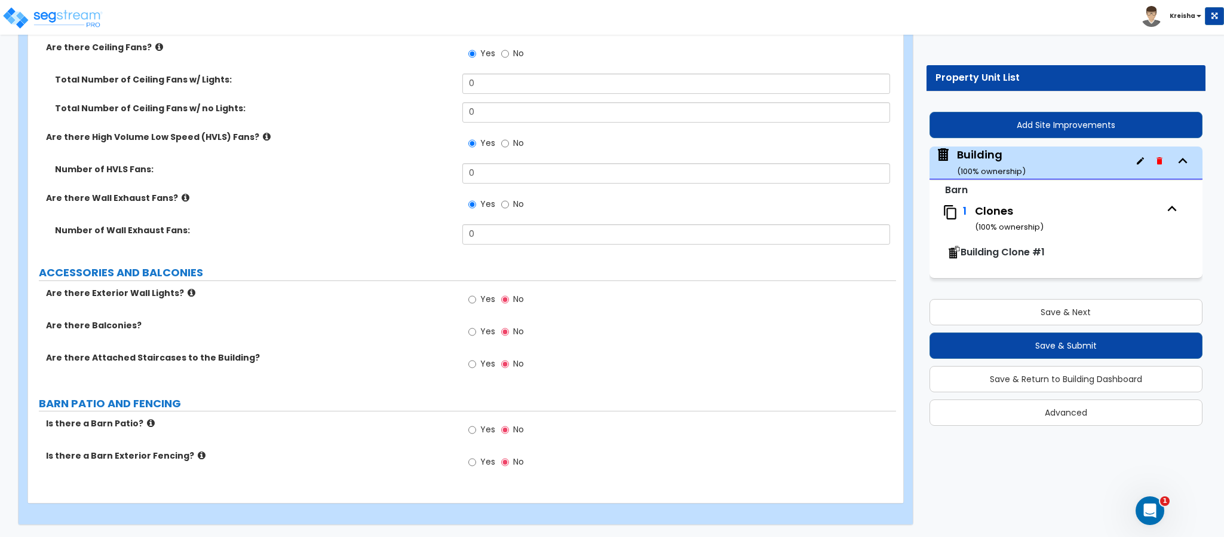
click at [489, 300] on span "Yes" at bounding box center [487, 299] width 15 height 12
click at [476, 300] on input "Yes" at bounding box center [473, 299] width 8 height 13
radio input "true"
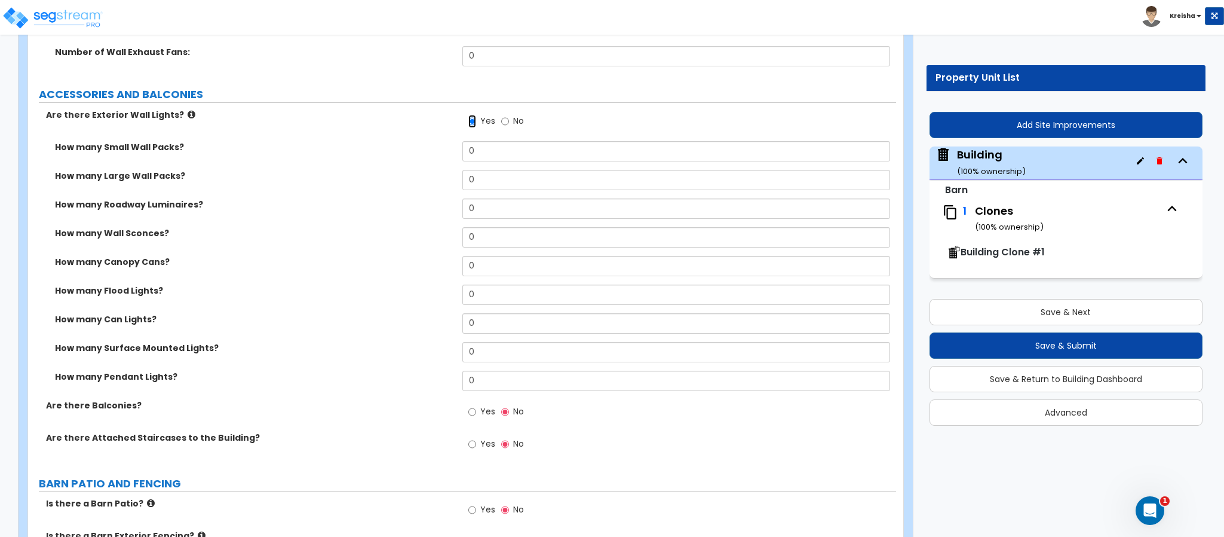
scroll to position [2795, 0]
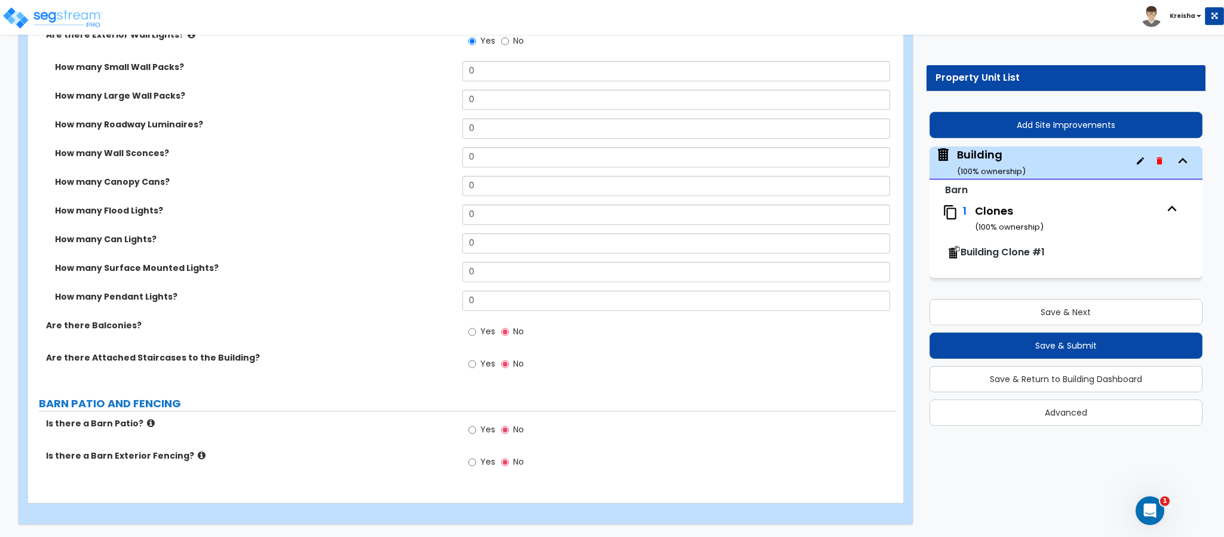
click at [479, 333] on label "Yes" at bounding box center [482, 333] width 27 height 20
click at [476, 333] on input "Yes" at bounding box center [473, 331] width 8 height 13
radio input "true"
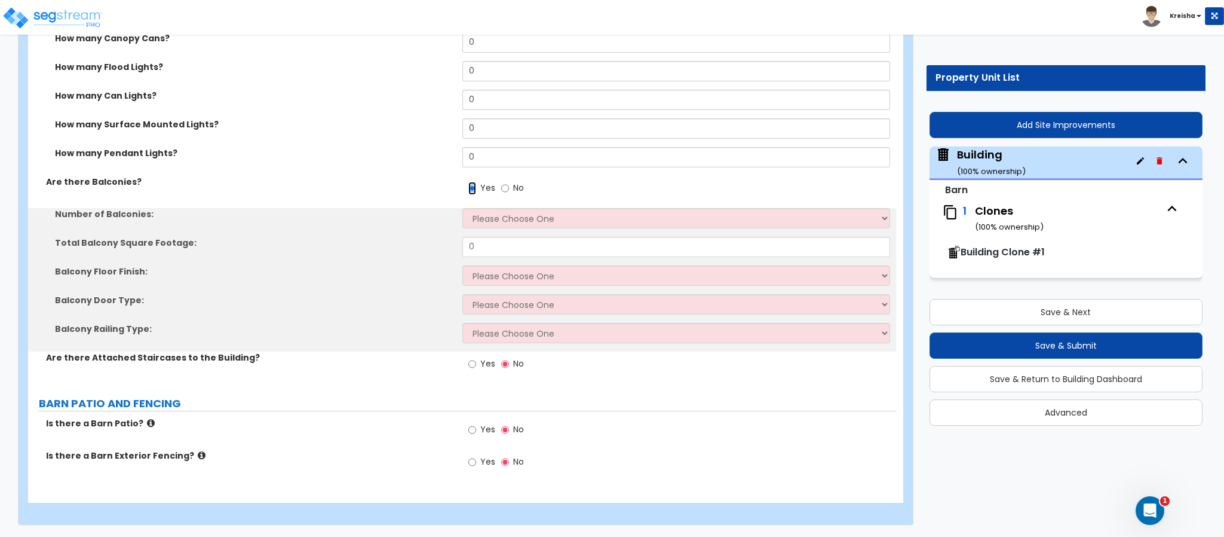
scroll to position [2938, 0]
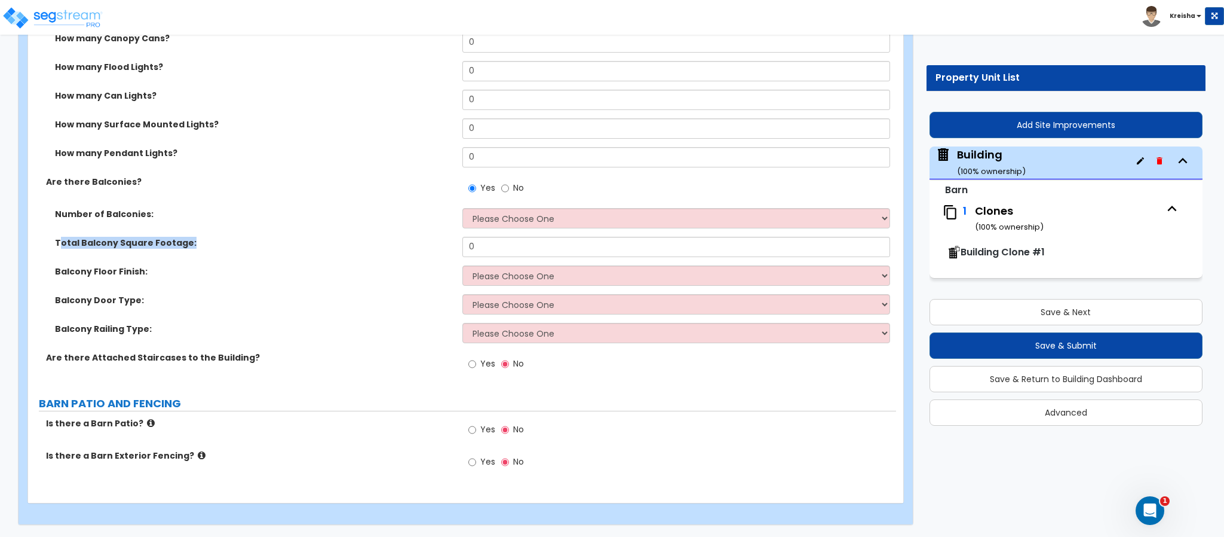
drag, startPoint x: 59, startPoint y: 244, endPoint x: 185, endPoint y: 239, distance: 126.2
click at [185, 239] on label "Total Balcony Square Footage:" at bounding box center [254, 243] width 399 height 12
drag, startPoint x: 109, startPoint y: 271, endPoint x: 154, endPoint y: 271, distance: 44.8
click at [154, 271] on label "Balcony Floor Finish:" at bounding box center [254, 271] width 399 height 12
click at [179, 276] on div "Balcony Floor Finish: Please Choose One Concrete Flooring Tile Flooring Resilie…" at bounding box center [462, 279] width 868 height 29
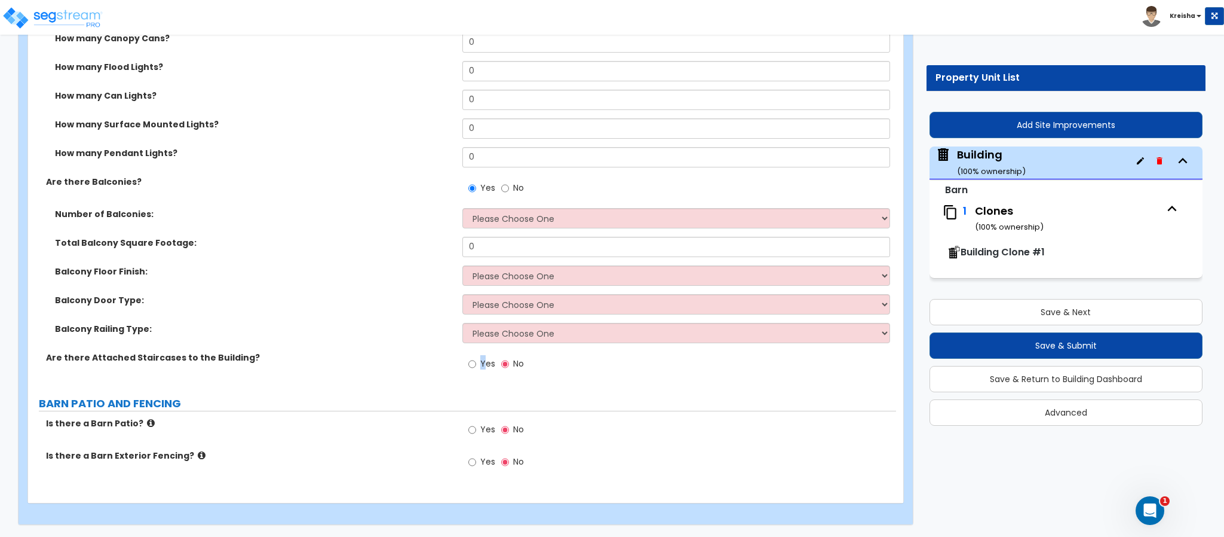
click at [482, 359] on span "Yes" at bounding box center [487, 363] width 15 height 12
click at [476, 359] on input "Yes" at bounding box center [473, 363] width 8 height 13
radio input "true"
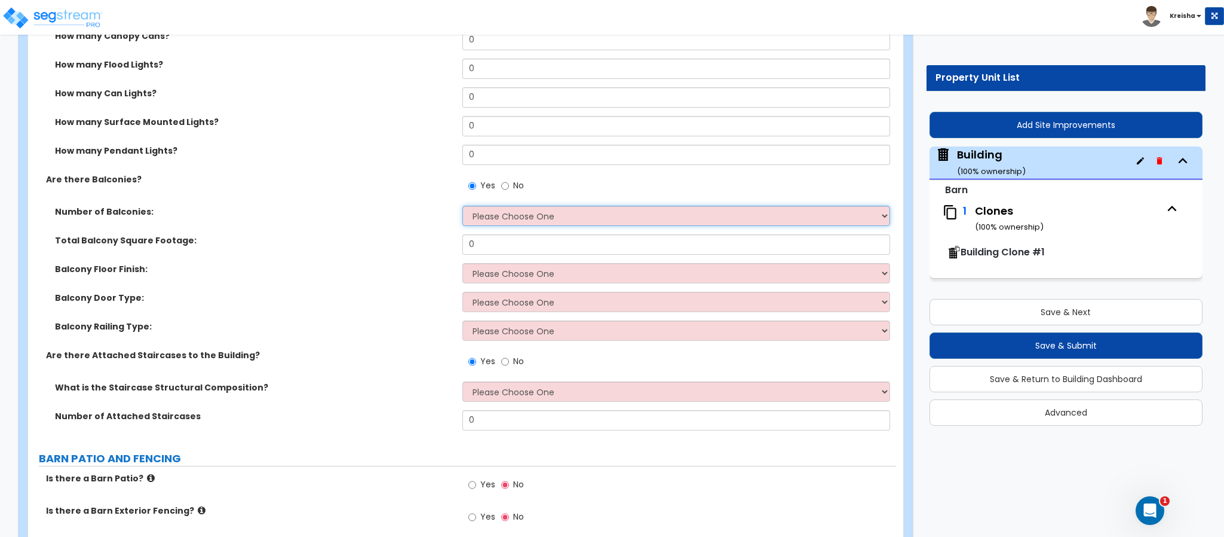
click at [549, 224] on select "Please Choose One 1 2 3 4 5" at bounding box center [677, 216] width 428 height 20
click at [463, 207] on select "Please Choose One 1 2 3 4 5" at bounding box center [677, 216] width 428 height 20
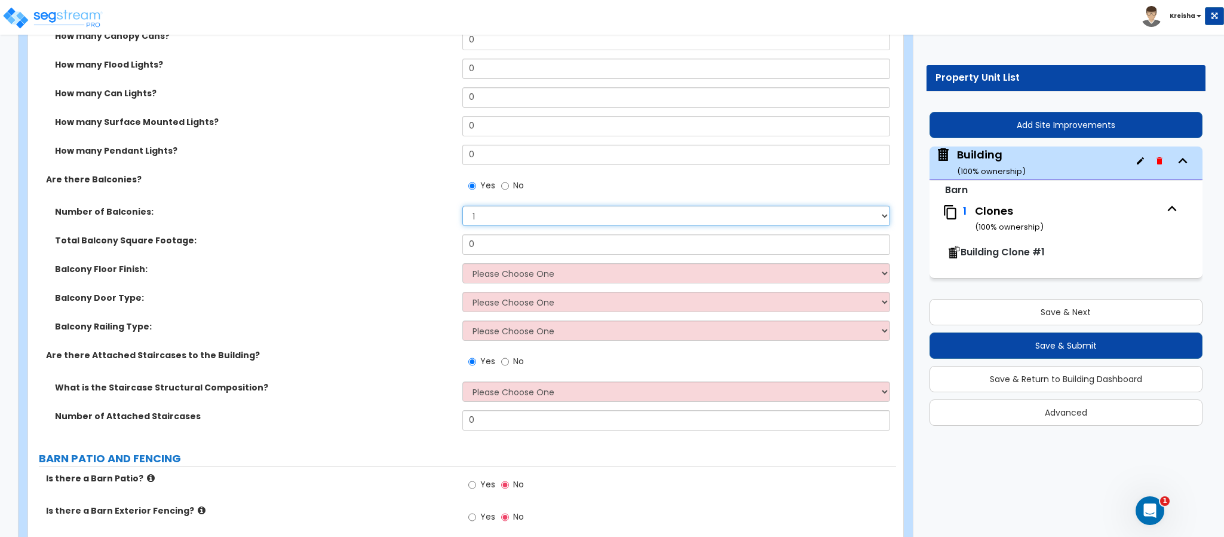
click at [513, 223] on select "Please Choose One 1 2 3 4 5" at bounding box center [677, 216] width 428 height 20
select select "2"
click at [463, 207] on select "Please Choose One 1 2 3 4 5" at bounding box center [677, 216] width 428 height 20
click at [398, 304] on label "Balcony Door Type:" at bounding box center [254, 298] width 399 height 12
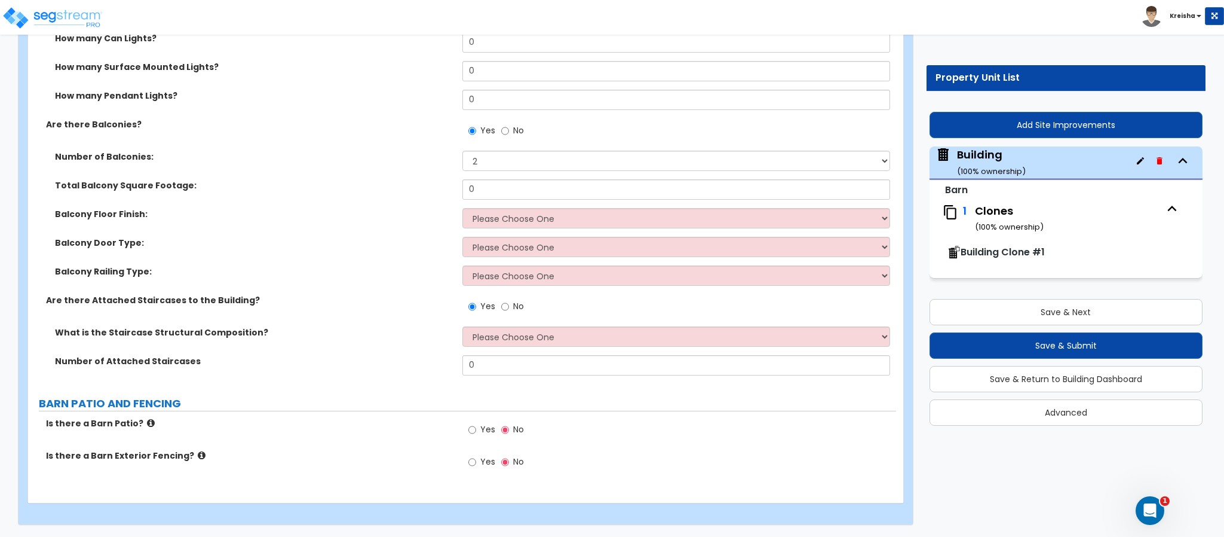
click at [319, 347] on div "What is the Staircase Structural Composition? Please Choose One Wood Structural…" at bounding box center [462, 340] width 868 height 29
drag, startPoint x: 108, startPoint y: 330, endPoint x: 209, endPoint y: 341, distance: 101.6
click at [185, 334] on label "What is the Staircase Structural Composition?" at bounding box center [254, 332] width 399 height 12
drag, startPoint x: 96, startPoint y: 364, endPoint x: 183, endPoint y: 366, distance: 87.3
click at [183, 366] on div "Number of Attached Staircases 0" at bounding box center [462, 369] width 868 height 29
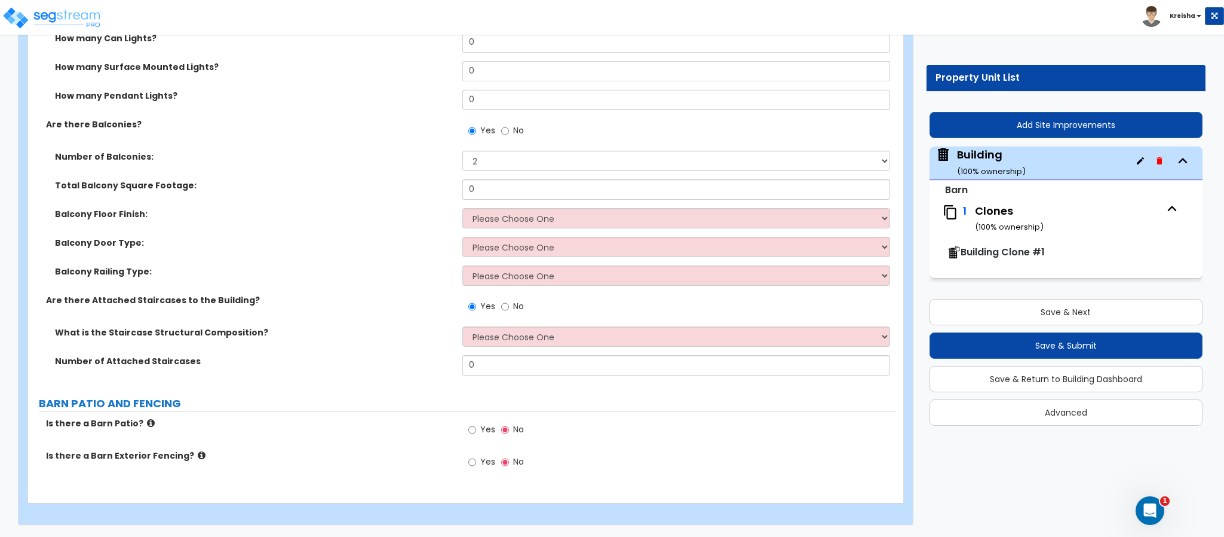
click at [354, 402] on label "BARN PATIO AND FENCING" at bounding box center [468, 404] width 858 height 16
drag, startPoint x: 65, startPoint y: 420, endPoint x: 149, endPoint y: 423, distance: 83.7
click at [149, 422] on label "Is there a Barn Patio?" at bounding box center [250, 423] width 408 height 12
click at [206, 434] on div "Is there a Barn Patio? Yes No" at bounding box center [462, 433] width 868 height 32
click at [479, 424] on label "Yes" at bounding box center [482, 431] width 27 height 20
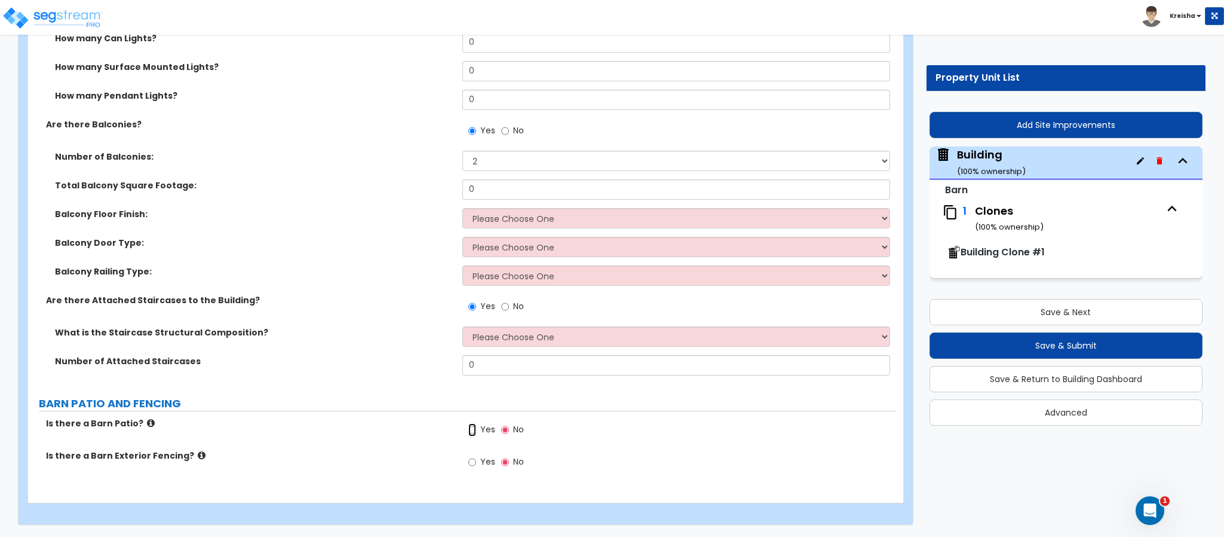
click at [476, 424] on input "Yes" at bounding box center [473, 429] width 8 height 13
radio input "true"
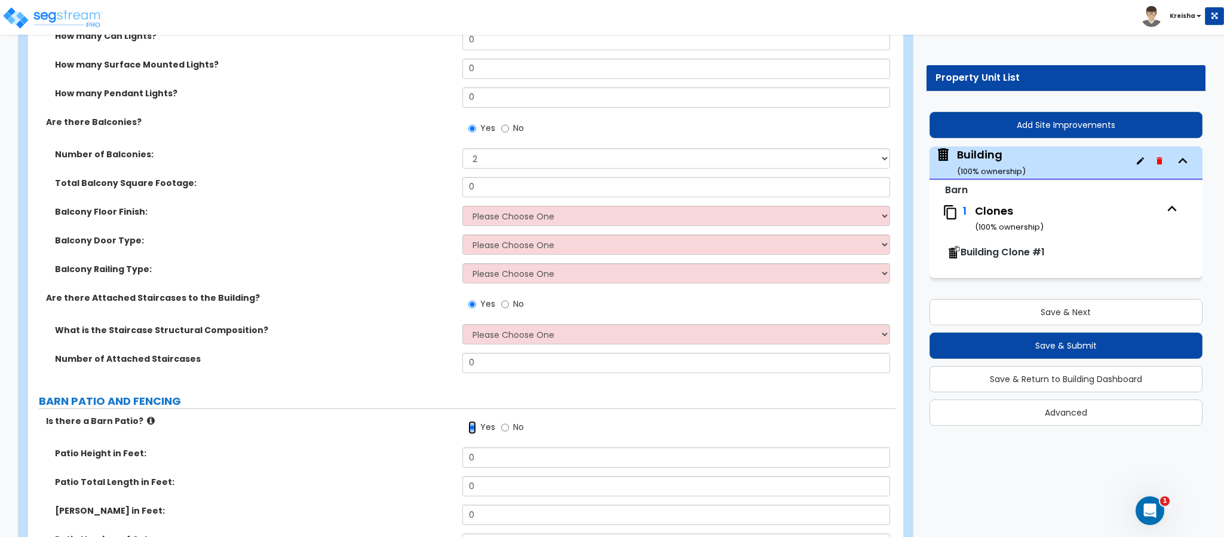
scroll to position [3195, 0]
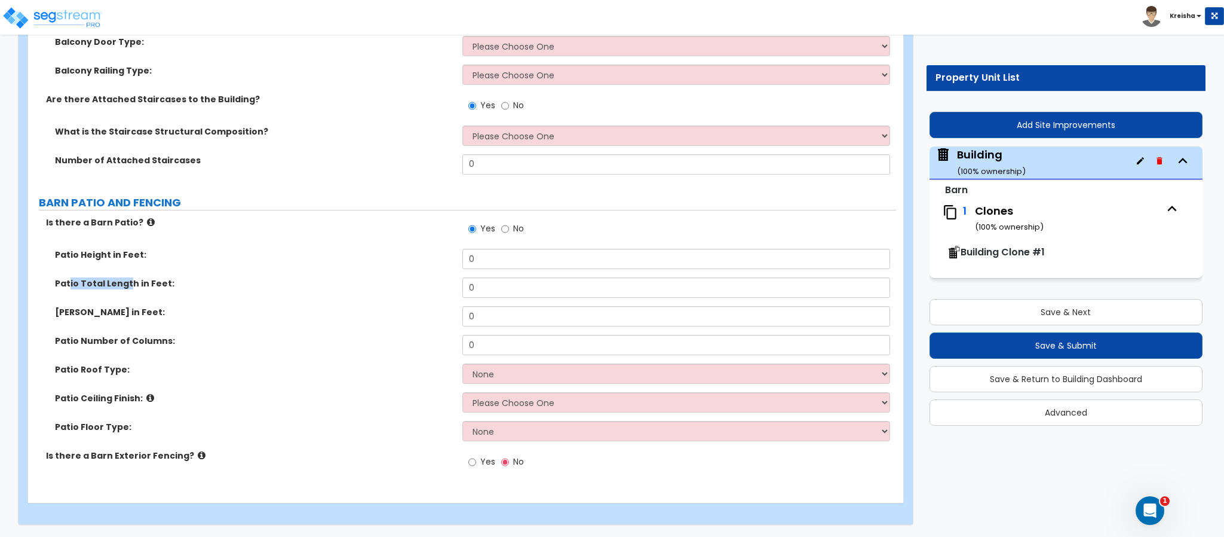
drag, startPoint x: 69, startPoint y: 285, endPoint x: 128, endPoint y: 296, distance: 60.2
click at [128, 296] on div "Patio Total Length in Feet: 0" at bounding box center [462, 291] width 868 height 29
drag, startPoint x: 91, startPoint y: 318, endPoint x: 182, endPoint y: 320, distance: 90.3
click at [182, 320] on div "Patio Width in Feet: 0" at bounding box center [462, 320] width 868 height 29
drag, startPoint x: 81, startPoint y: 351, endPoint x: 186, endPoint y: 348, distance: 105.2
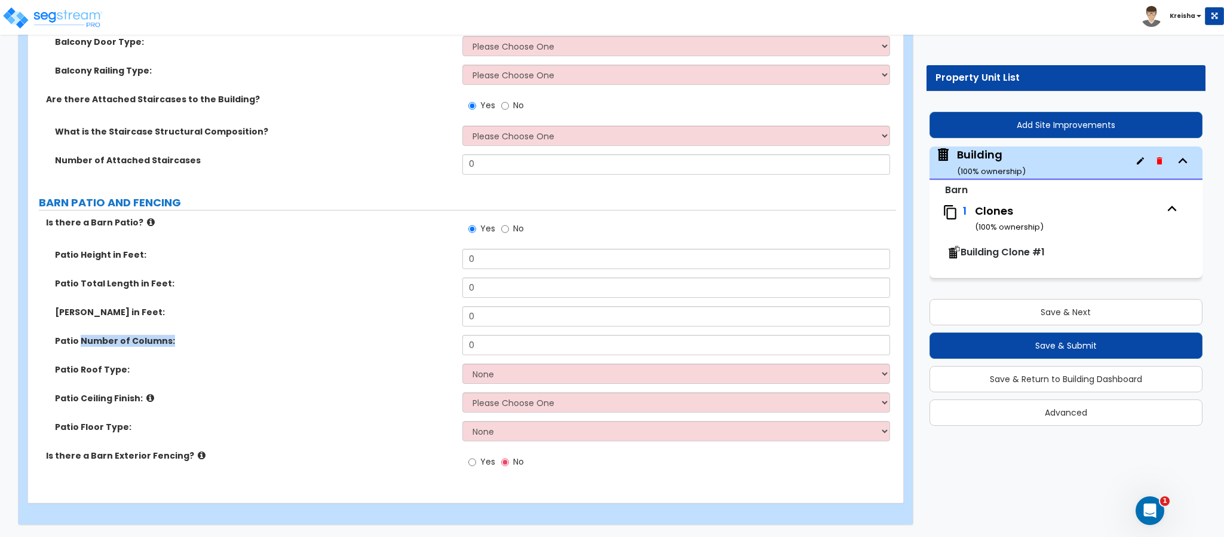
click at [186, 348] on div "Patio Number of Columns: 0" at bounding box center [462, 349] width 868 height 29
drag, startPoint x: 172, startPoint y: 375, endPoint x: 200, endPoint y: 378, distance: 27.7
click at [183, 376] on div "Patio Roof Type: None Flat Roof Gabled Roof I'm not sure, Please choose for me" at bounding box center [462, 377] width 868 height 29
click at [147, 226] on icon at bounding box center [151, 222] width 8 height 9
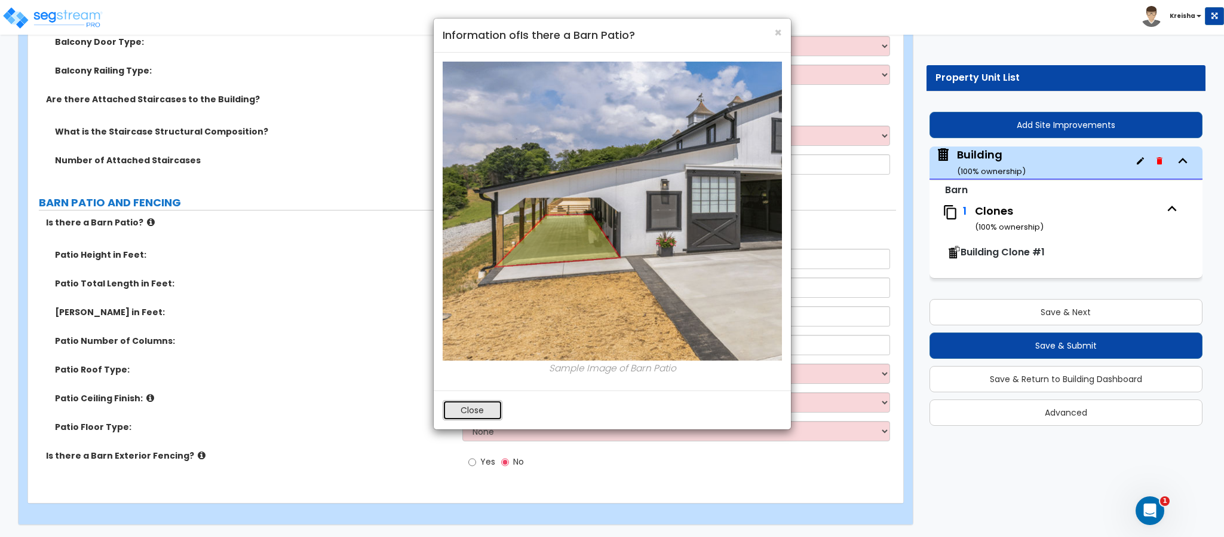
click at [461, 406] on button "Close" at bounding box center [473, 410] width 60 height 20
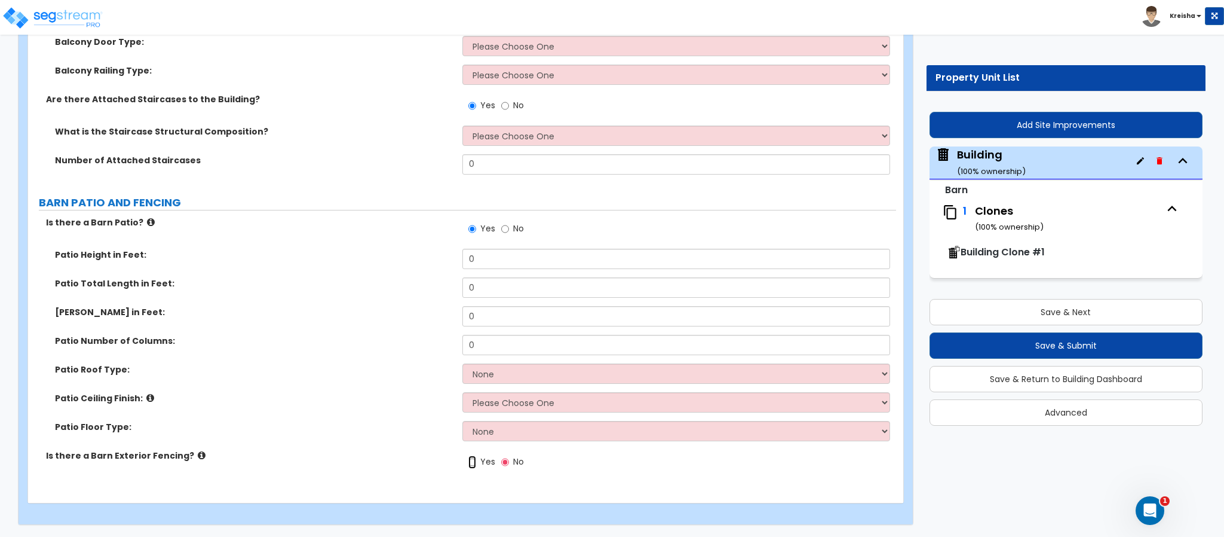
click at [469, 459] on input "Yes" at bounding box center [473, 461] width 8 height 13
radio input "true"
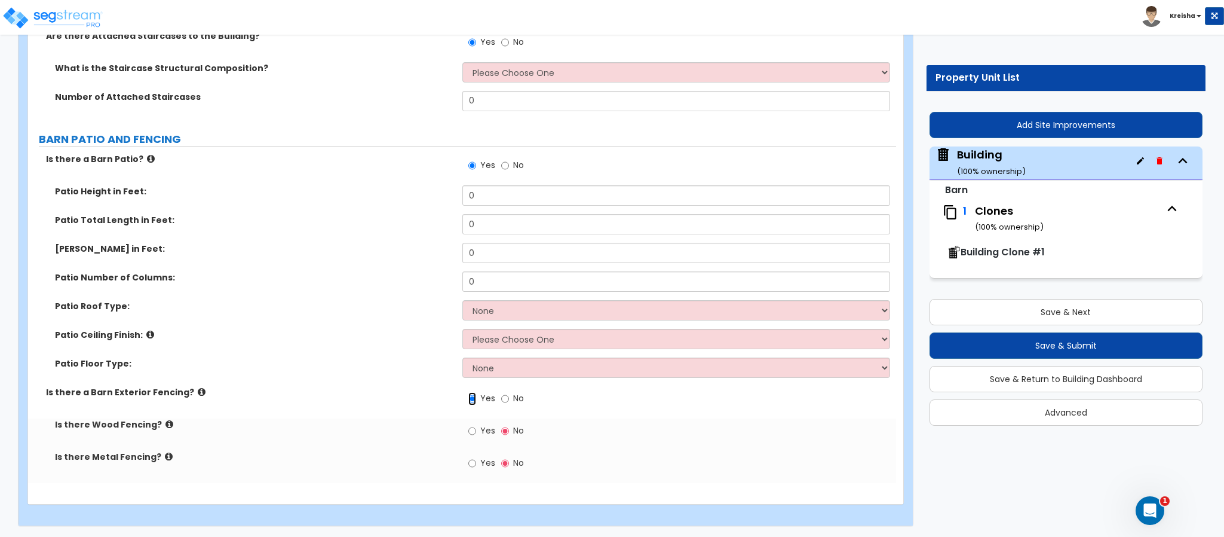
scroll to position [3260, 0]
click at [198, 390] on icon at bounding box center [202, 390] width 8 height 9
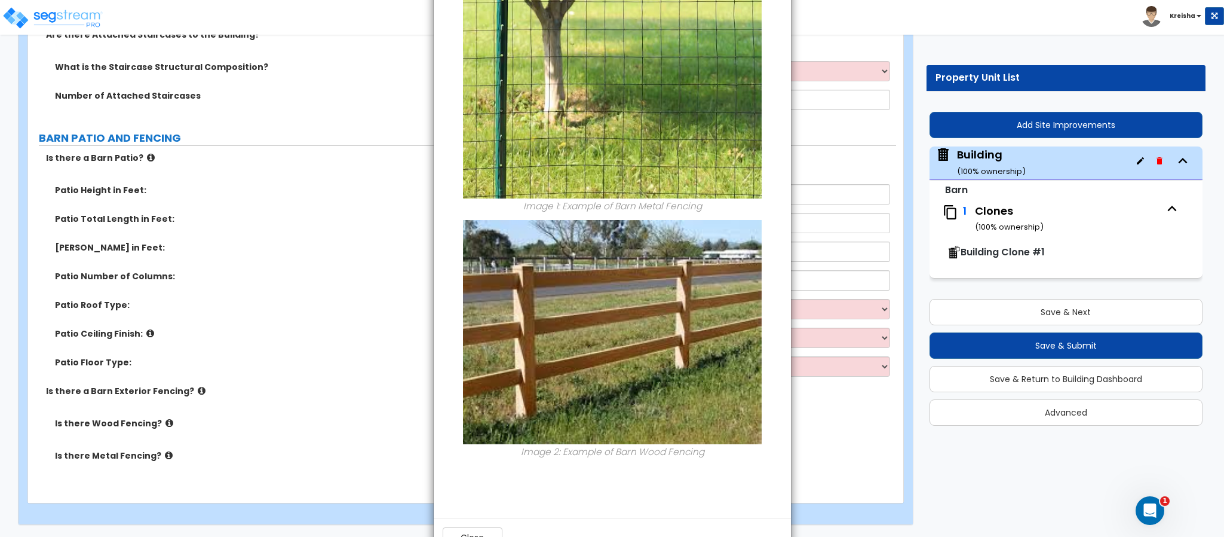
scroll to position [179, 0]
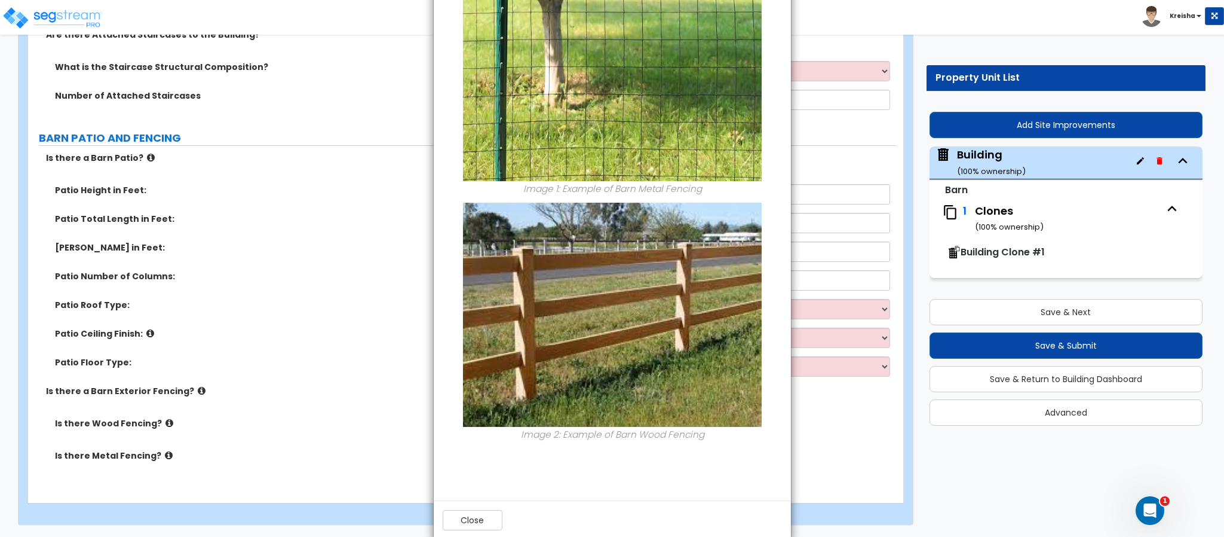
click at [323, 332] on div "× Information of Is there a Barn Exterior Fencing? Image 1: Example of Barn Met…" at bounding box center [612, 268] width 1224 height 537
click at [465, 516] on button "Close" at bounding box center [473, 520] width 60 height 20
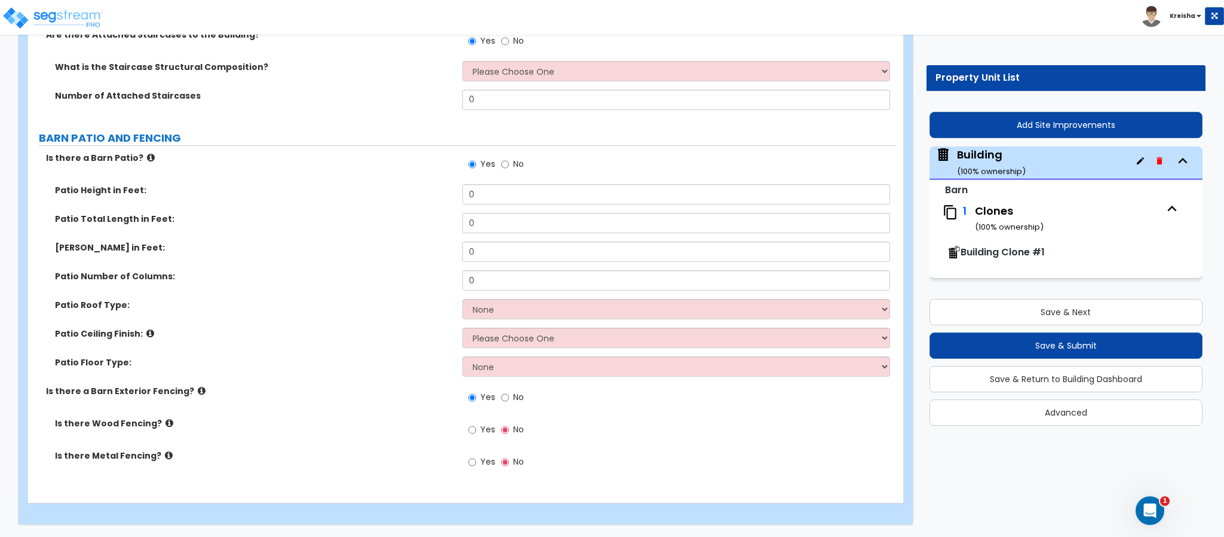
click at [342, 443] on div "Is there Wood Fencing? Yes No" at bounding box center [462, 433] width 868 height 32
click at [470, 427] on input "Yes" at bounding box center [473, 429] width 8 height 13
radio input "true"
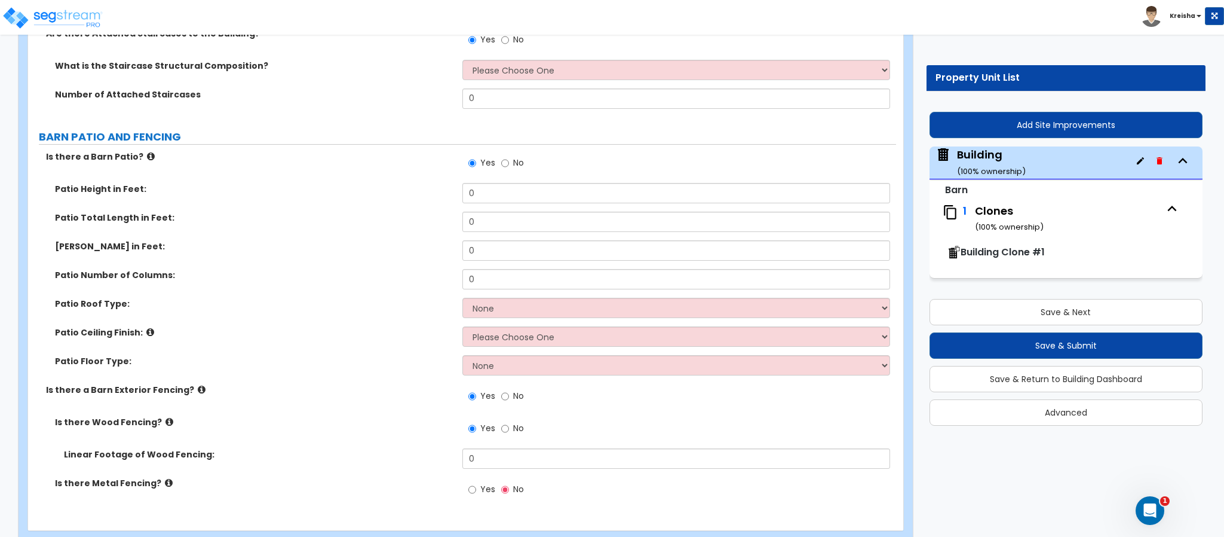
click at [480, 494] on span "Yes" at bounding box center [487, 489] width 15 height 12
click at [476, 494] on input "Yes" at bounding box center [473, 489] width 8 height 13
radio input "true"
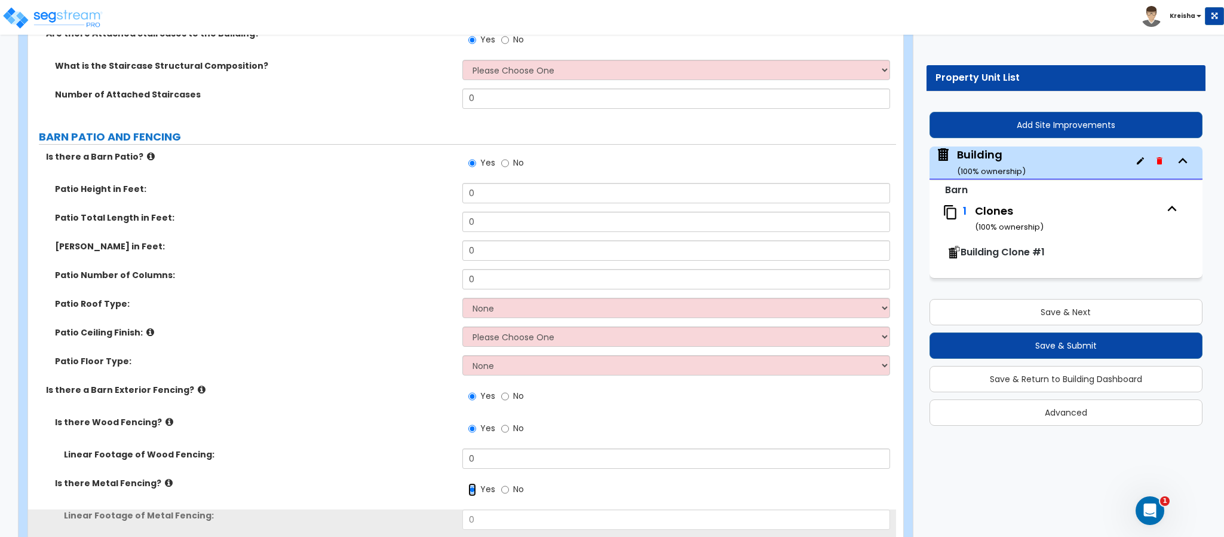
scroll to position [3317, 0]
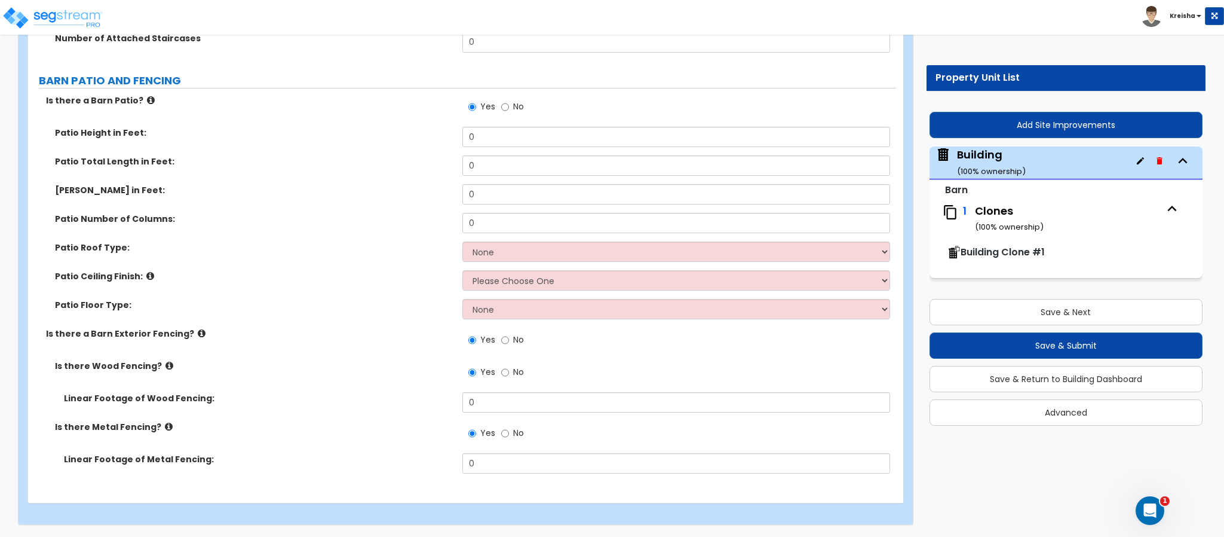
click at [226, 338] on label "Is there a Barn Exterior Fencing?" at bounding box center [250, 333] width 408 height 12
click at [326, 218] on label "Patio Number of Columns:" at bounding box center [254, 219] width 399 height 12
click at [334, 56] on div "Number of Attached Staircases 0" at bounding box center [462, 46] width 868 height 29
click at [334, 238] on div "Patio Number of Columns: 0" at bounding box center [462, 227] width 868 height 29
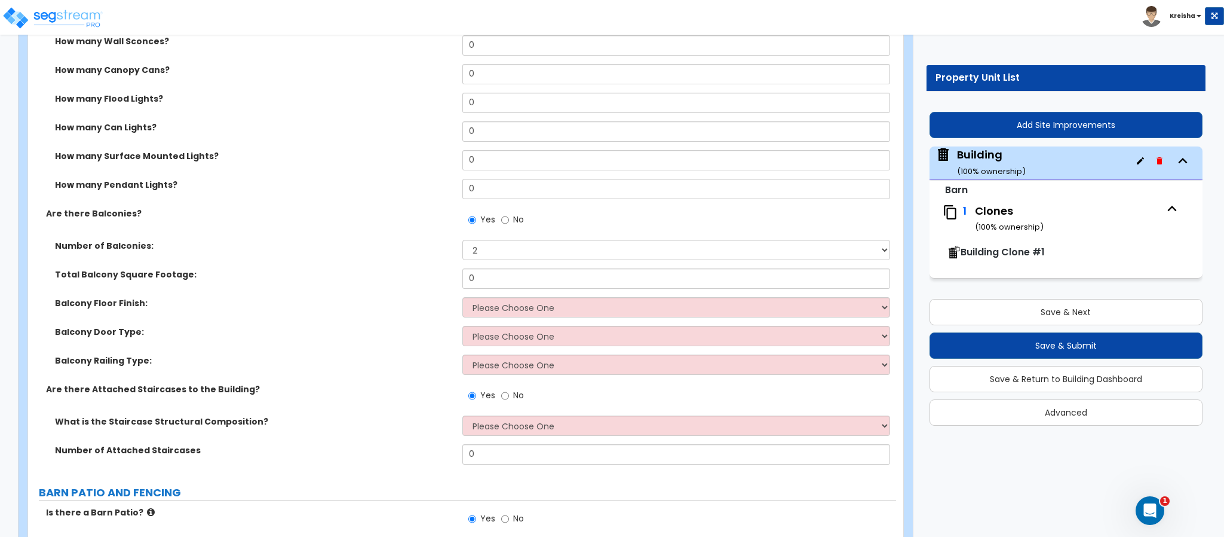
scroll to position [2876, 0]
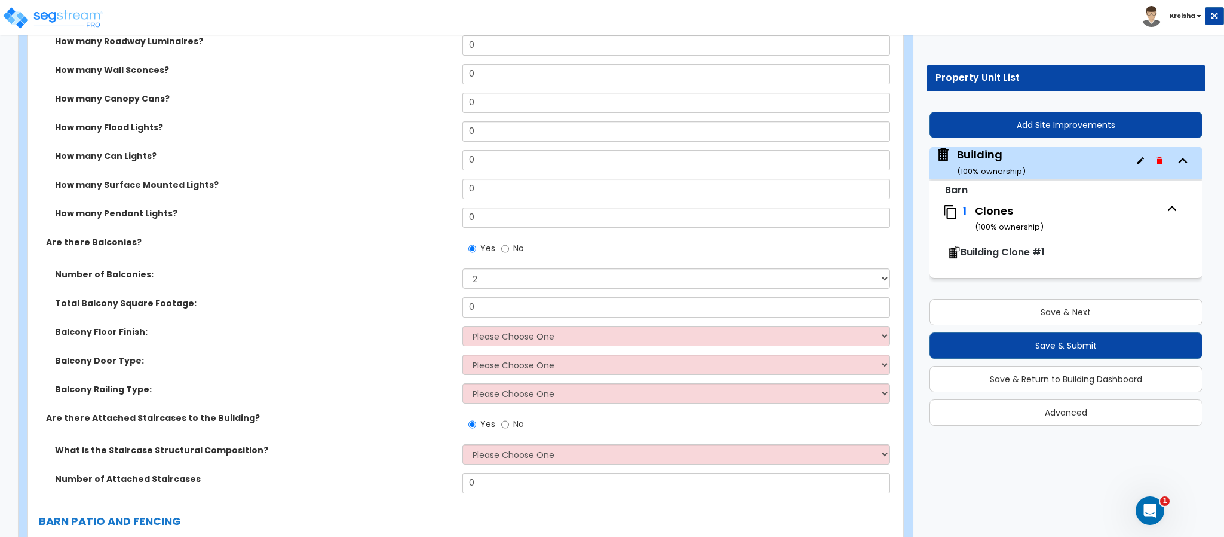
click at [285, 133] on label "How many Flood Lights?" at bounding box center [254, 127] width 399 height 12
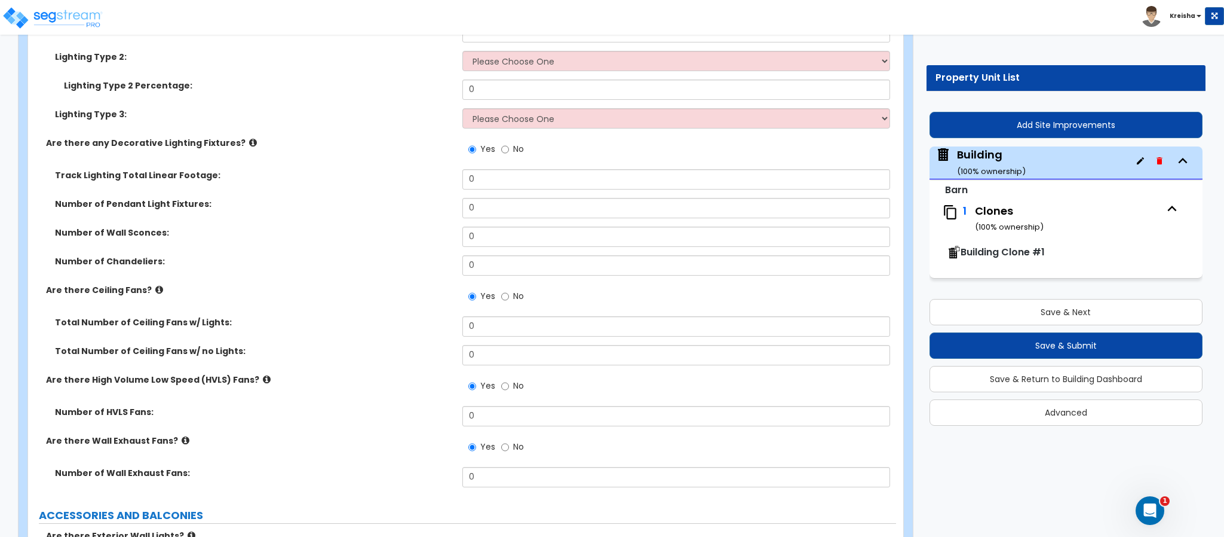
scroll to position [2218, 0]
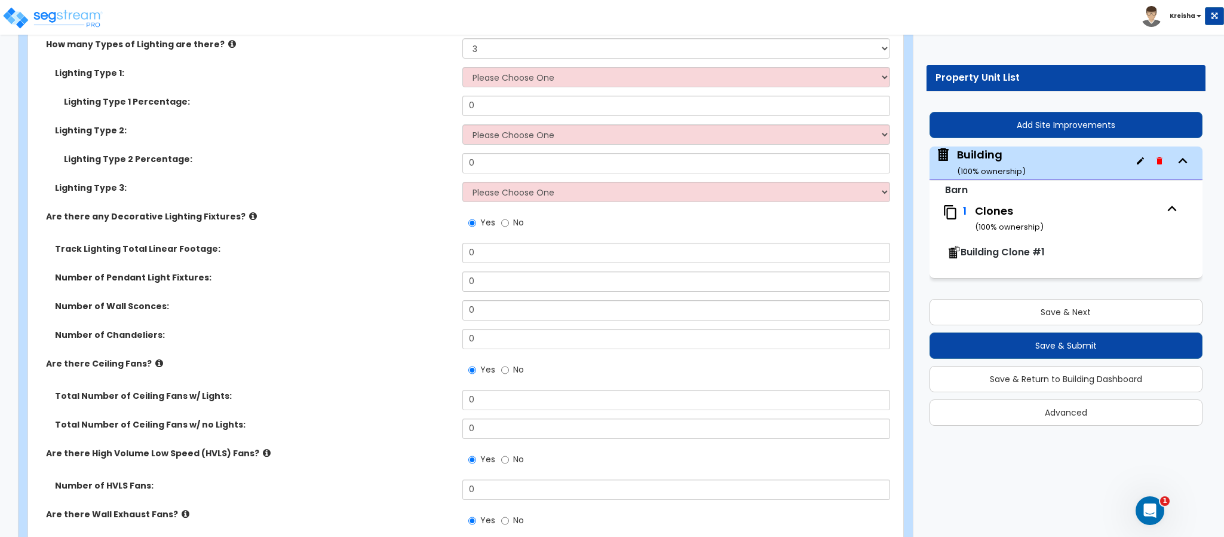
click at [357, 225] on div "Are there any Decorative Lighting Fixtures? Yes No" at bounding box center [462, 226] width 868 height 32
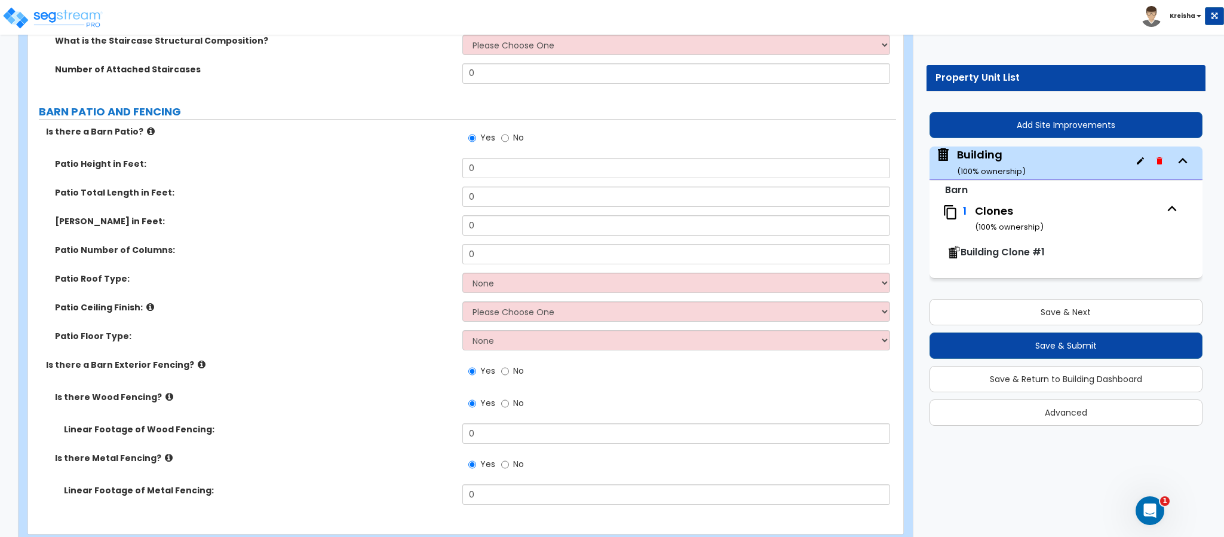
scroll to position [3257, 0]
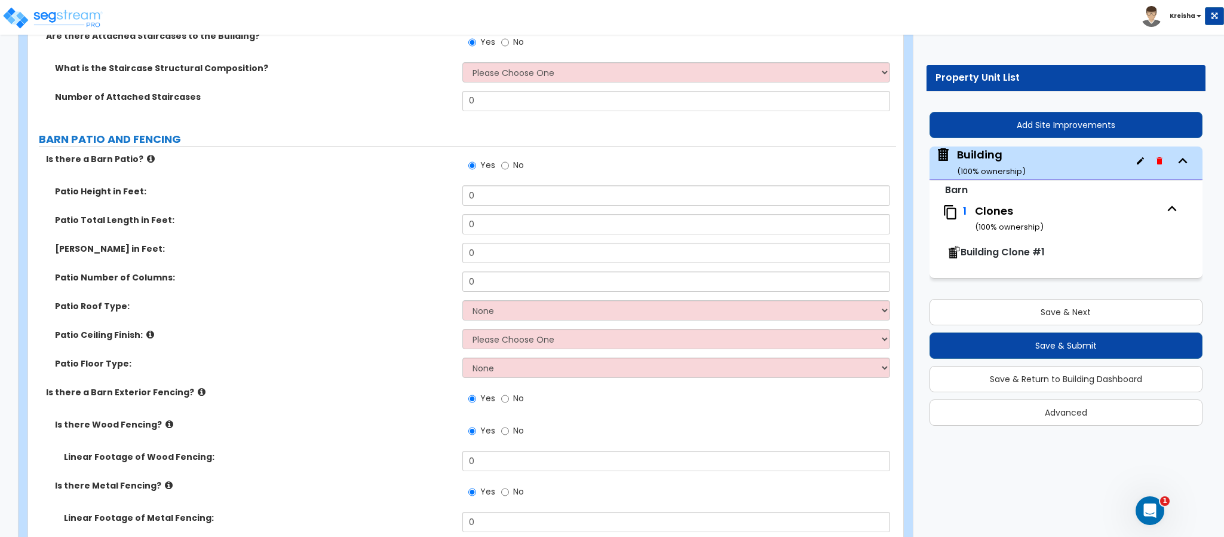
click at [359, 228] on div "Patio Total Length in Feet: 0" at bounding box center [462, 228] width 868 height 29
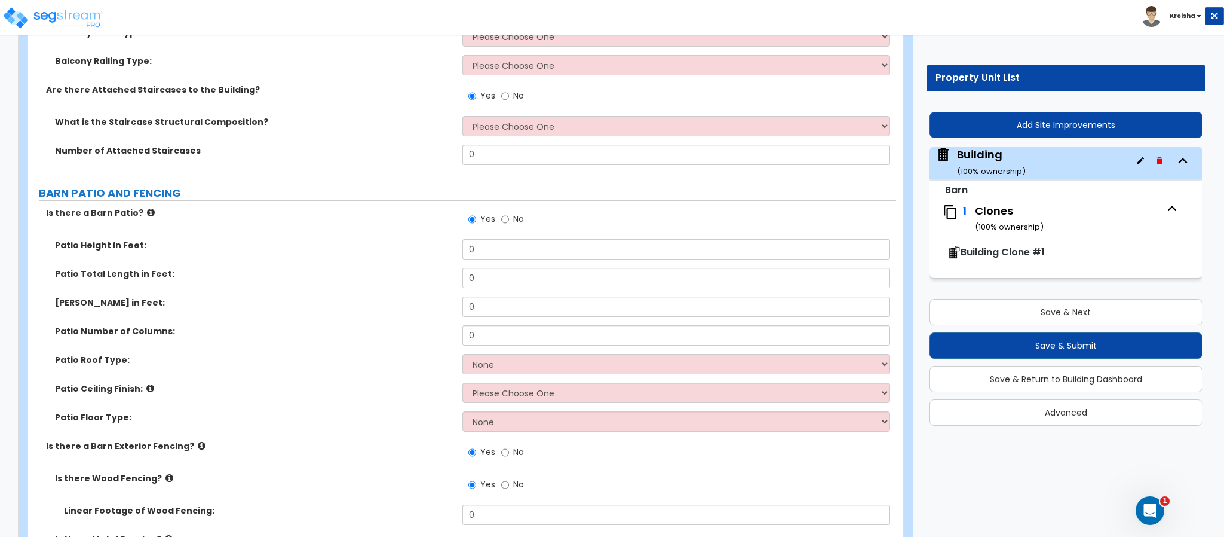
scroll to position [3195, 0]
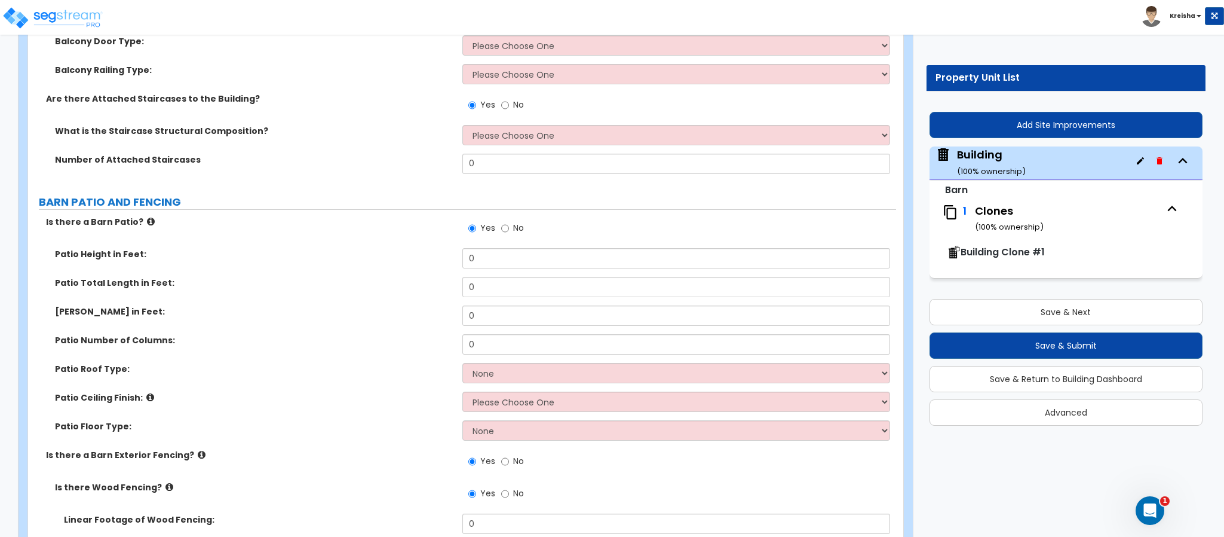
click at [307, 108] on div "Are there Attached Staircases to the Building? Yes No" at bounding box center [462, 109] width 868 height 32
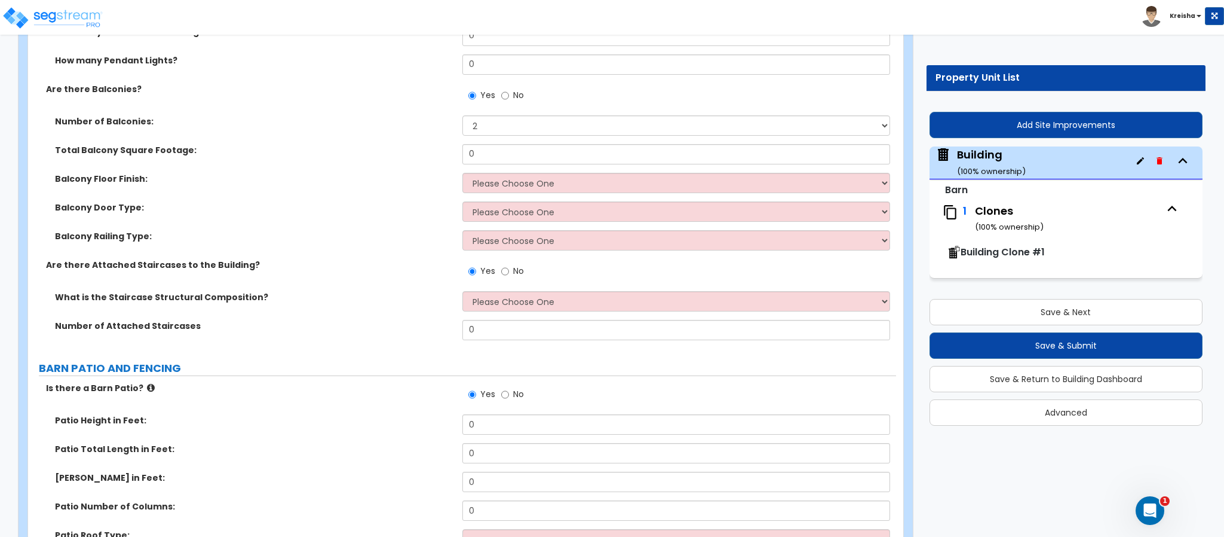
scroll to position [3018, 0]
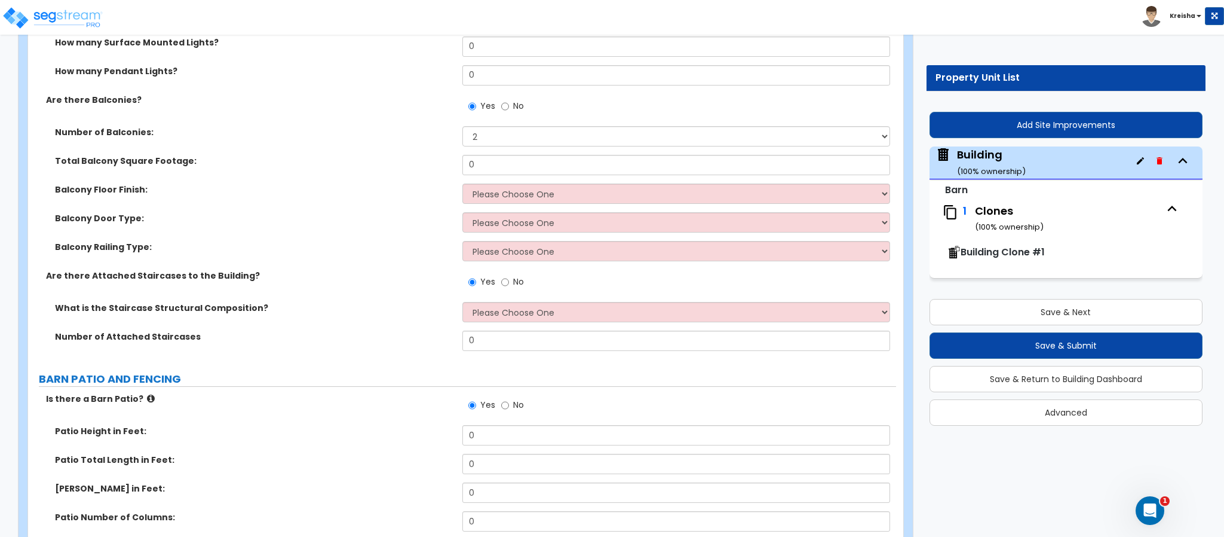
click at [414, 330] on label "Number of Attached Staircases" at bounding box center [254, 336] width 399 height 12
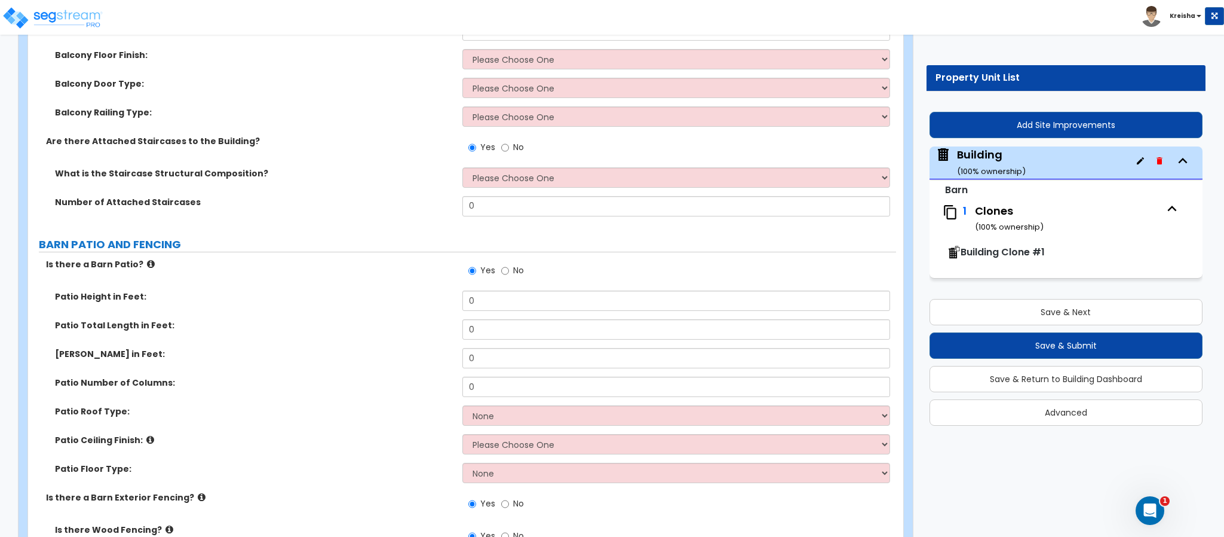
scroll to position [3157, 0]
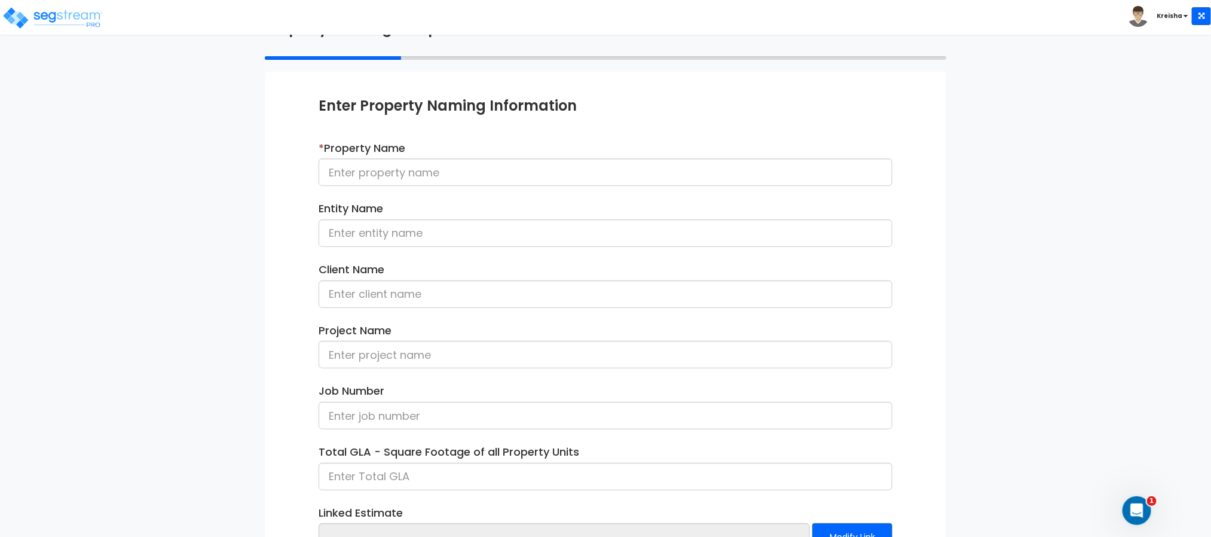
scroll to position [41, 0]
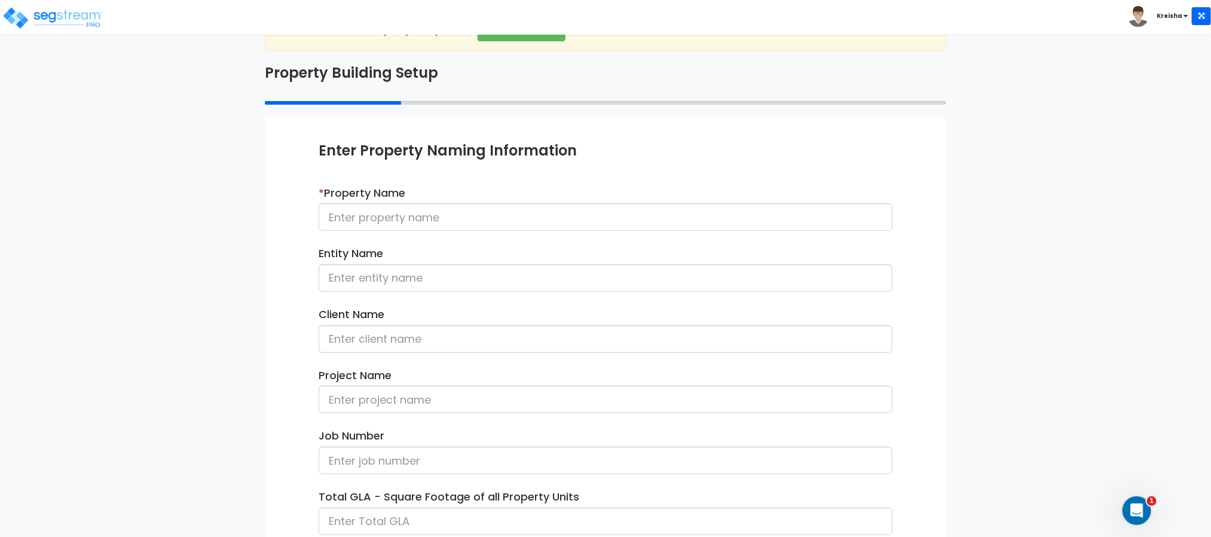
click at [83, 115] on div "We are Building your Property. So please grab a coffee and let us do the heavy …" at bounding box center [605, 342] width 1211 height 662
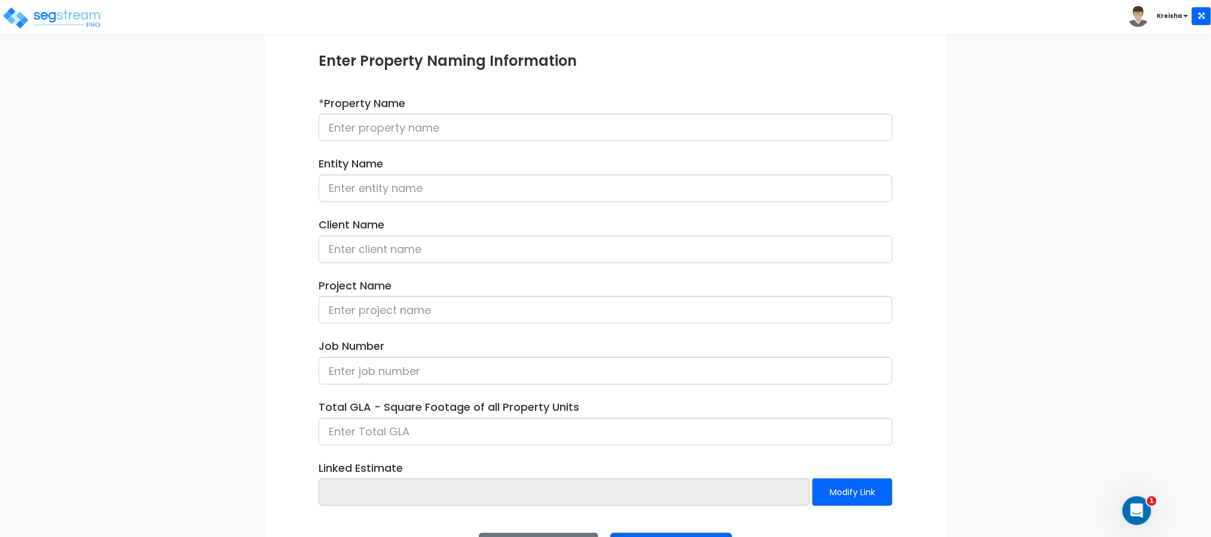
scroll to position [179, 0]
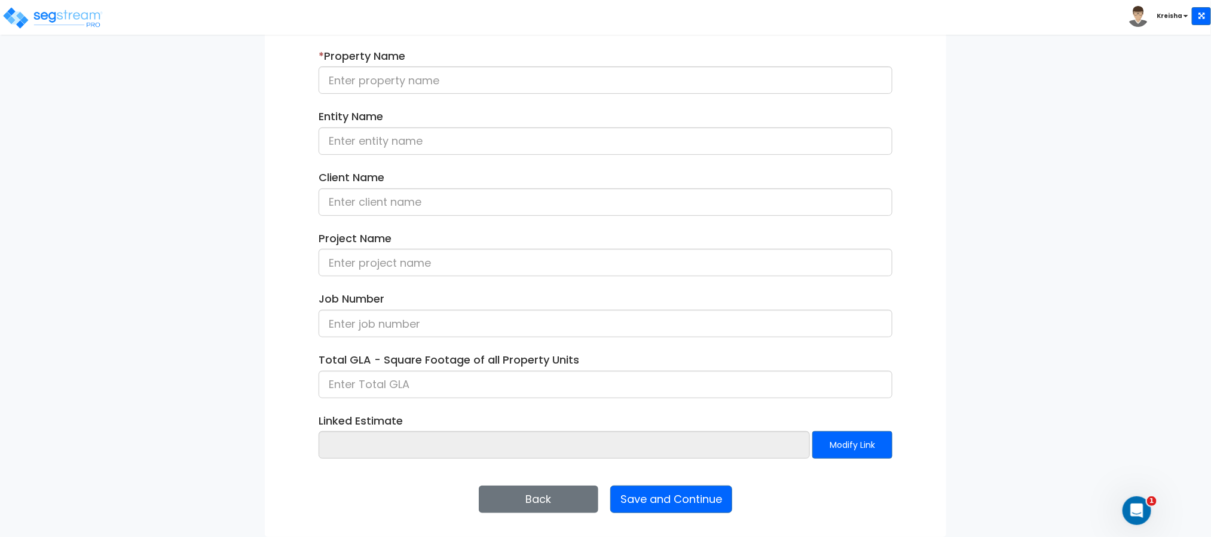
click at [1065, 291] on div "We are Building your Property. So please grab a coffee and let us do the heavy …" at bounding box center [605, 206] width 1211 height 662
click at [1081, 286] on div "We are Building your Property. So please grab a coffee and let us do the heavy …" at bounding box center [605, 206] width 1211 height 662
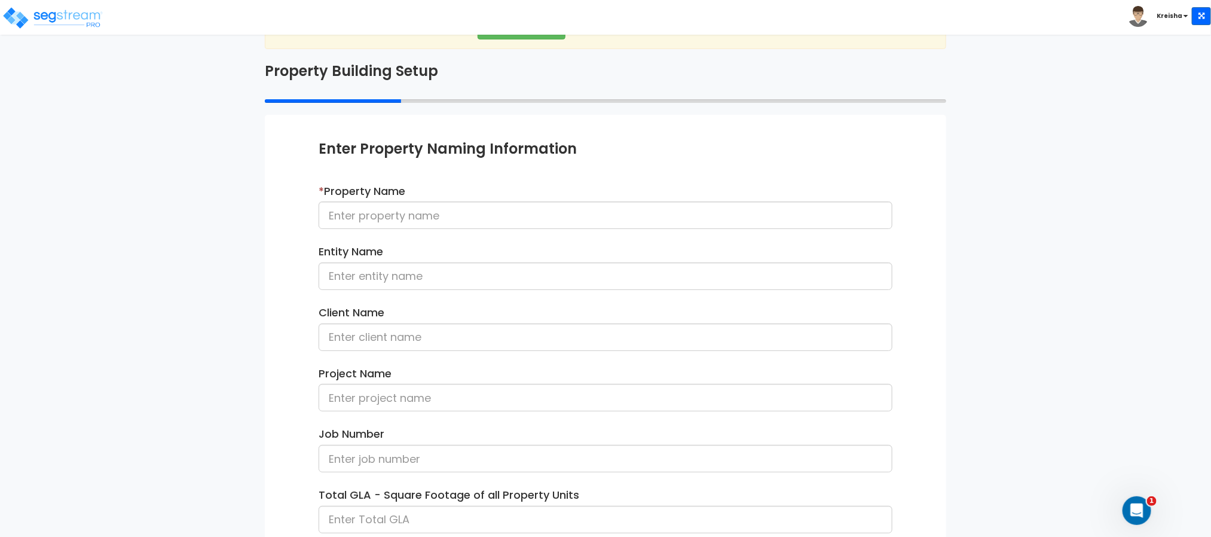
scroll to position [0, 0]
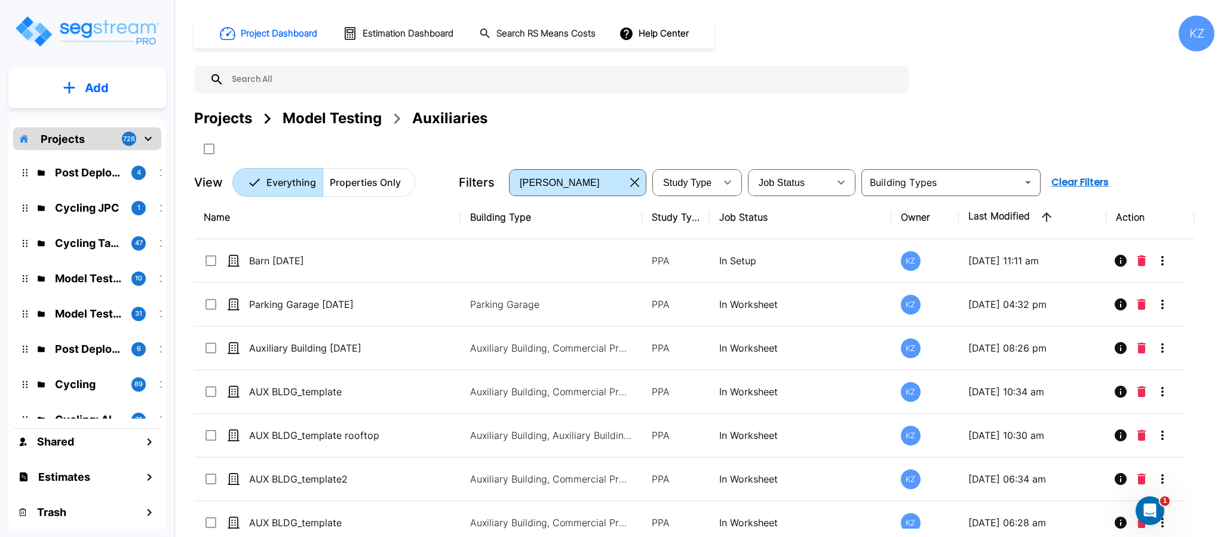
click at [990, 115] on div "Projects Model Testing Auxiliaries" at bounding box center [704, 119] width 1021 height 22
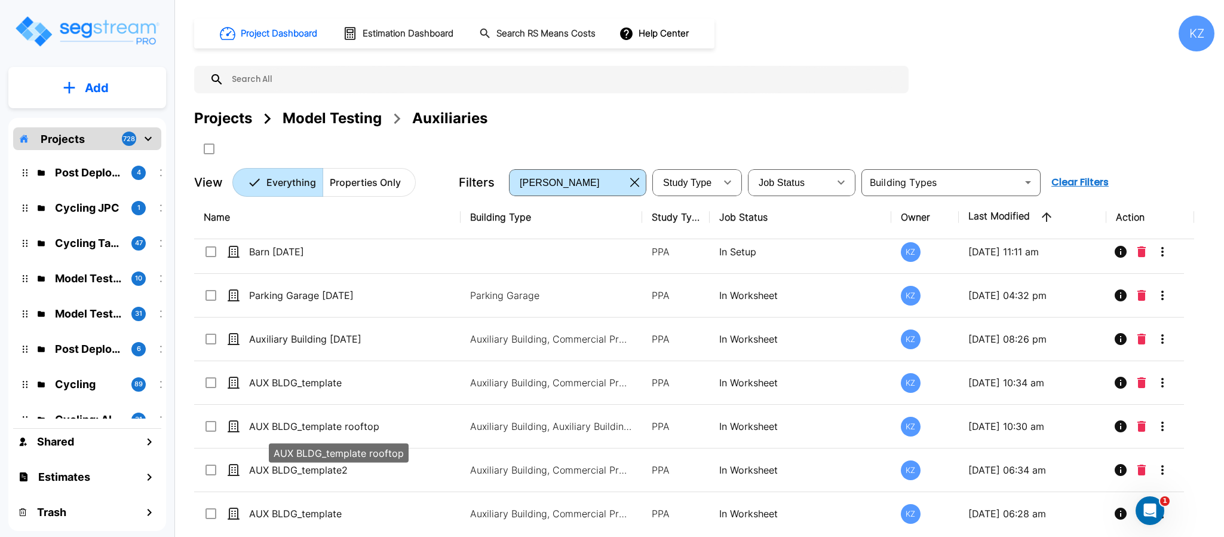
scroll to position [11, 0]
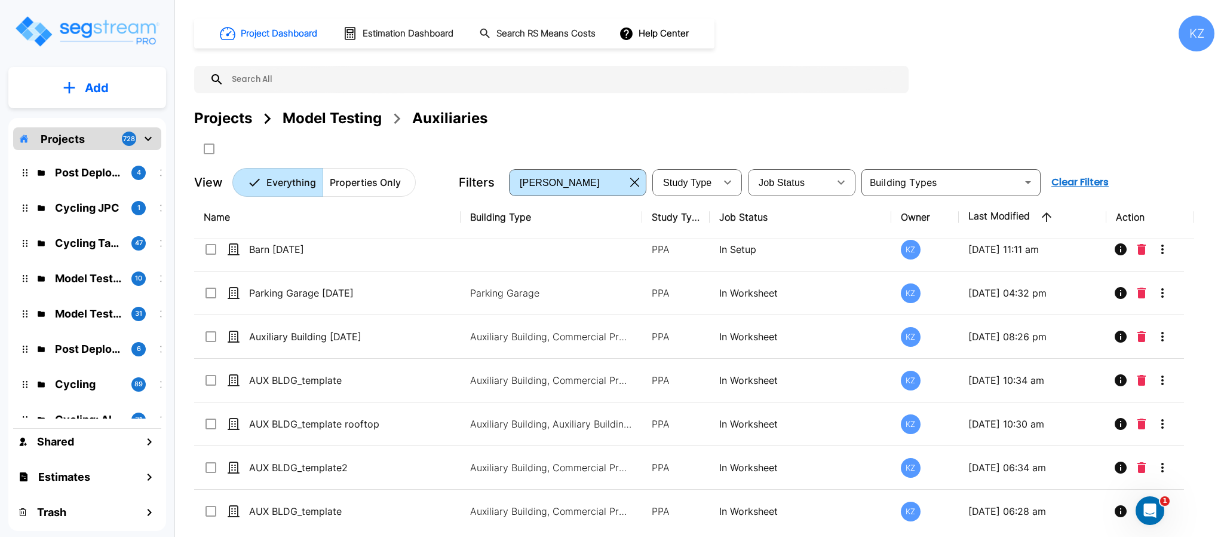
click at [732, 112] on div "Projects Model Testing Auxiliaries" at bounding box center [704, 119] width 1021 height 22
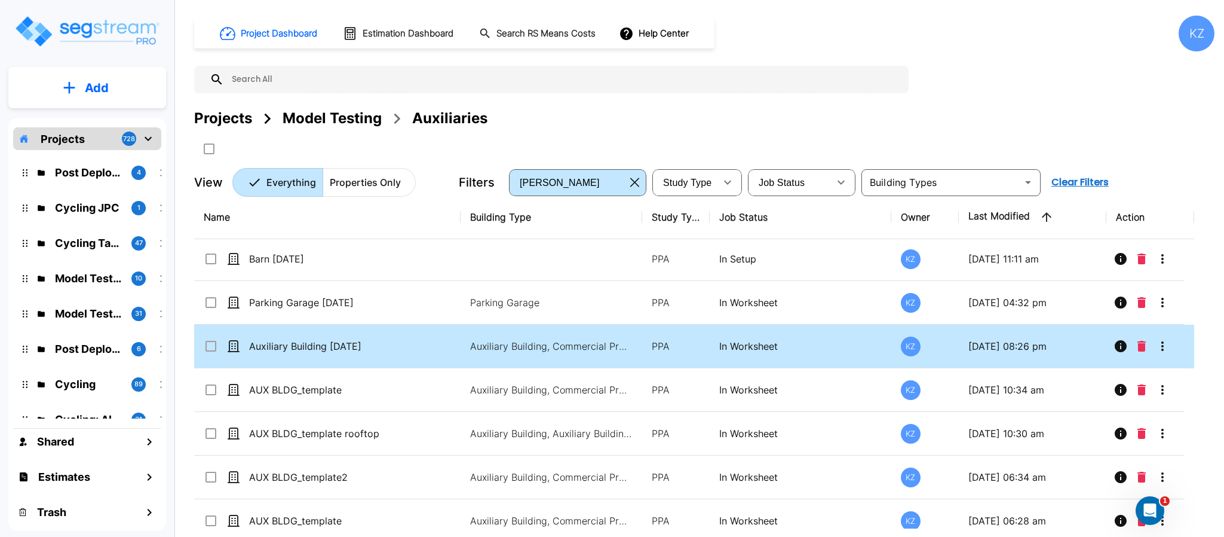
scroll to position [0, 0]
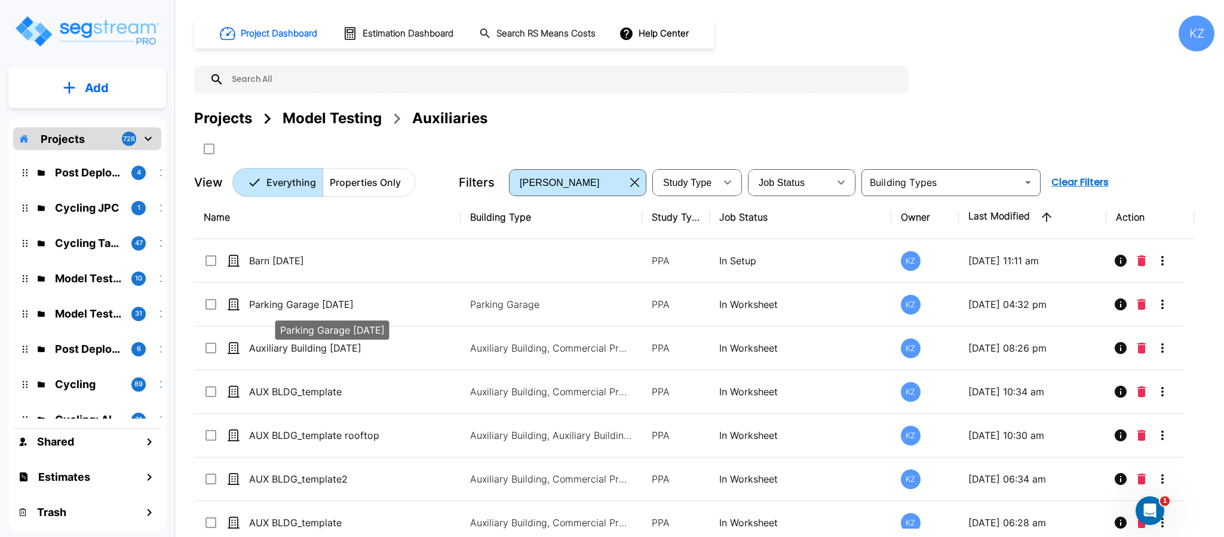
drag, startPoint x: 353, startPoint y: 301, endPoint x: 696, endPoint y: 22, distance: 442.1
click at [353, 300] on p "Parking Garage [DATE]" at bounding box center [337, 304] width 177 height 14
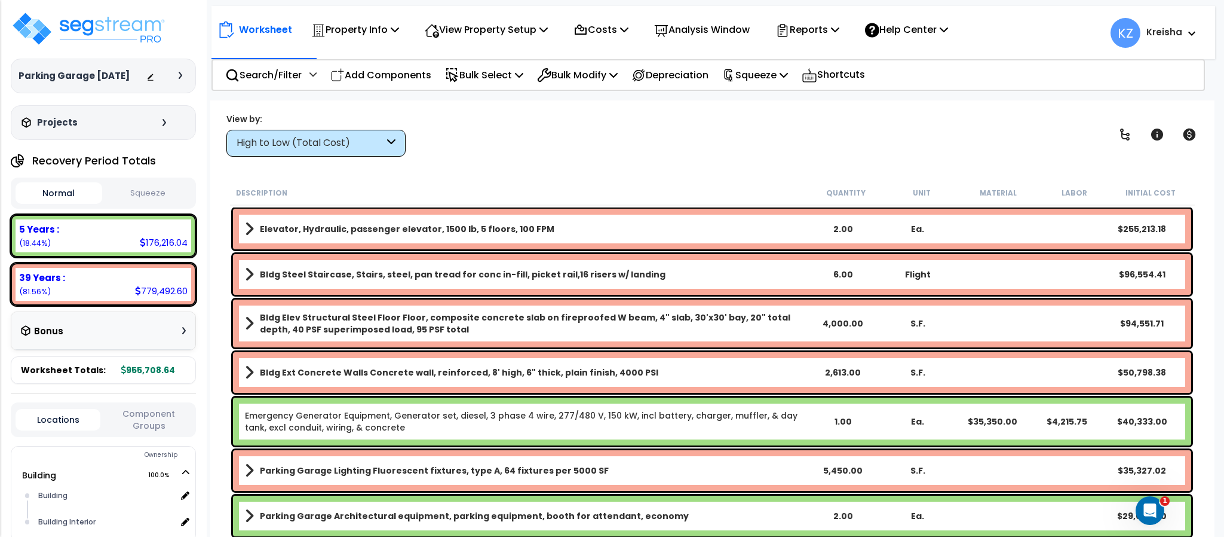
click at [372, 148] on div "High to Low (Total Cost)" at bounding box center [311, 143] width 148 height 14
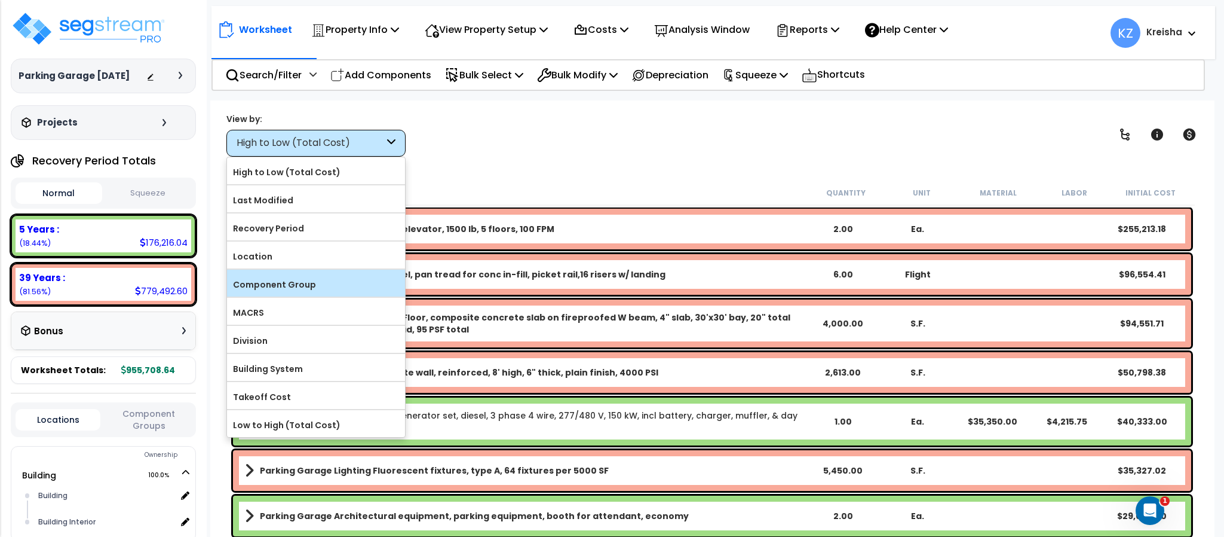
click at [281, 290] on label "Component Group" at bounding box center [316, 284] width 178 height 18
click at [0, 0] on input "Component Group" at bounding box center [0, 0] width 0 height 0
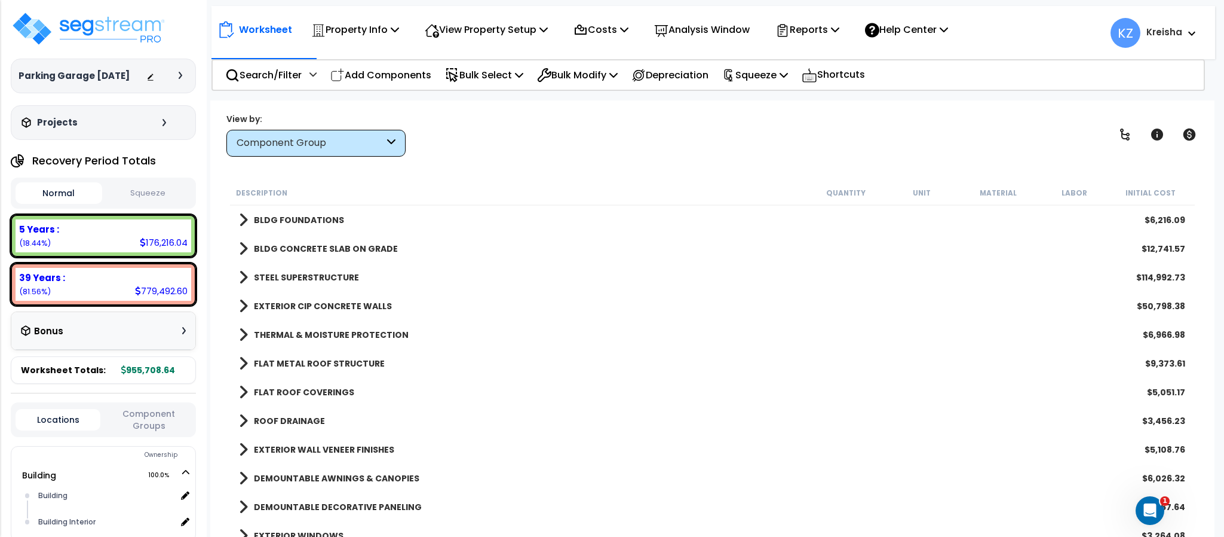
click at [577, 151] on div "View by: Component Group High to Low (Total Cost)" at bounding box center [712, 134] width 980 height 44
click at [1119, 139] on icon at bounding box center [1125, 134] width 14 height 14
click at [1119, 137] on icon at bounding box center [1125, 134] width 14 height 14
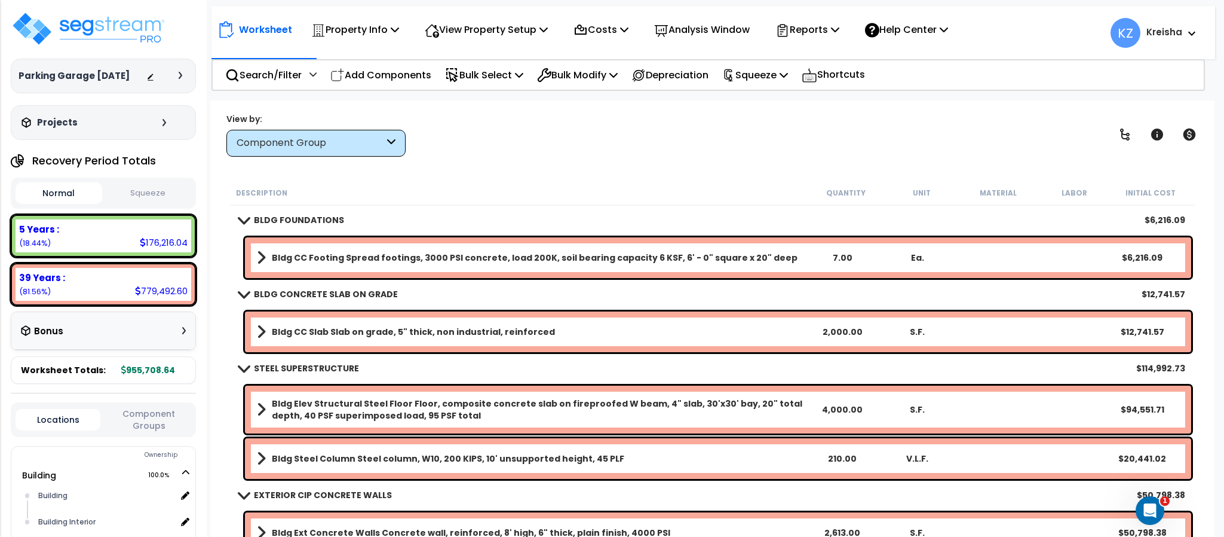
click at [791, 147] on div "View by: Component Group High to Low (Total Cost)" at bounding box center [712, 134] width 980 height 44
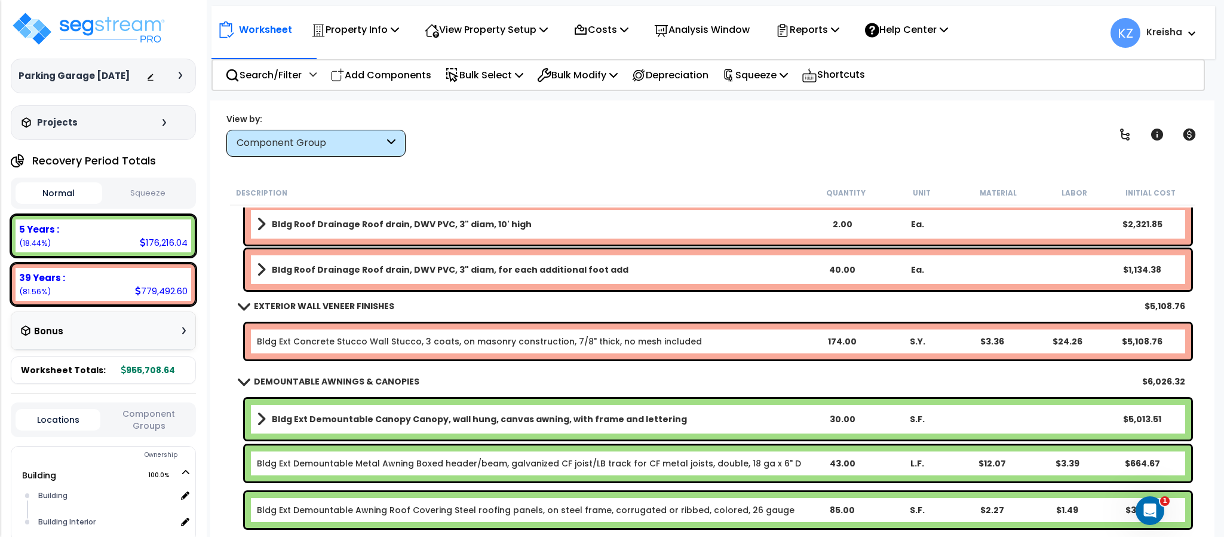
scroll to position [777, 0]
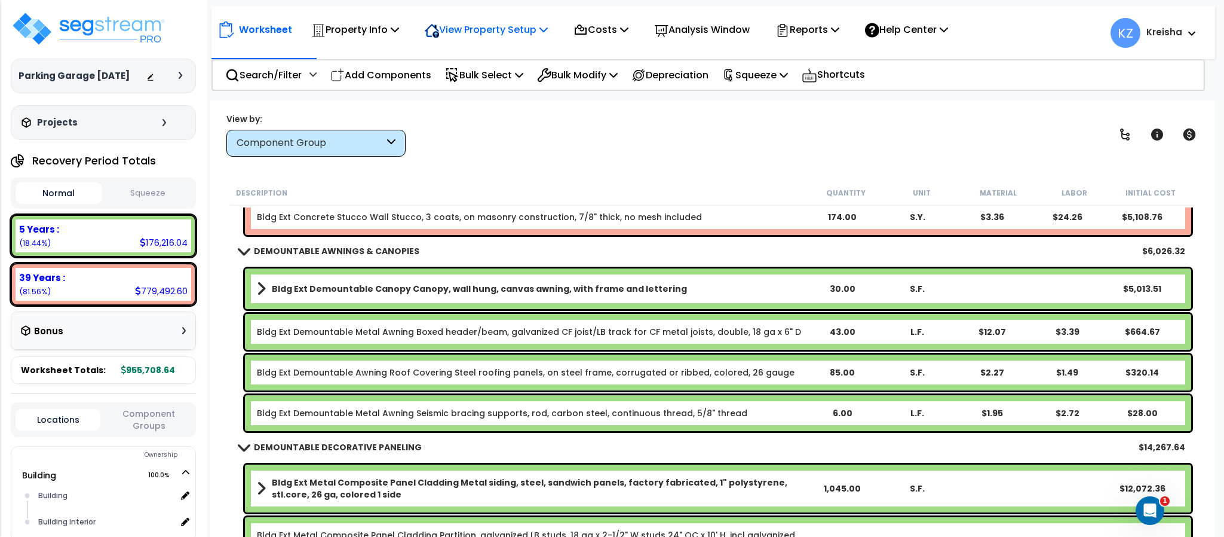
click at [511, 44] on div "View Property Setup" at bounding box center [486, 30] width 123 height 28
click at [504, 74] on link "View Questionnaire" at bounding box center [478, 82] width 118 height 24
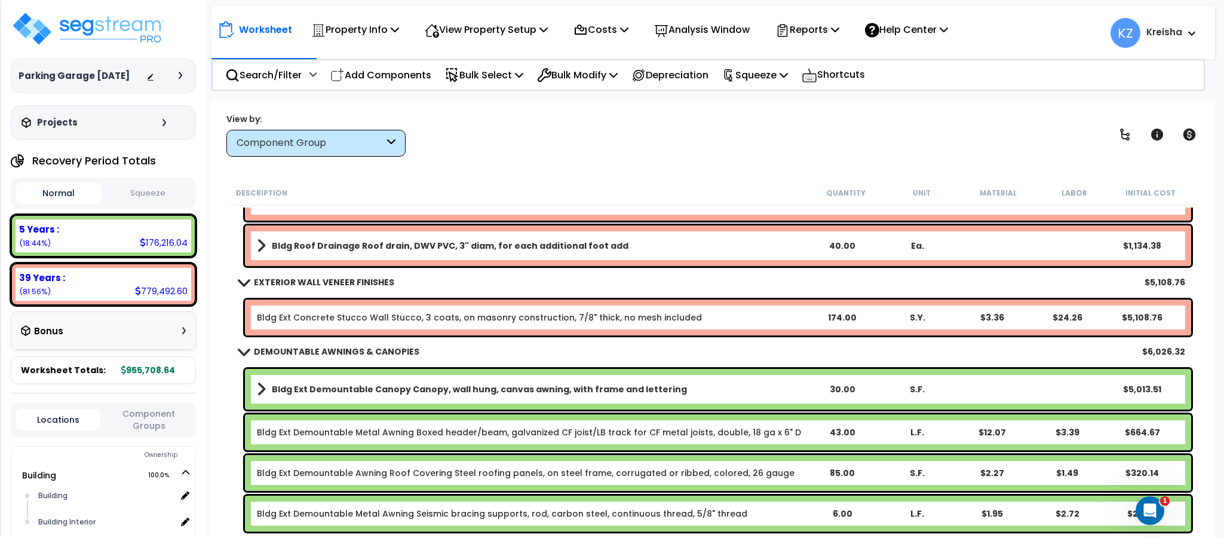
scroll to position [644, 0]
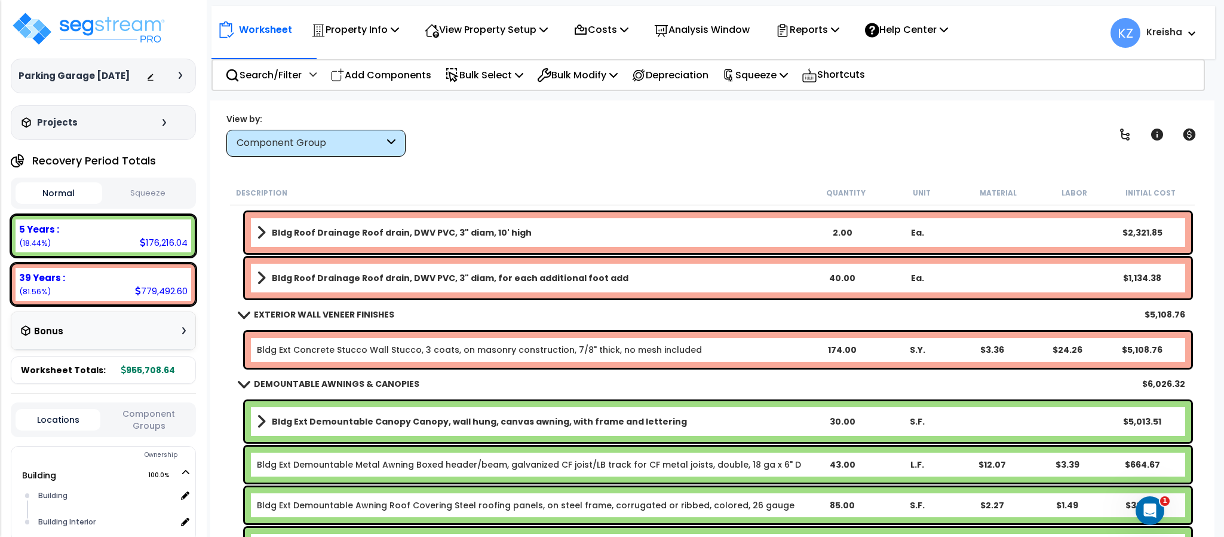
click at [519, 131] on div "View by: Component Group High to Low (Total Cost)" at bounding box center [712, 134] width 980 height 44
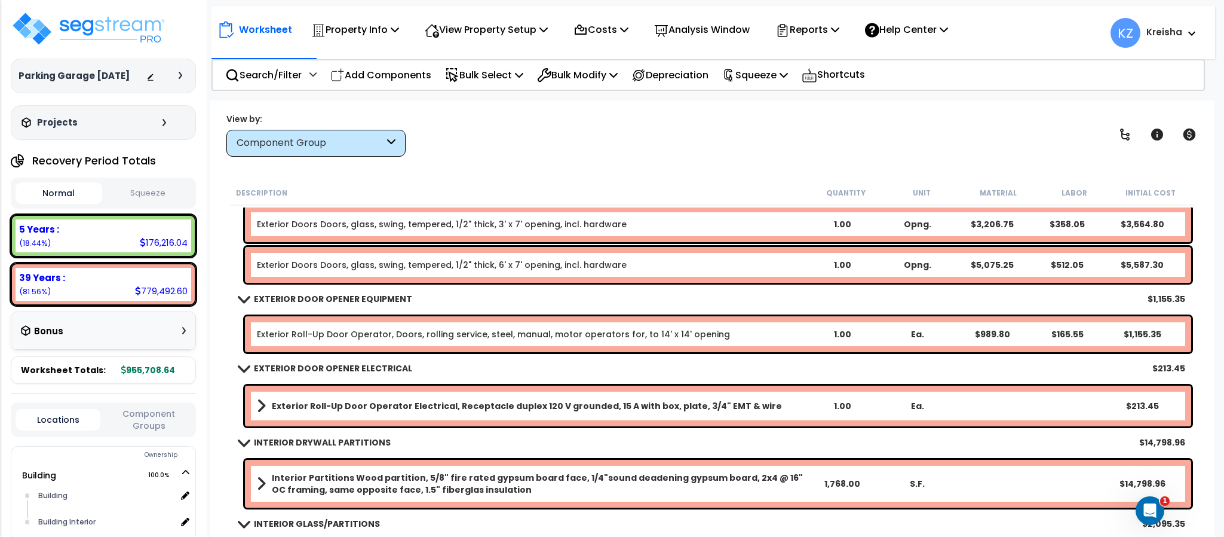
scroll to position [1419, 0]
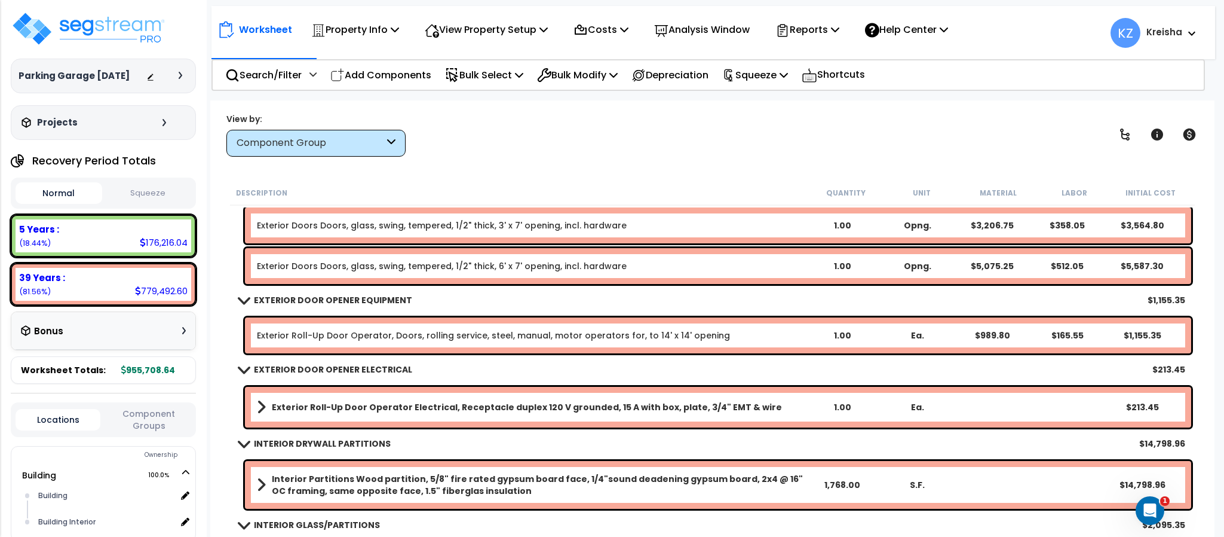
click at [547, 146] on div "View by: Component Group High to Low (Total Cost)" at bounding box center [712, 134] width 980 height 44
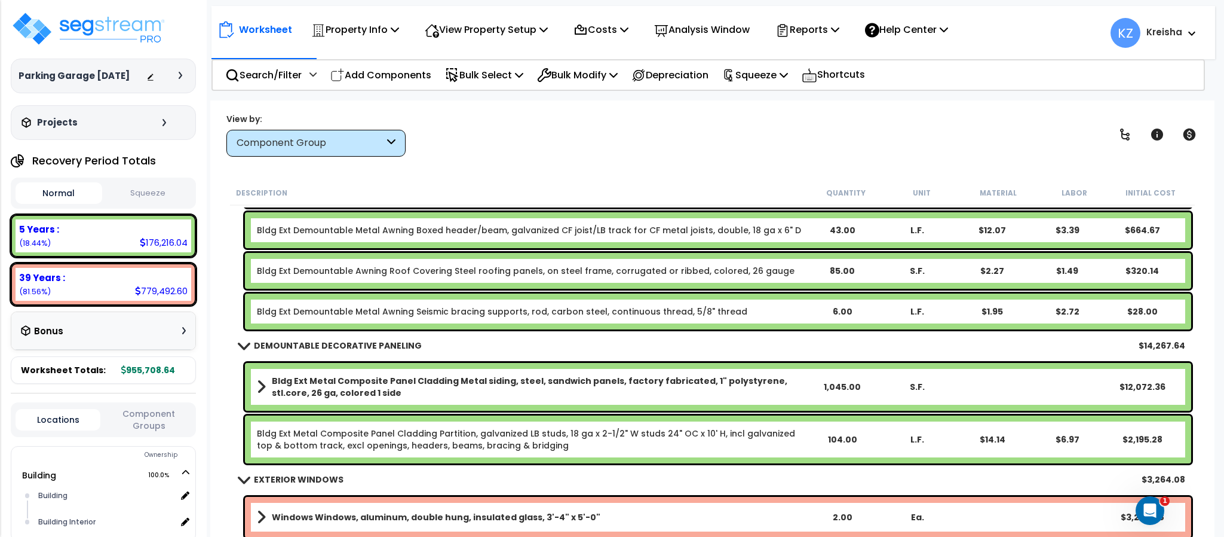
scroll to position [877, 0]
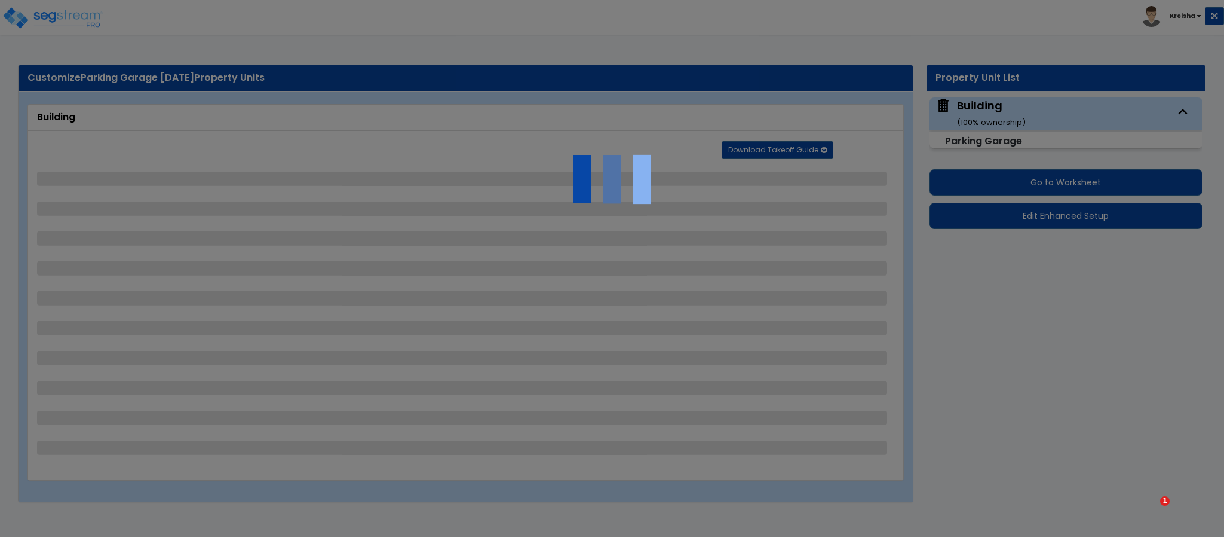
select select "4"
select select "3"
select select "4"
select select "2"
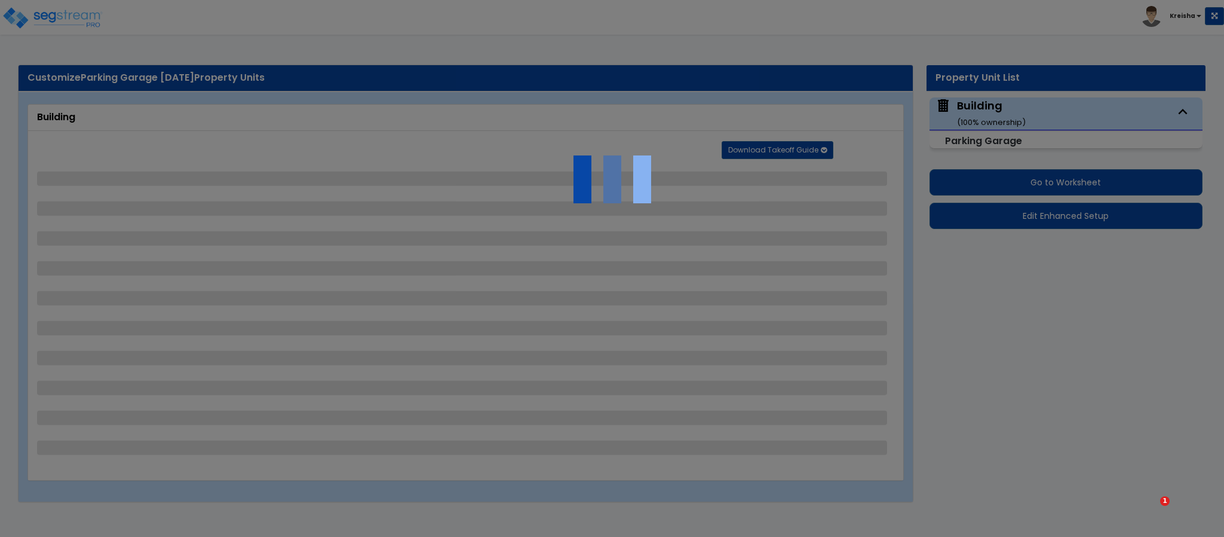
select select "5"
select select "2"
select select "1"
select select "2"
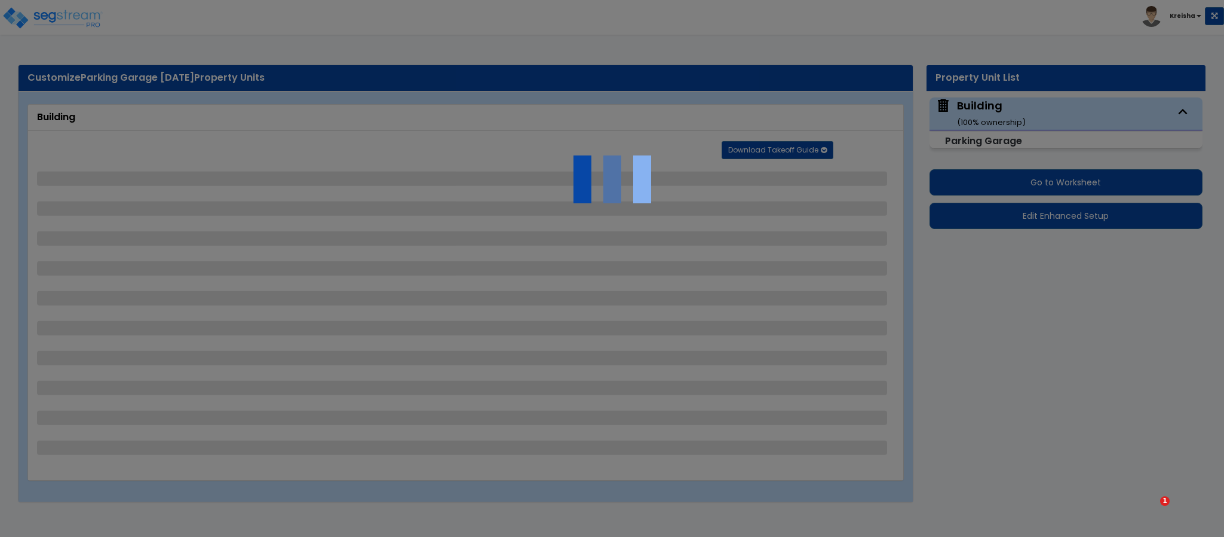
select select "2"
select select "1"
select select "2"
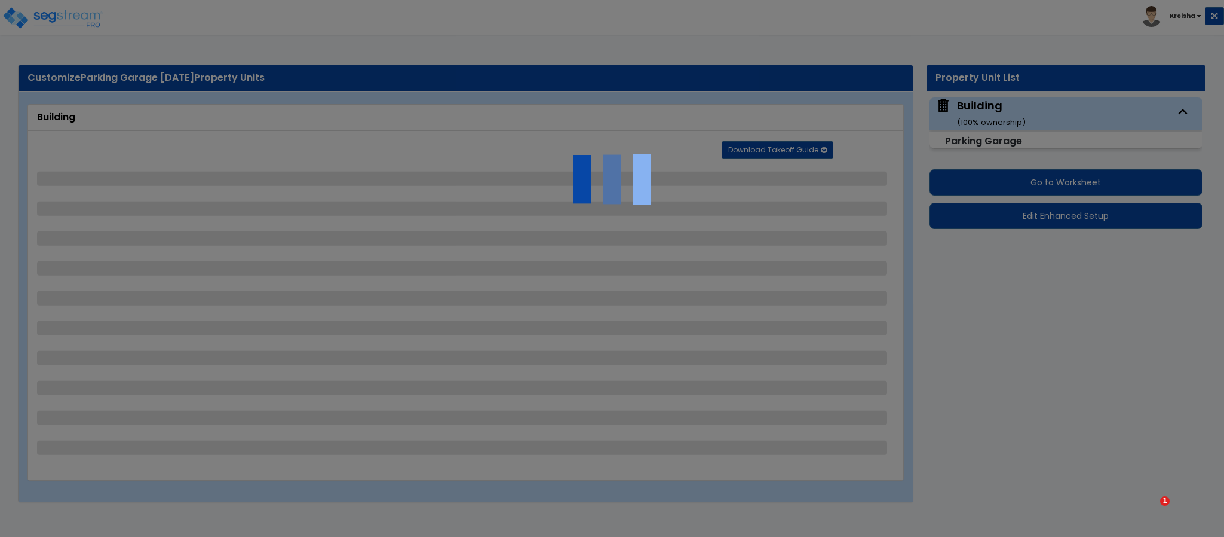
select select "2"
select select "1"
select select "3"
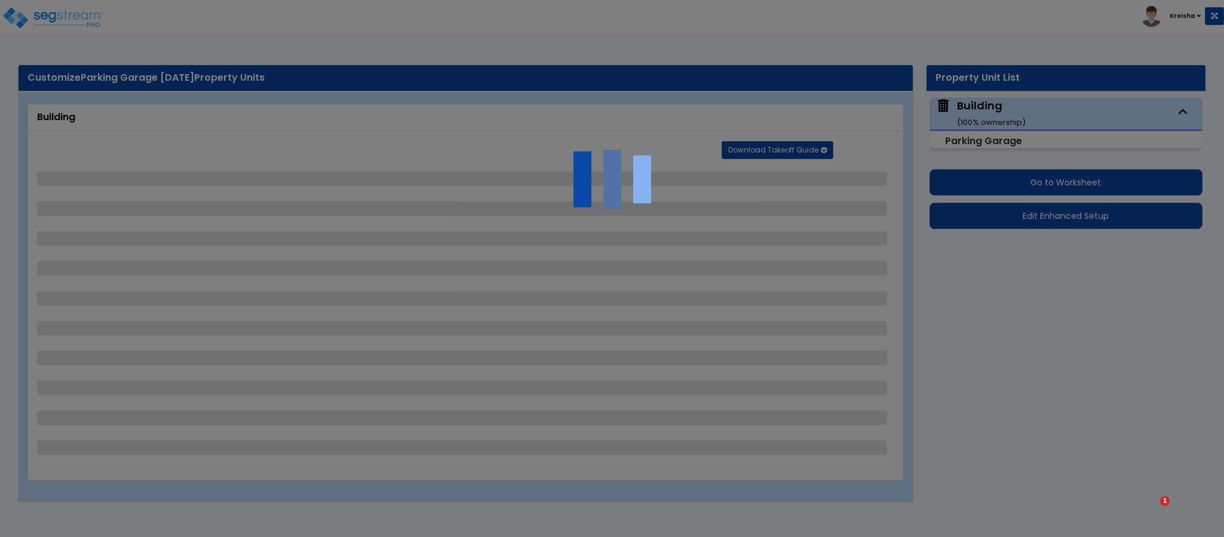
select select "1"
select select "3"
select select "1"
select select "2"
select select "3"
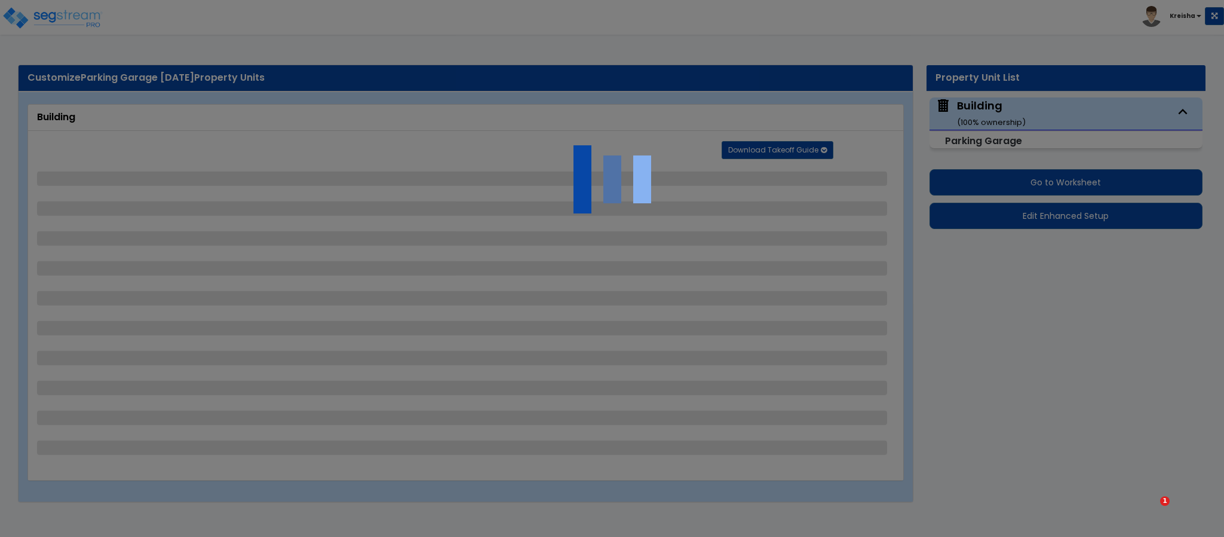
select select "2"
select select "4"
select select "1"
select select "2"
select select "3"
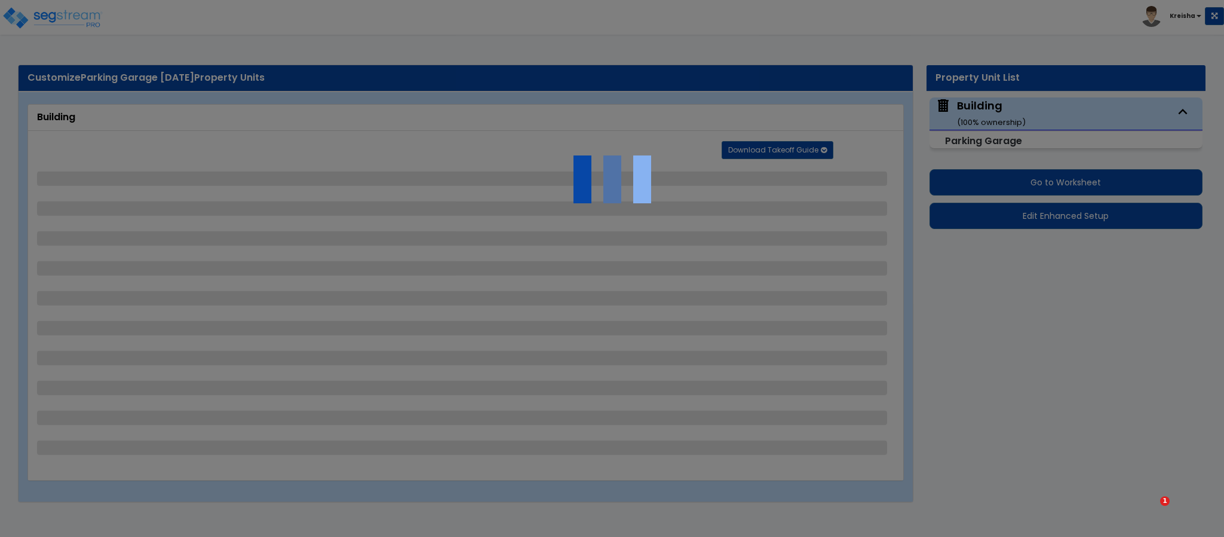
select select "2"
select select "3"
select select "2"
select select "1"
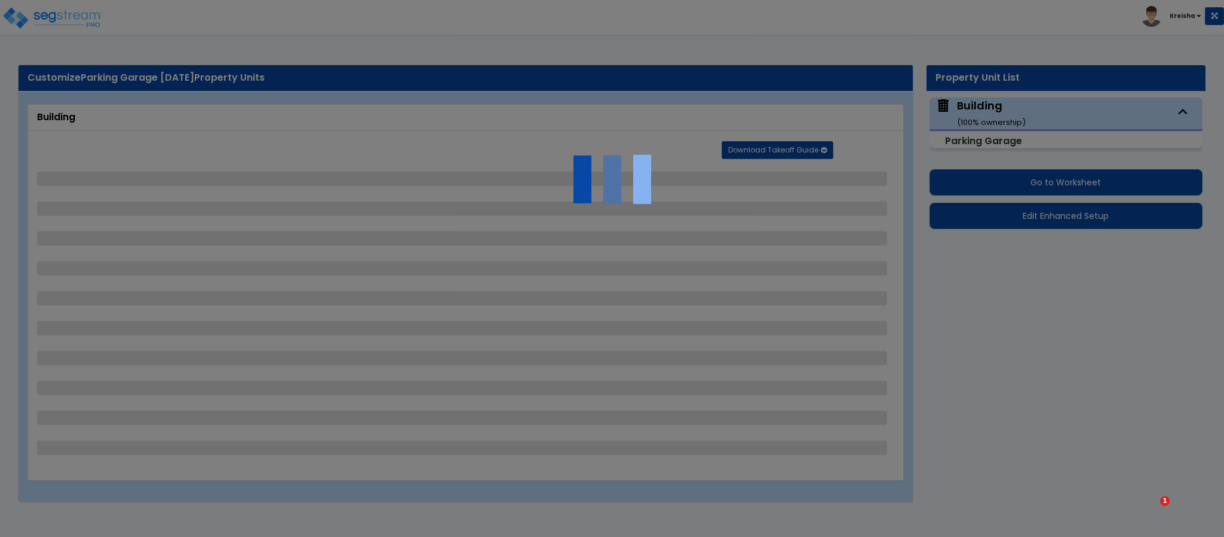
select select "2"
select select "1"
select select "6"
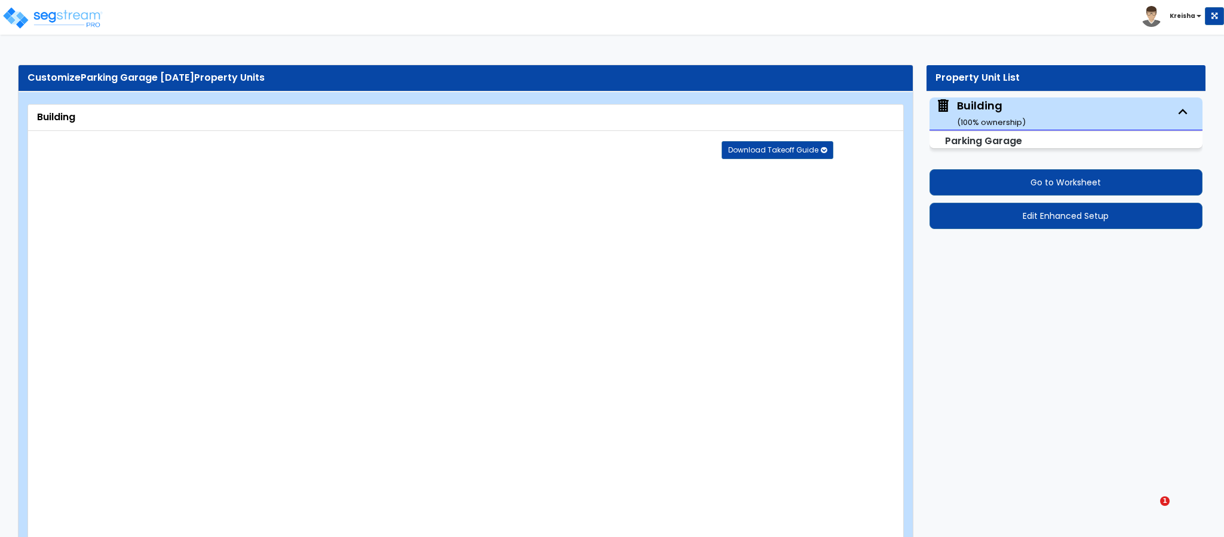
radio input "true"
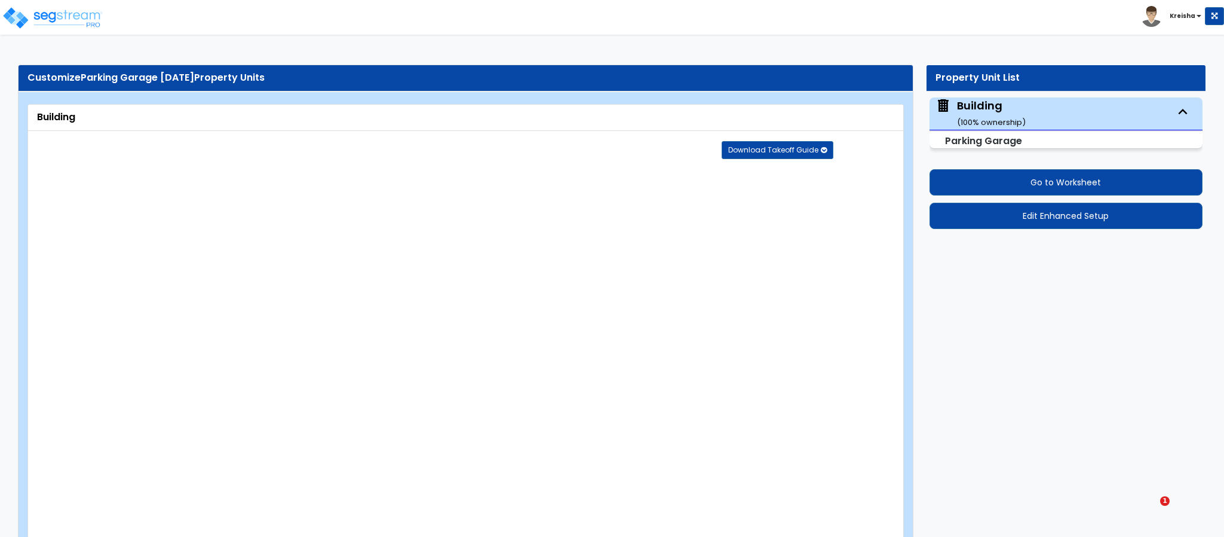
radio input "true"
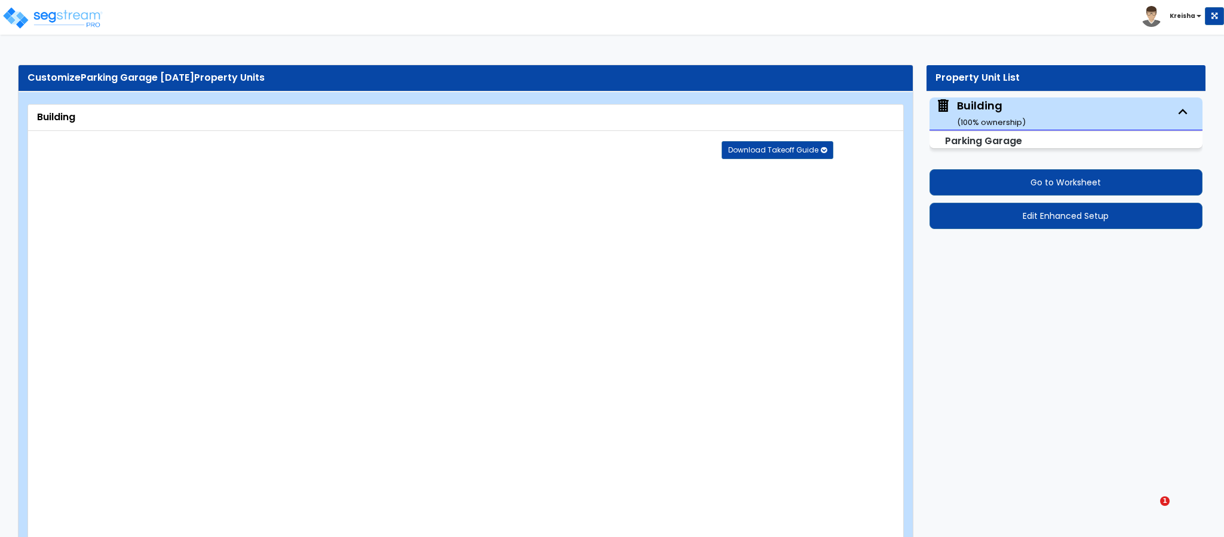
radio input "true"
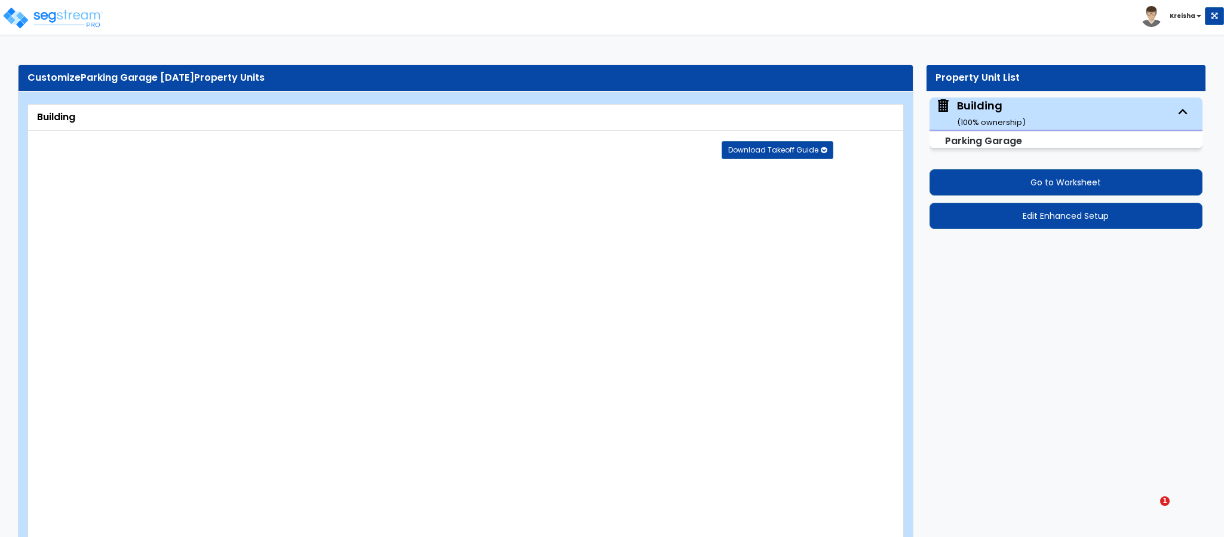
radio input "true"
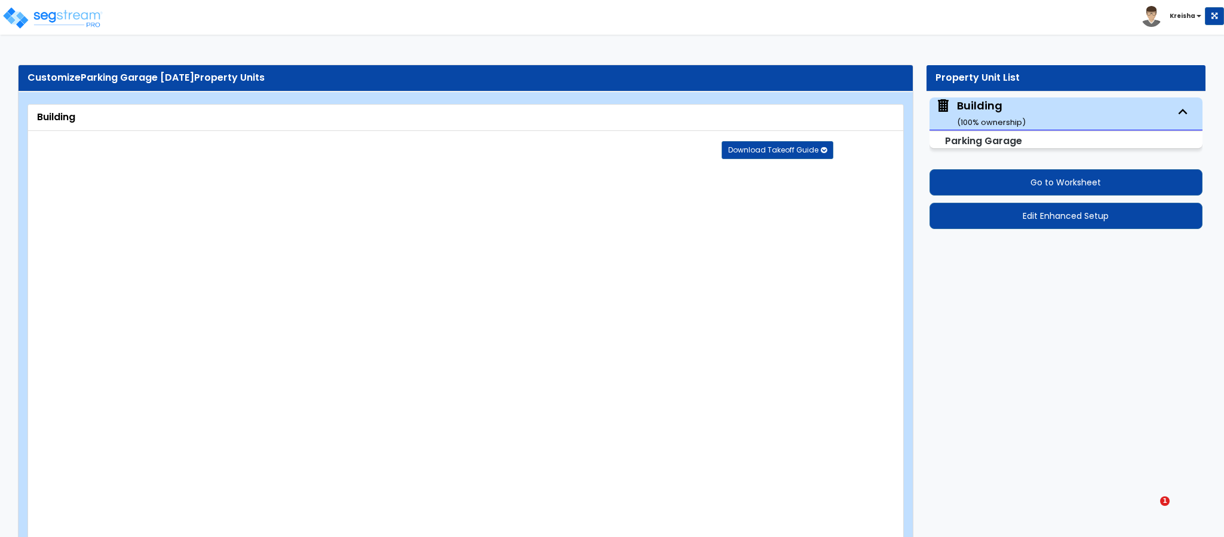
radio input "true"
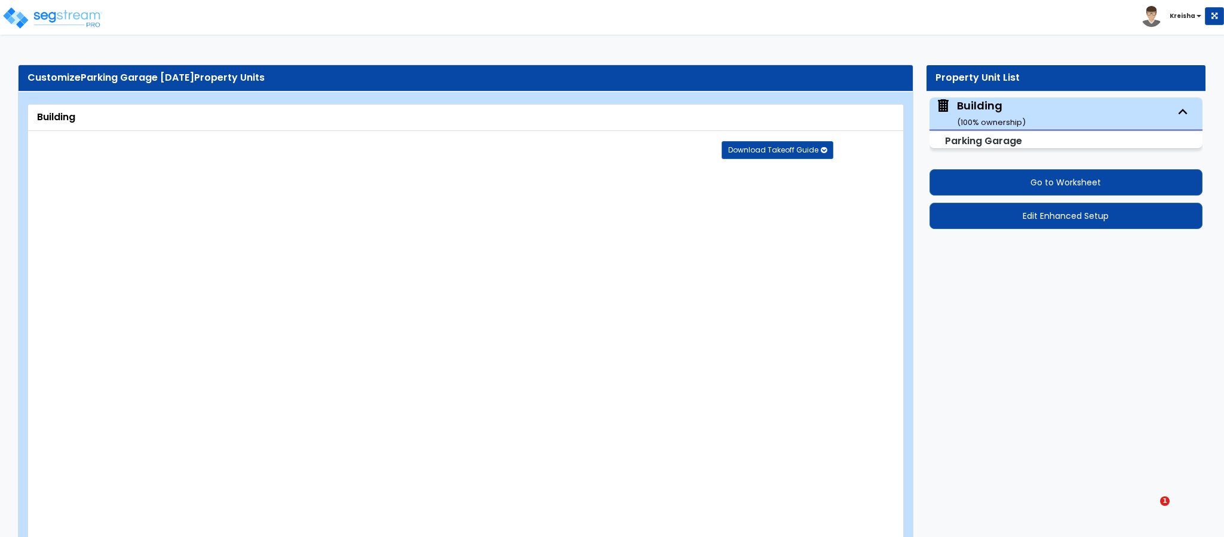
radio input "true"
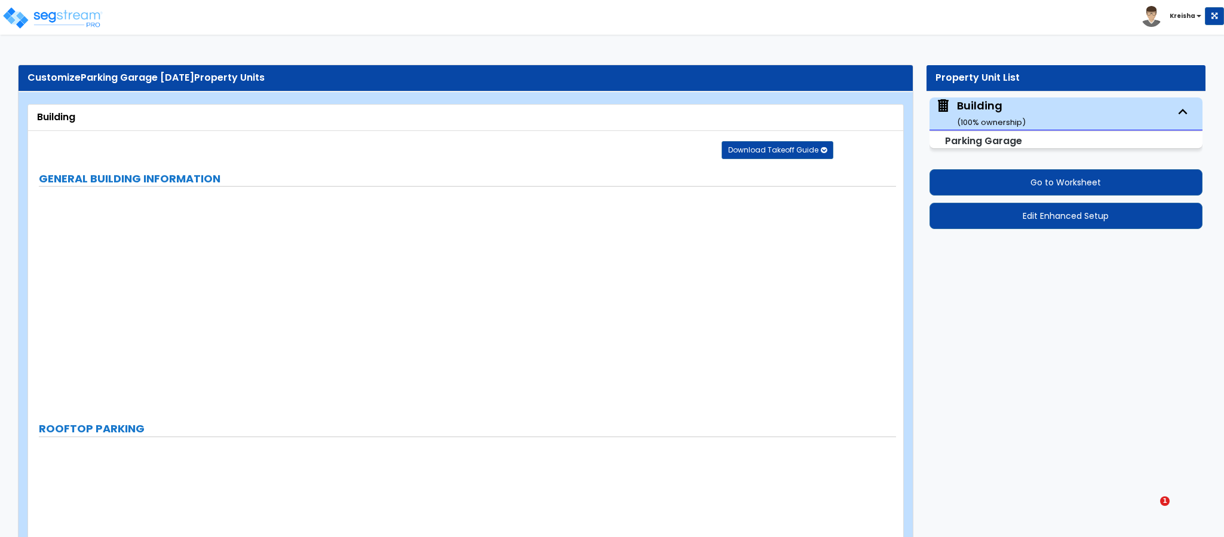
radio input "true"
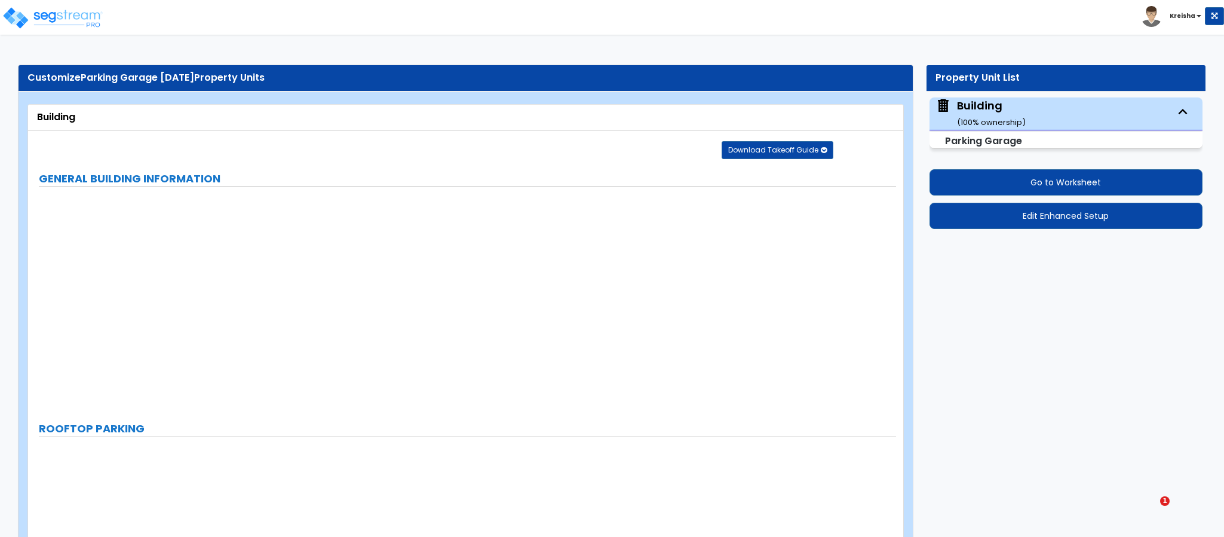
radio input "true"
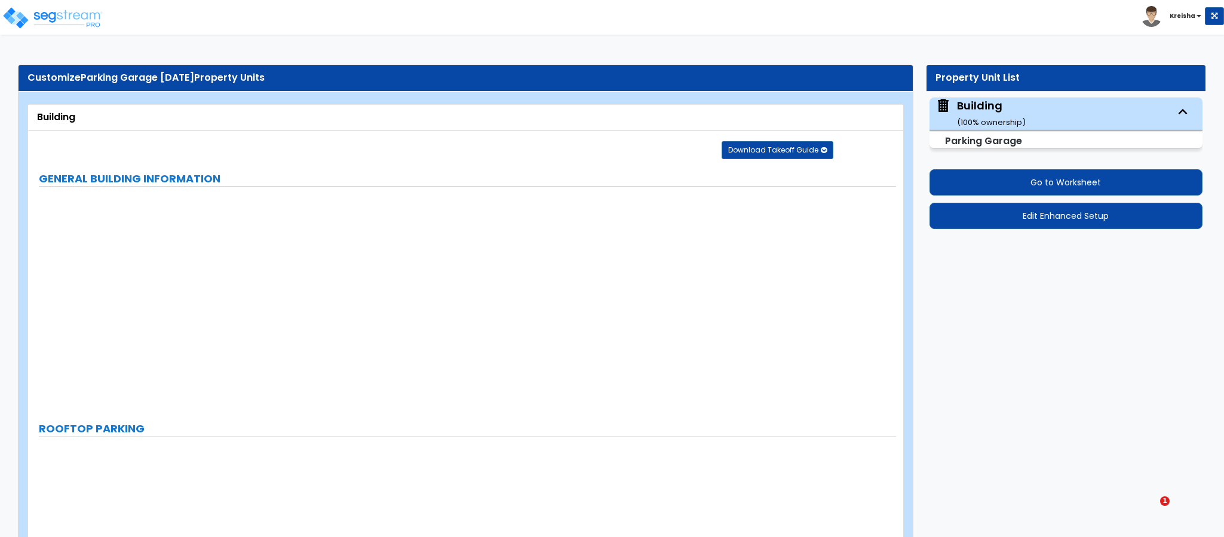
radio input "true"
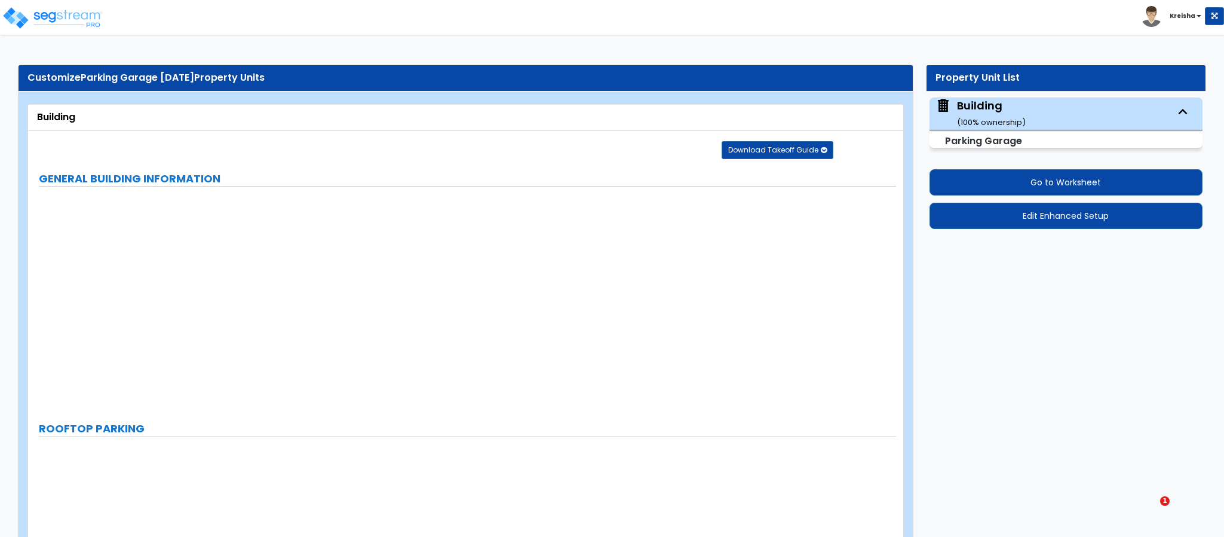
radio input "true"
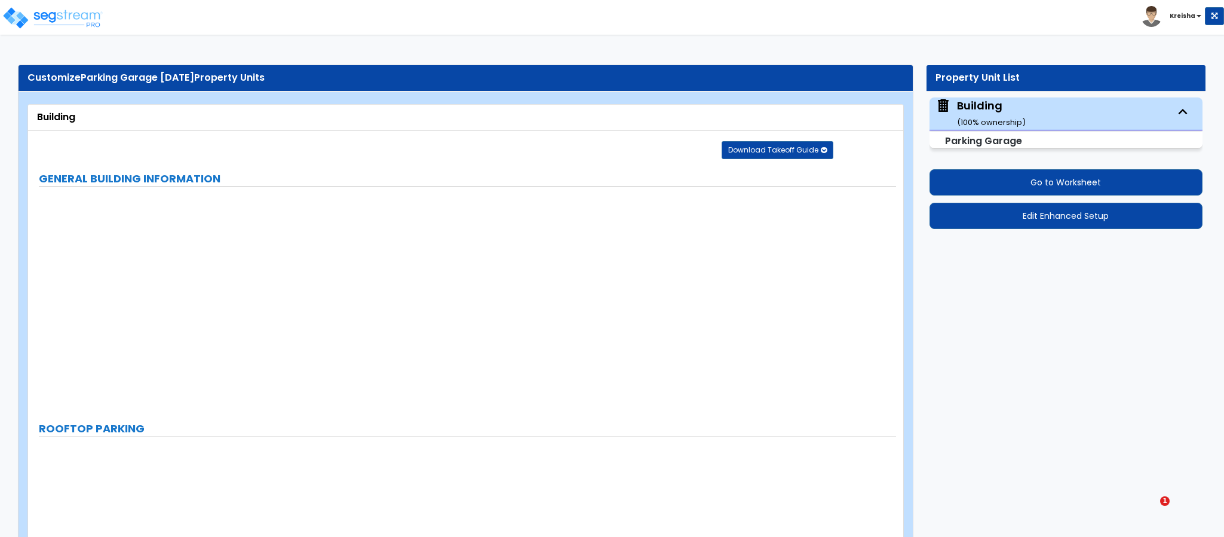
radio input "true"
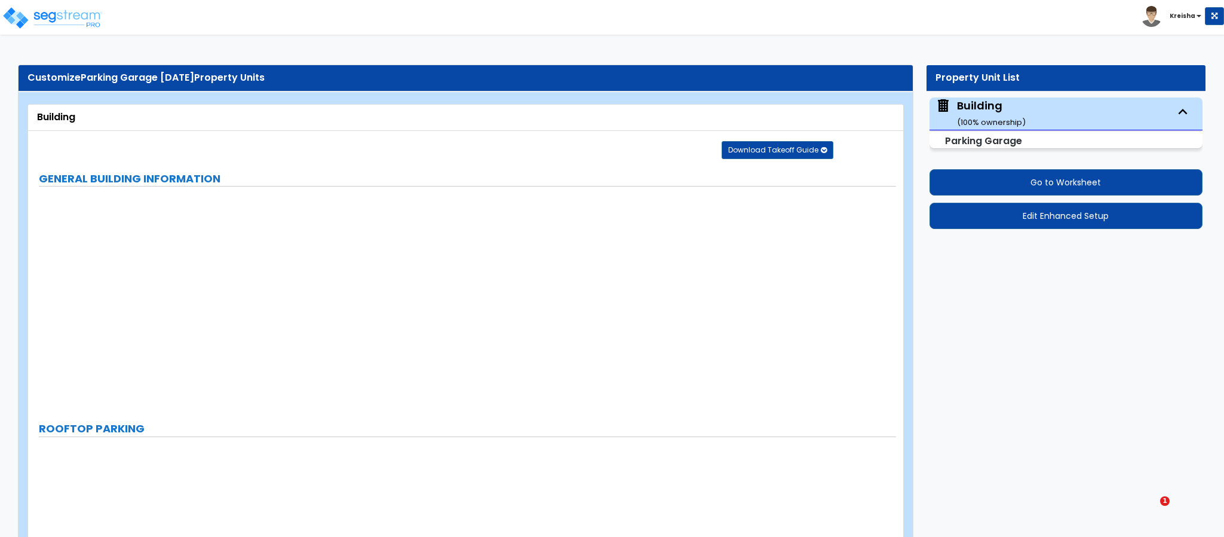
radio input "true"
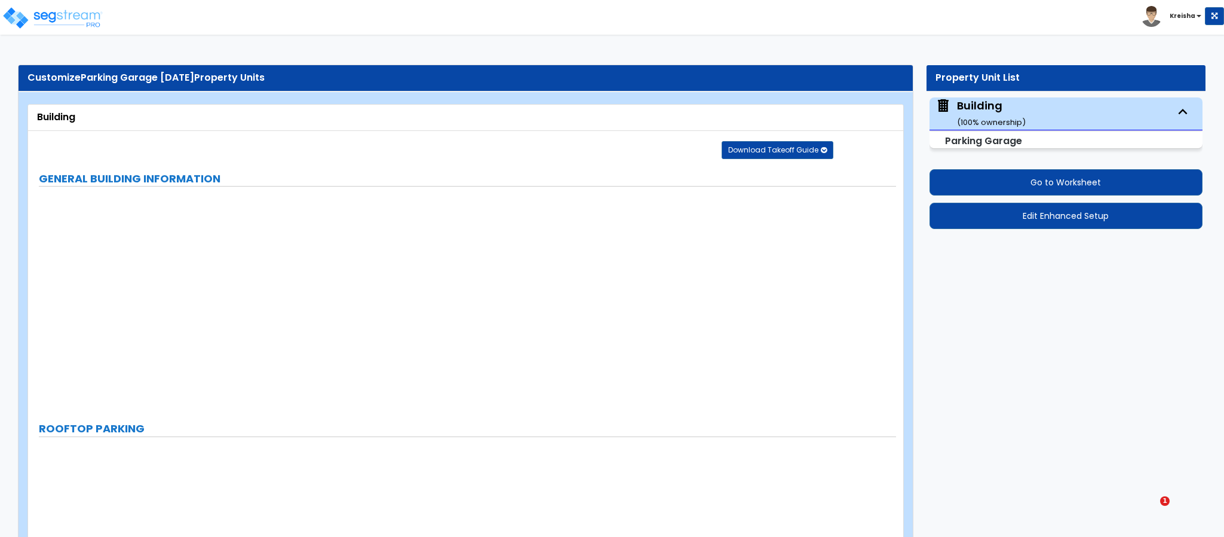
radio input "true"
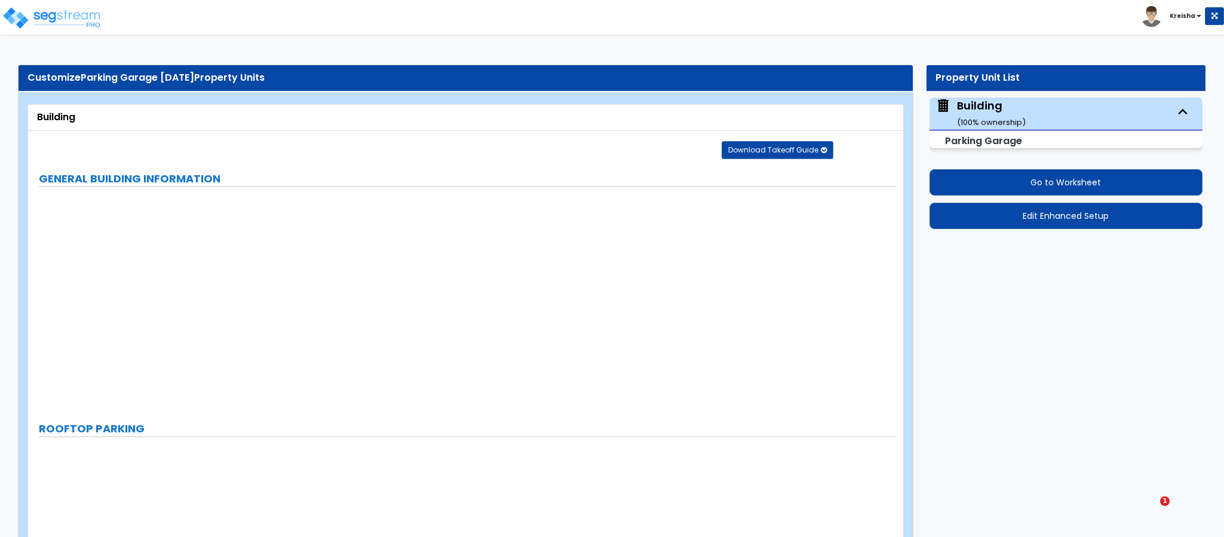
radio input "true"
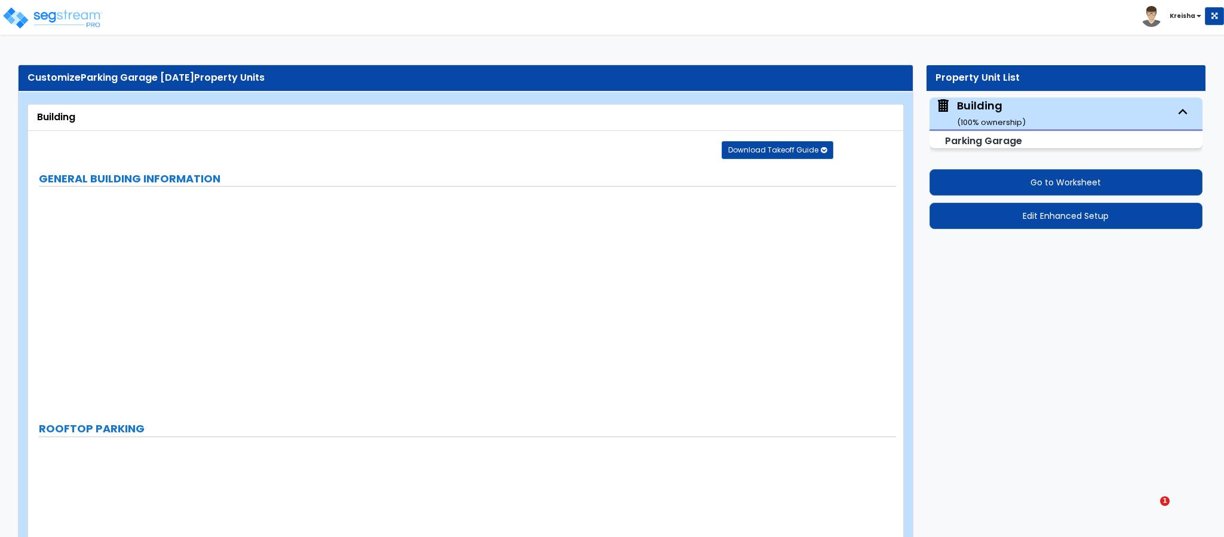
radio input "true"
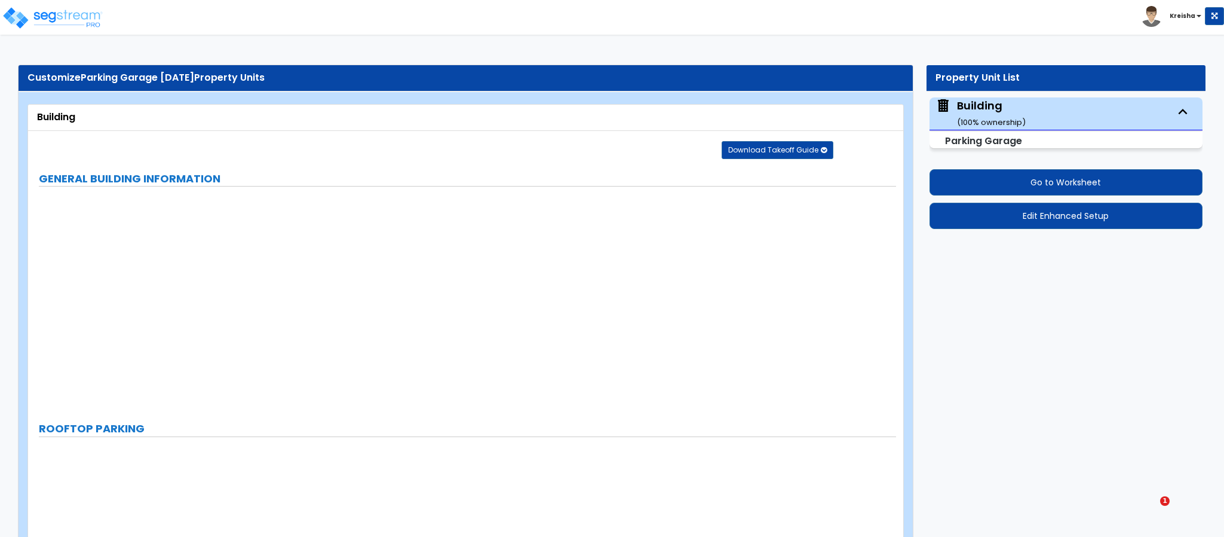
radio input "true"
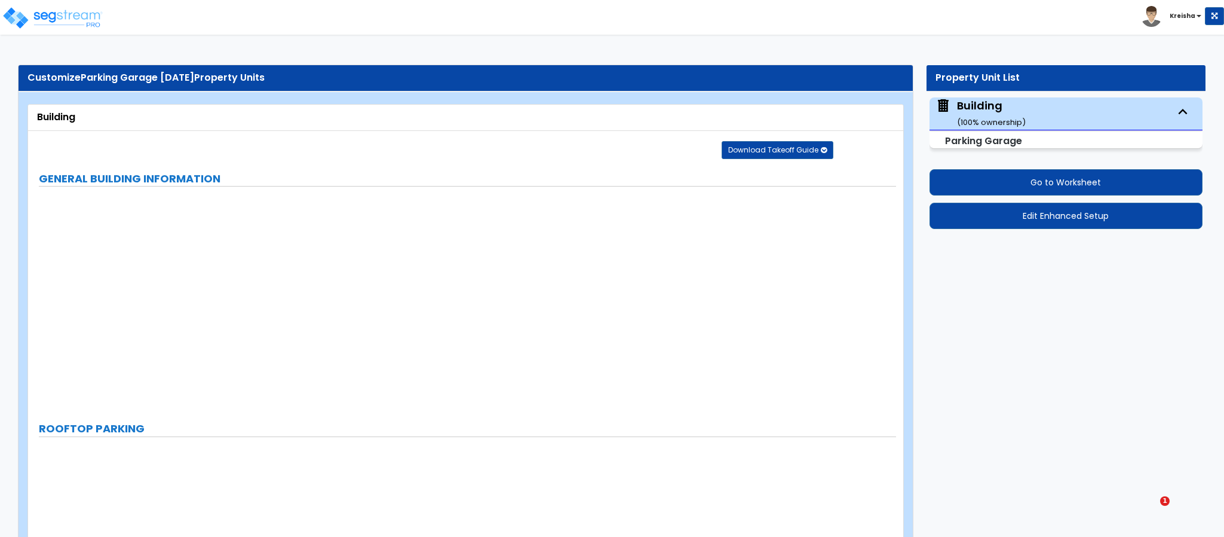
radio input "true"
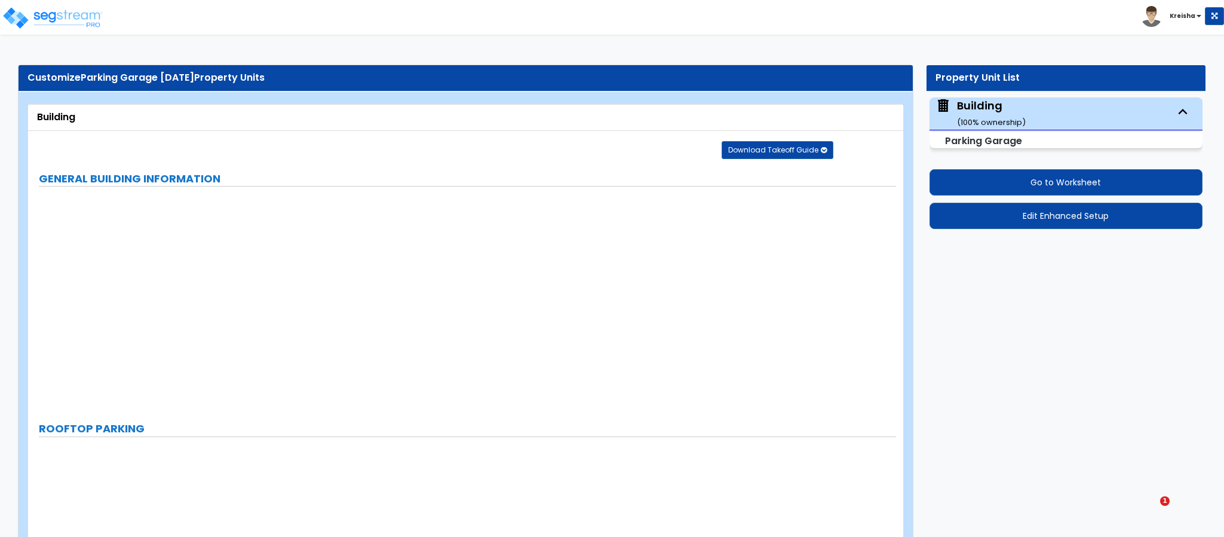
radio input "true"
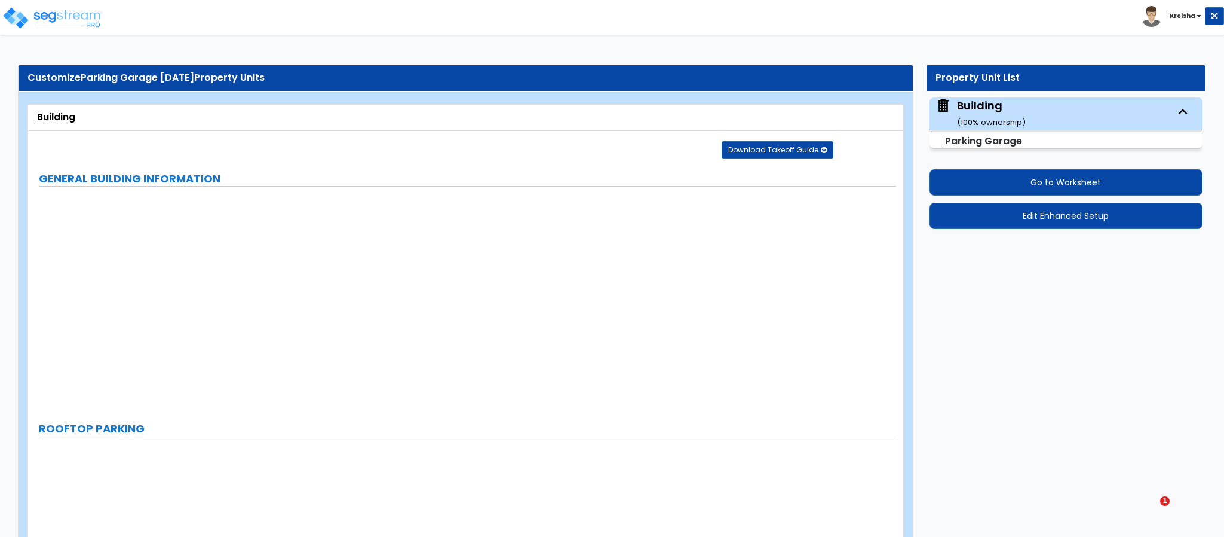
radio input "true"
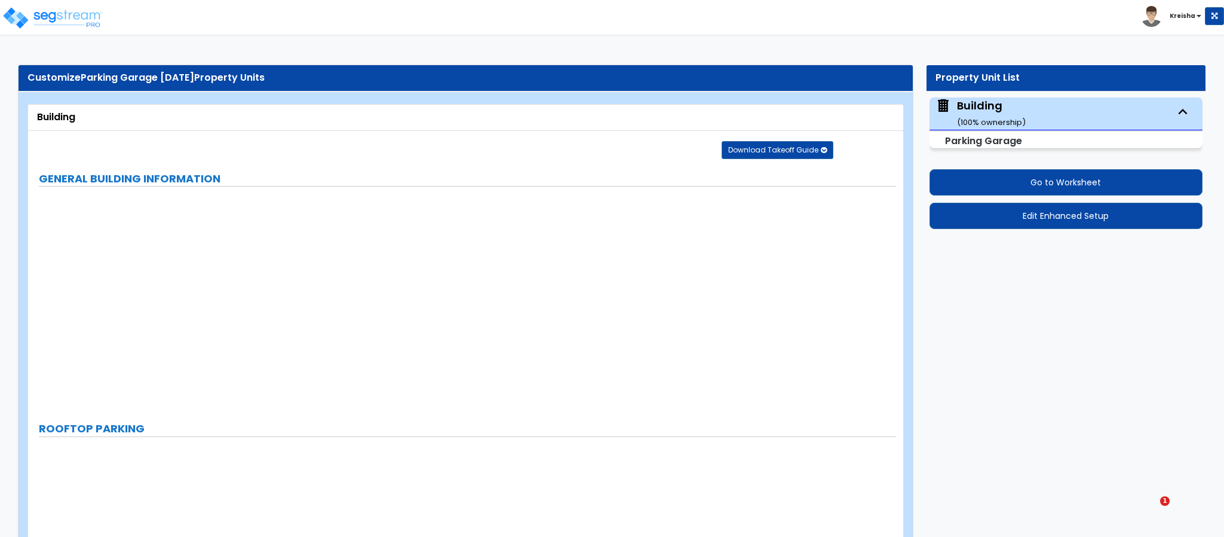
radio input "true"
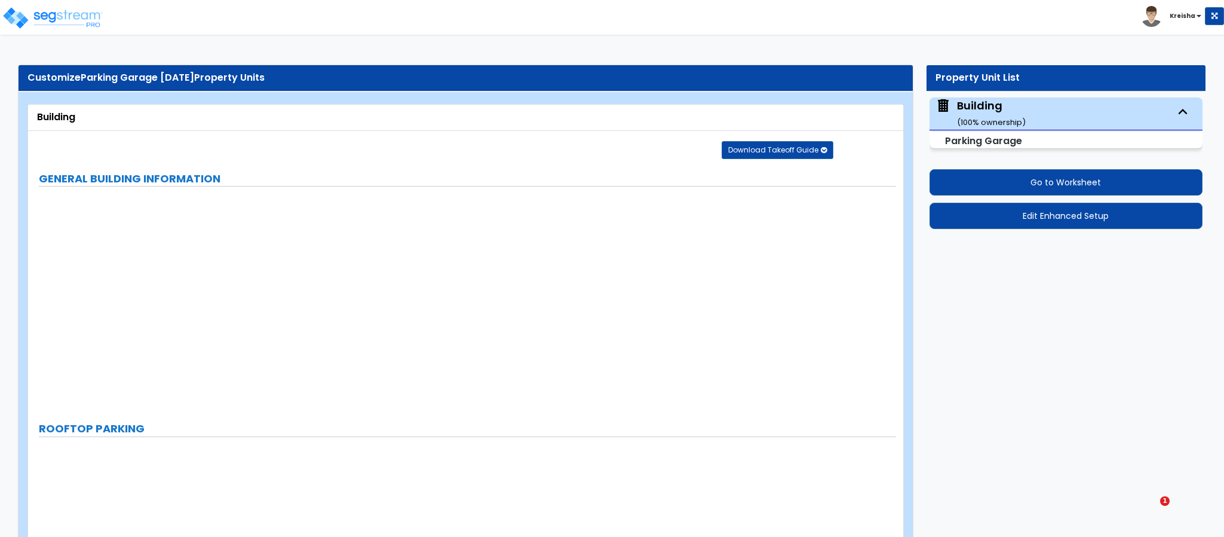
radio input "true"
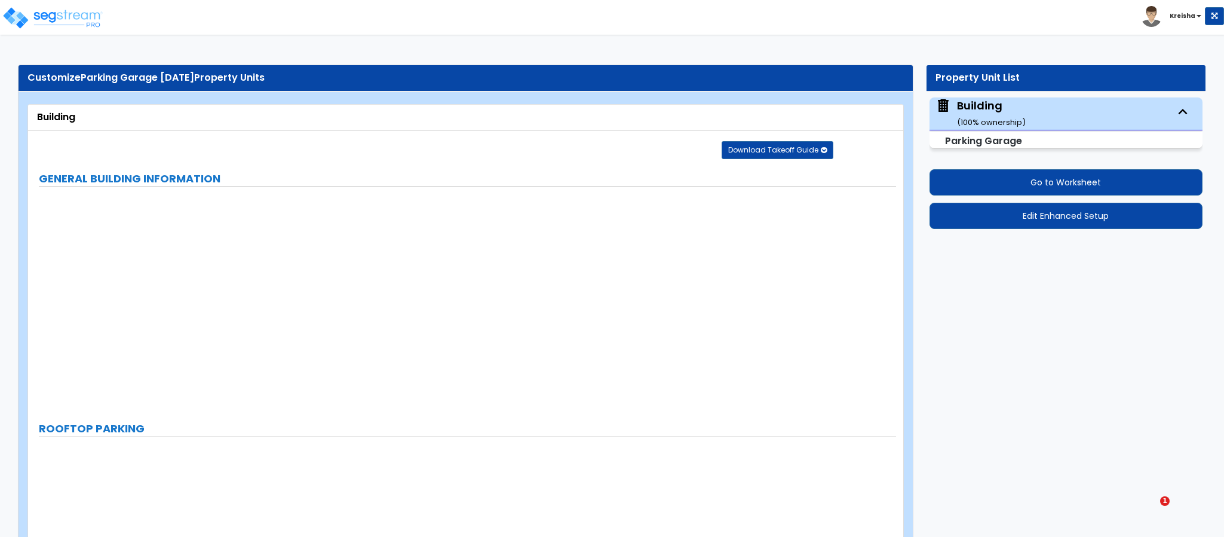
radio input "true"
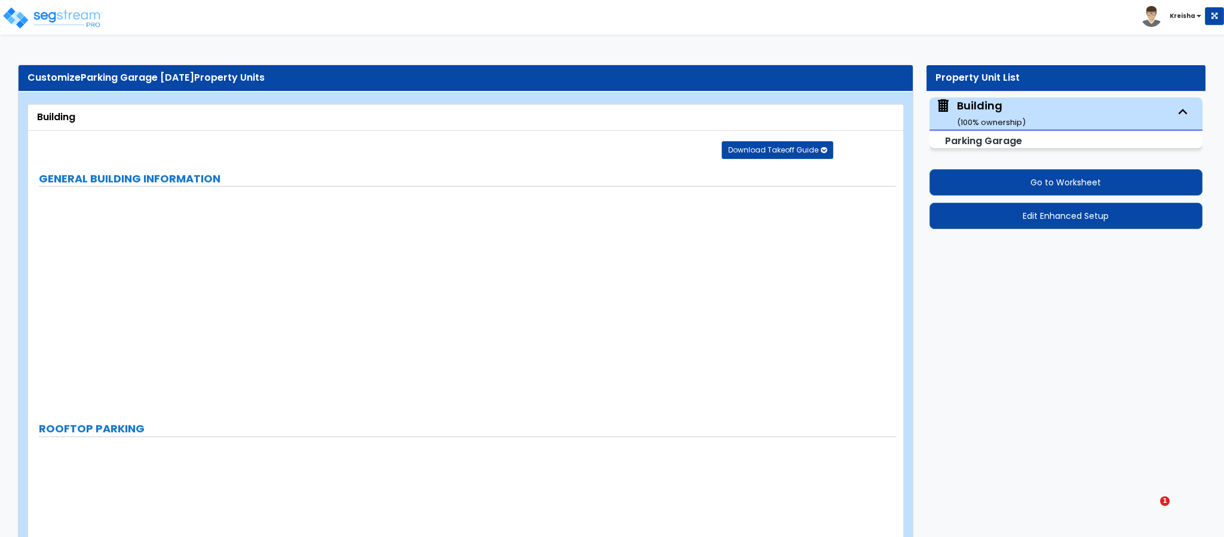
radio input "true"
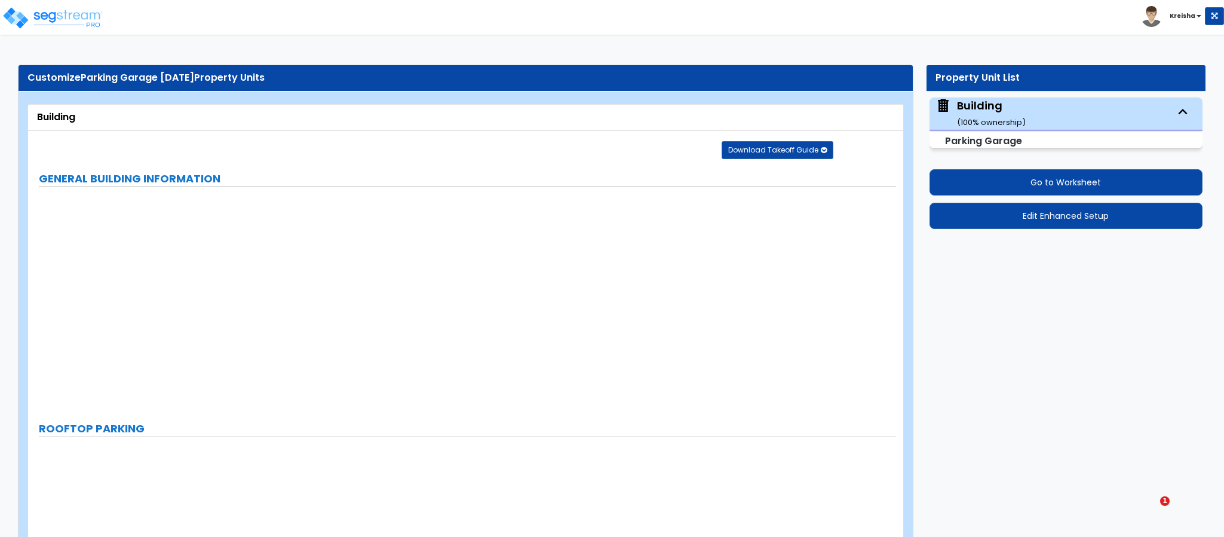
radio input "true"
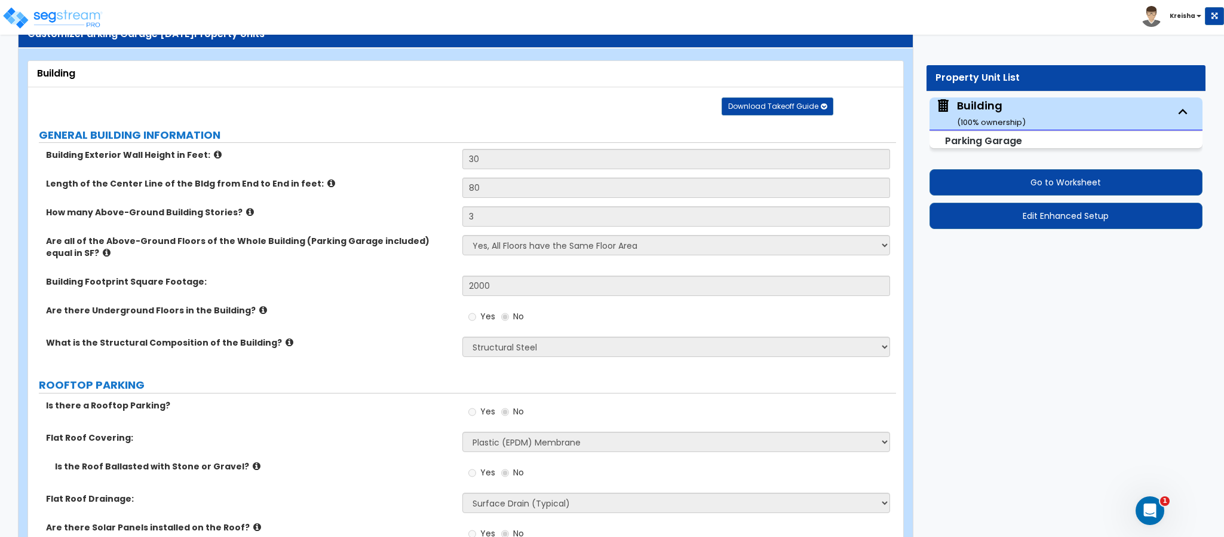
scroll to position [66, 0]
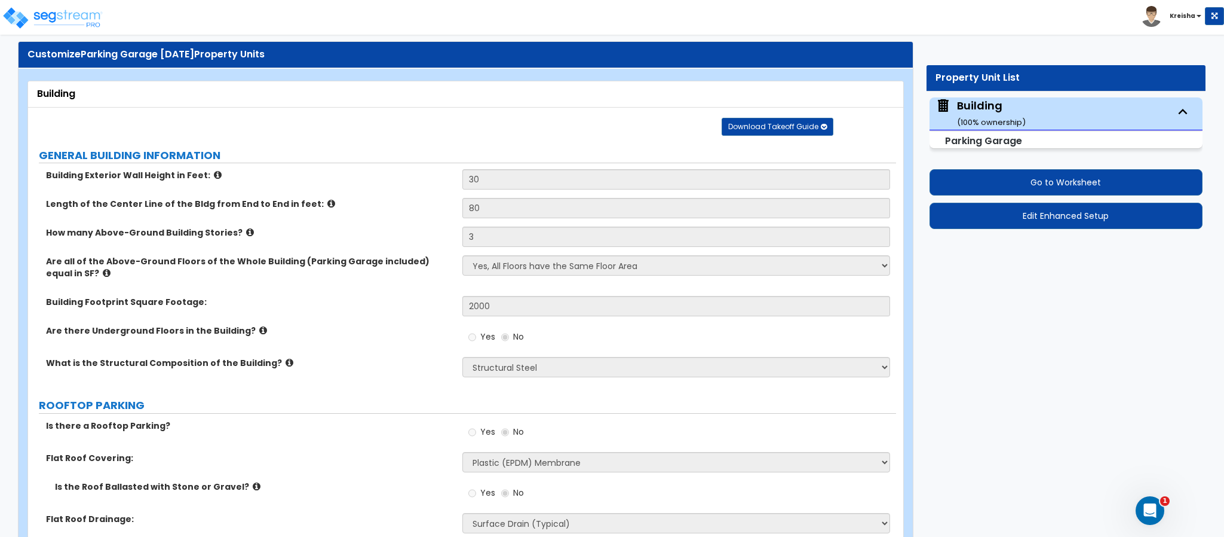
scroll to position [0, 0]
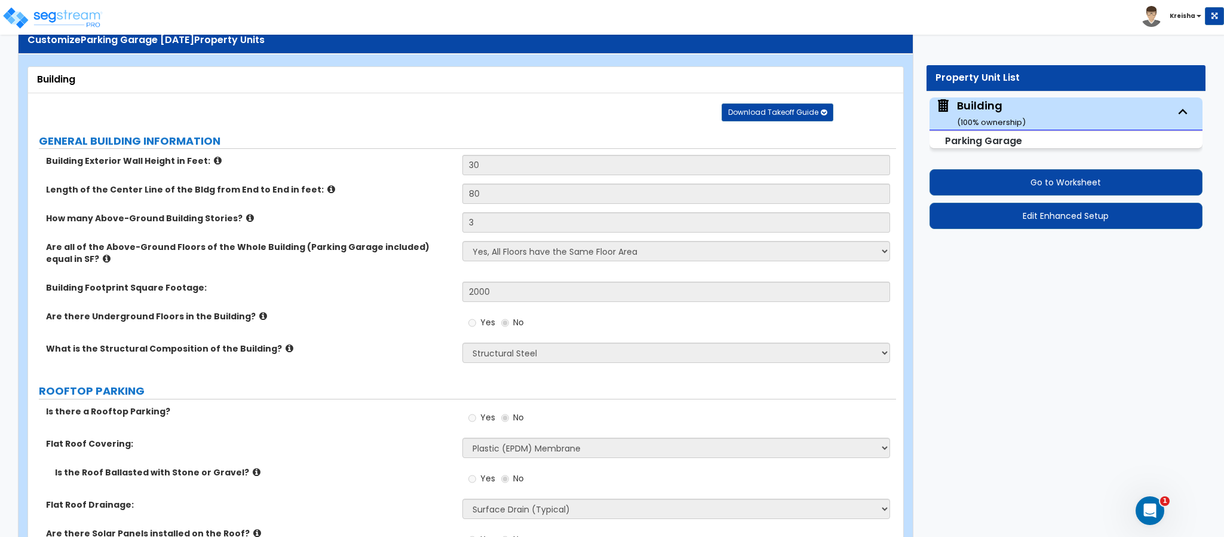
scroll to position [68, 0]
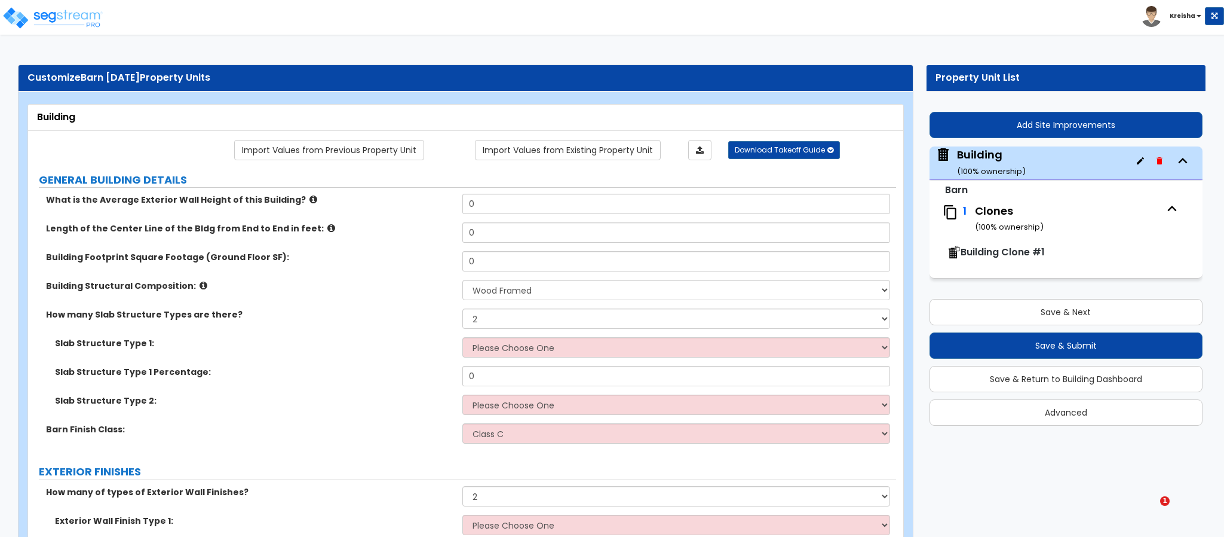
select select "7"
select select "2"
select select "0"
select select "2"
select select "3"
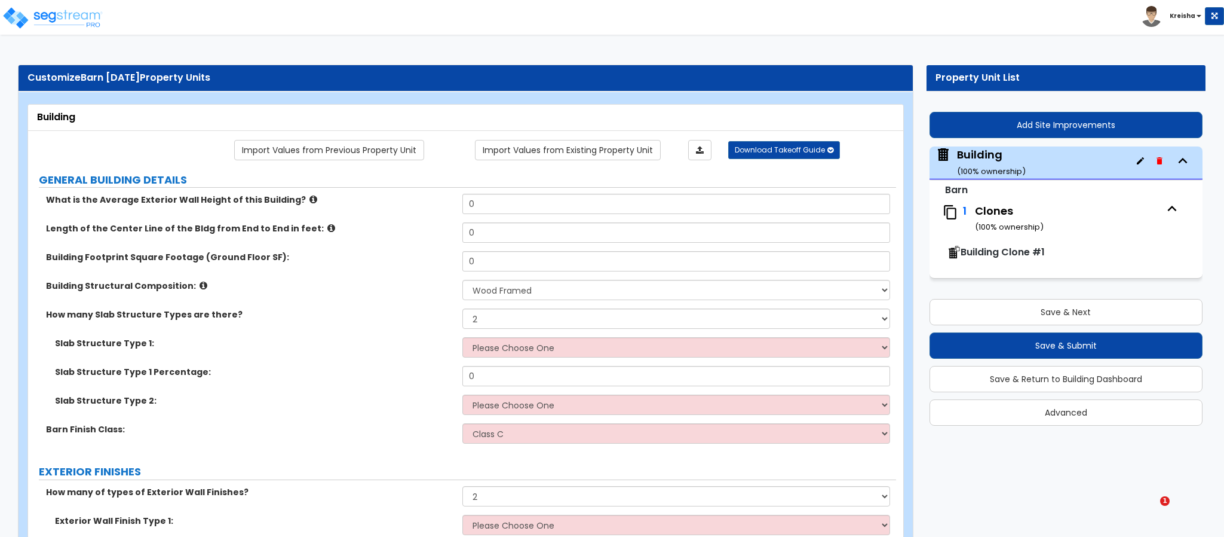
select select "4"
select select "2"
select select "3"
select select "2"
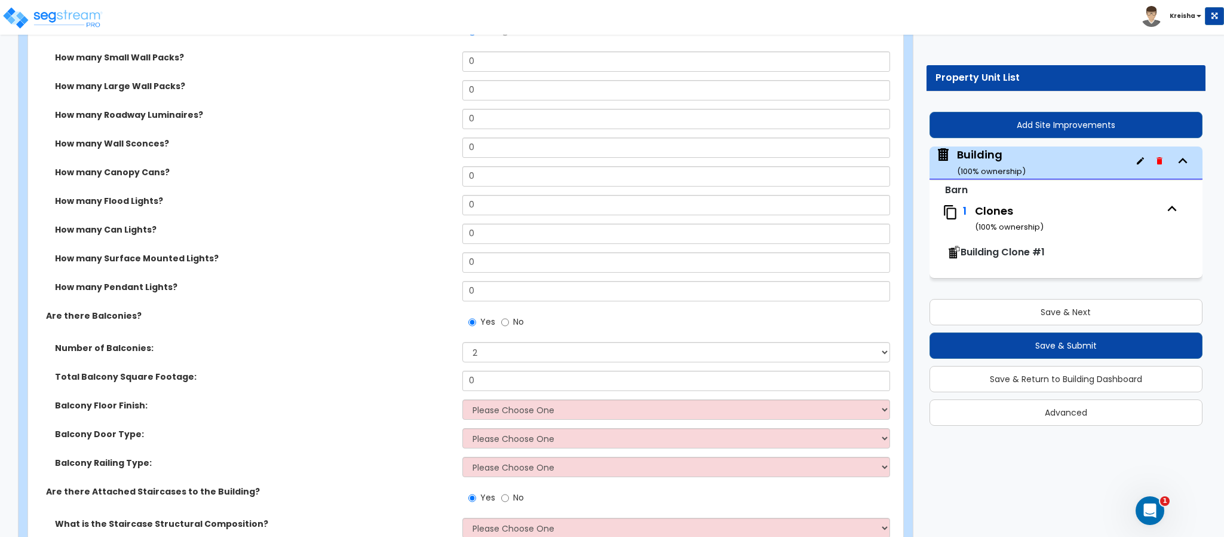
scroll to position [2837, 0]
